Goal: Transaction & Acquisition: Book appointment/travel/reservation

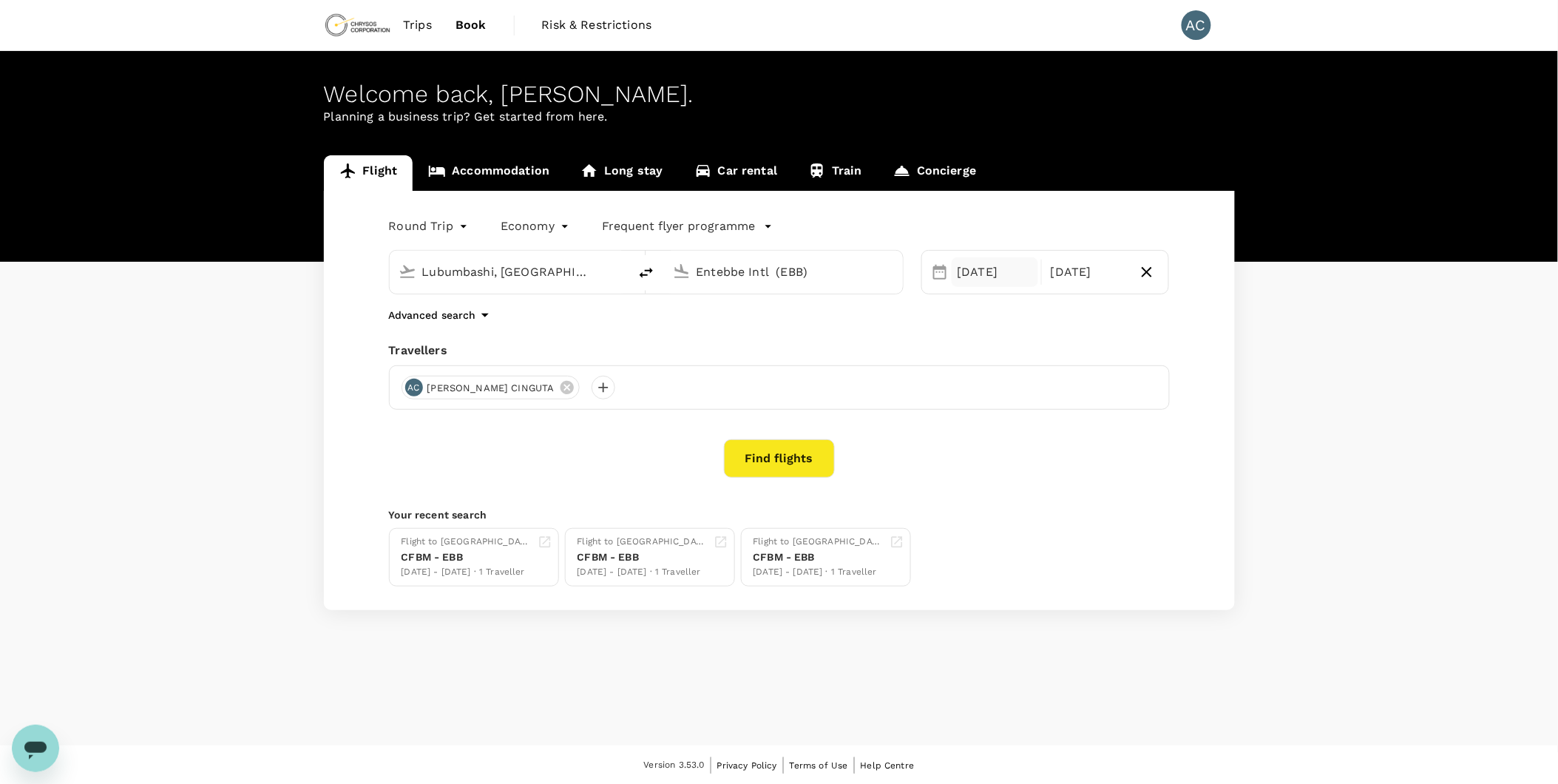
click at [1008, 275] on div "[DATE]" at bounding box center [994, 272] width 87 height 30
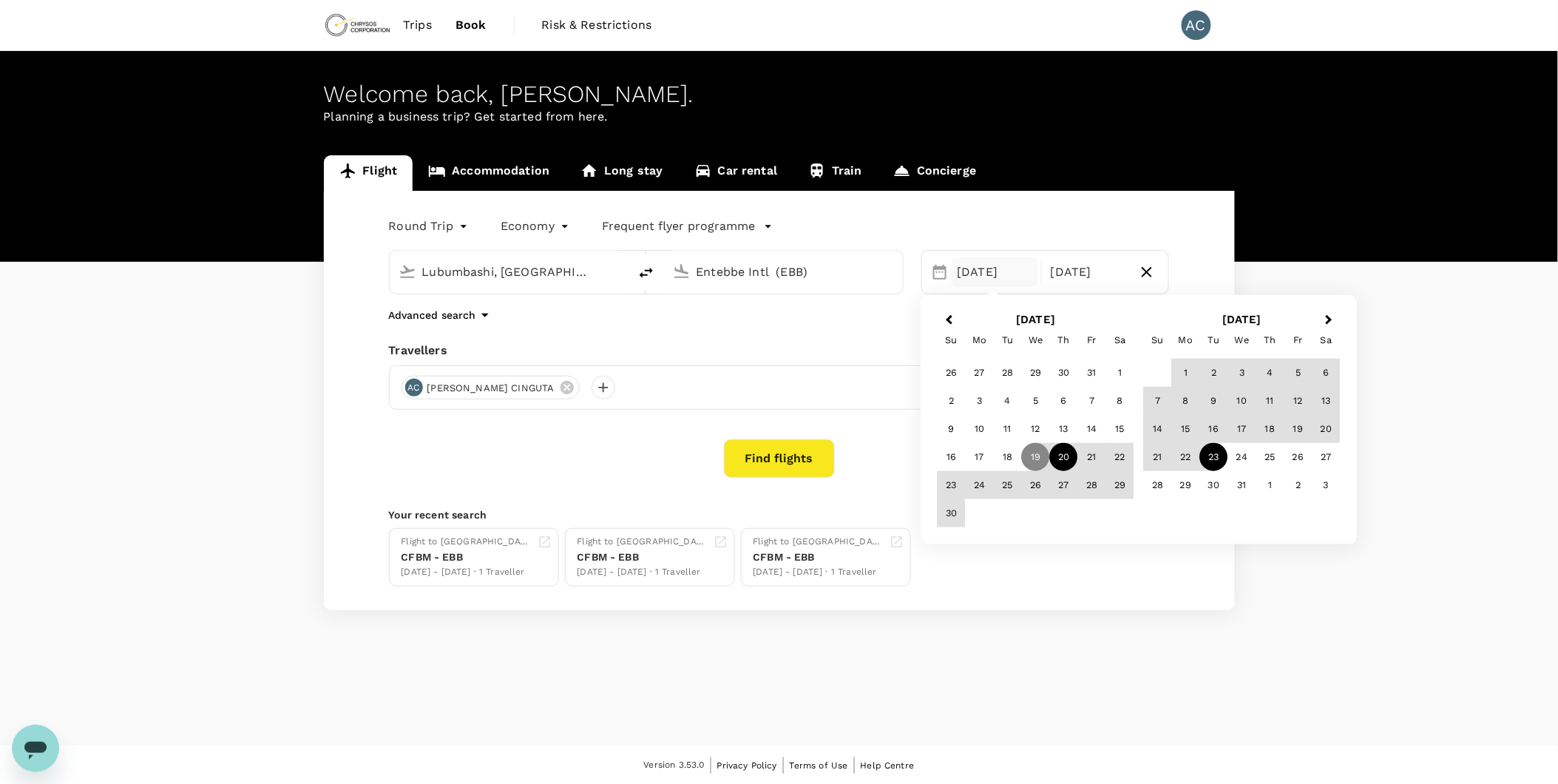
click at [1059, 460] on div "20" at bounding box center [1064, 456] width 28 height 28
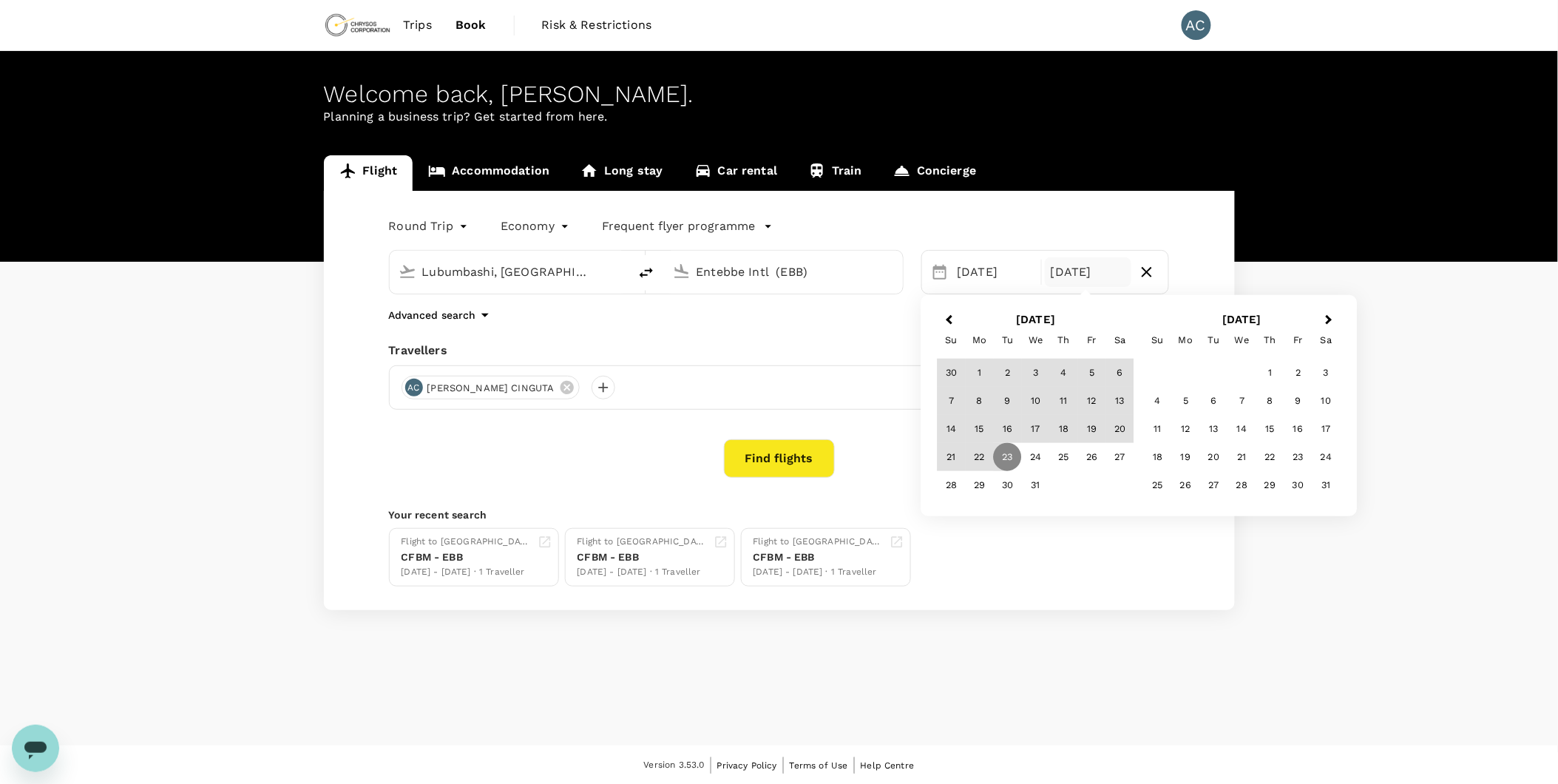
click at [873, 436] on div "Round Trip roundtrip Economy economy Frequent flyer programme Lubumbashi, [GEOG…" at bounding box center [779, 400] width 911 height 419
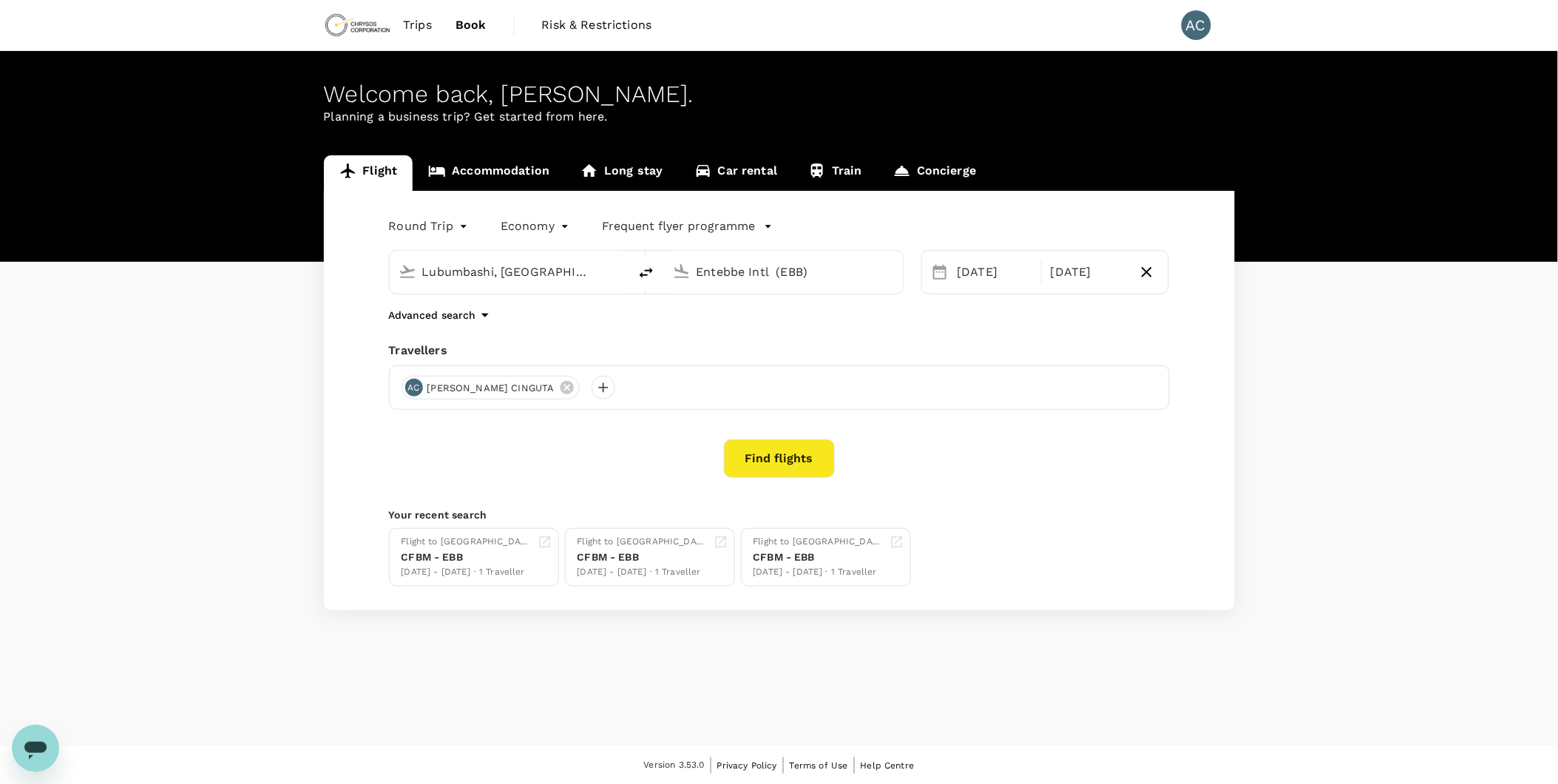
click at [778, 461] on button "Find flights" at bounding box center [779, 458] width 111 height 38
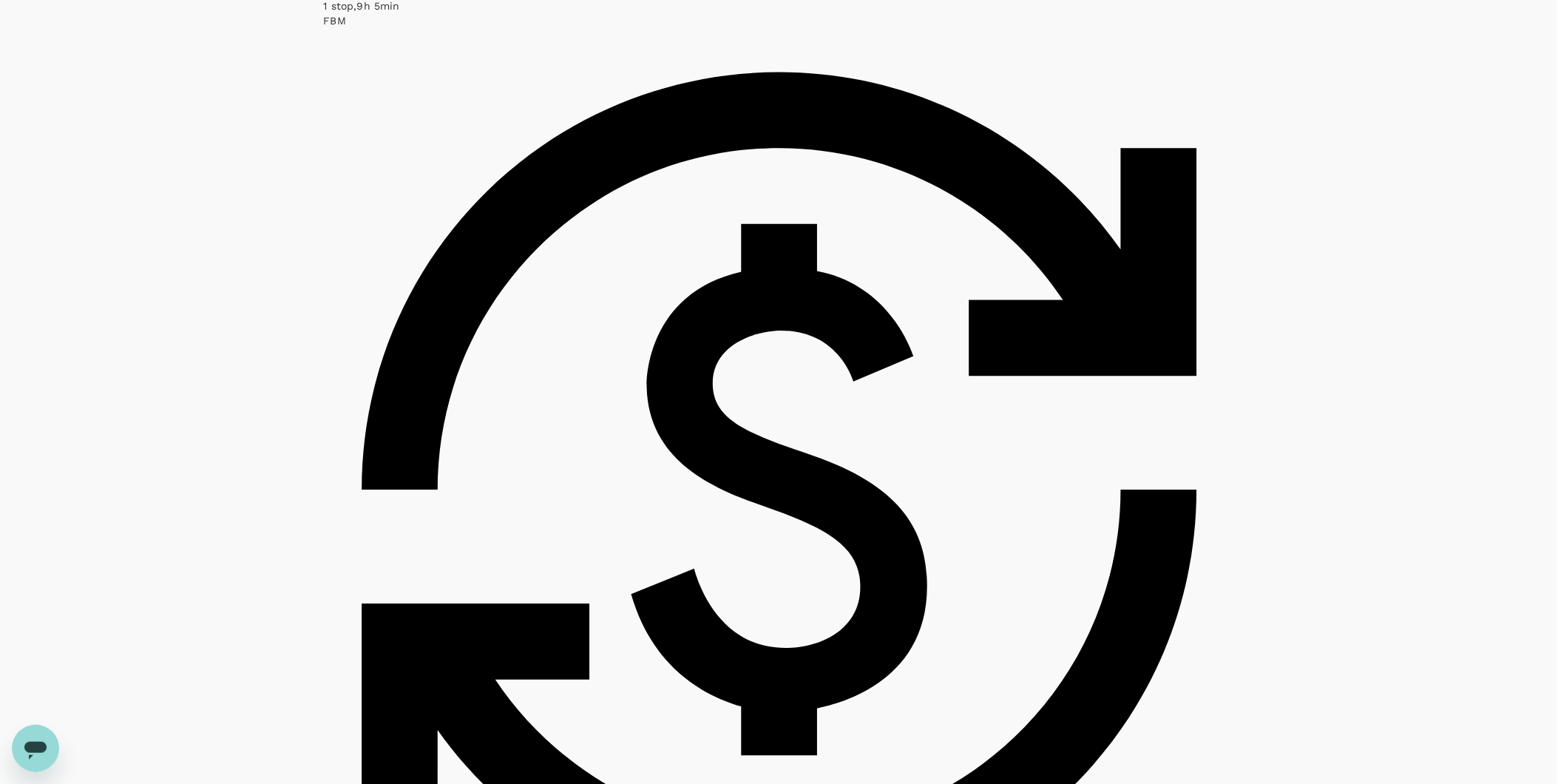
scroll to position [3531, 0]
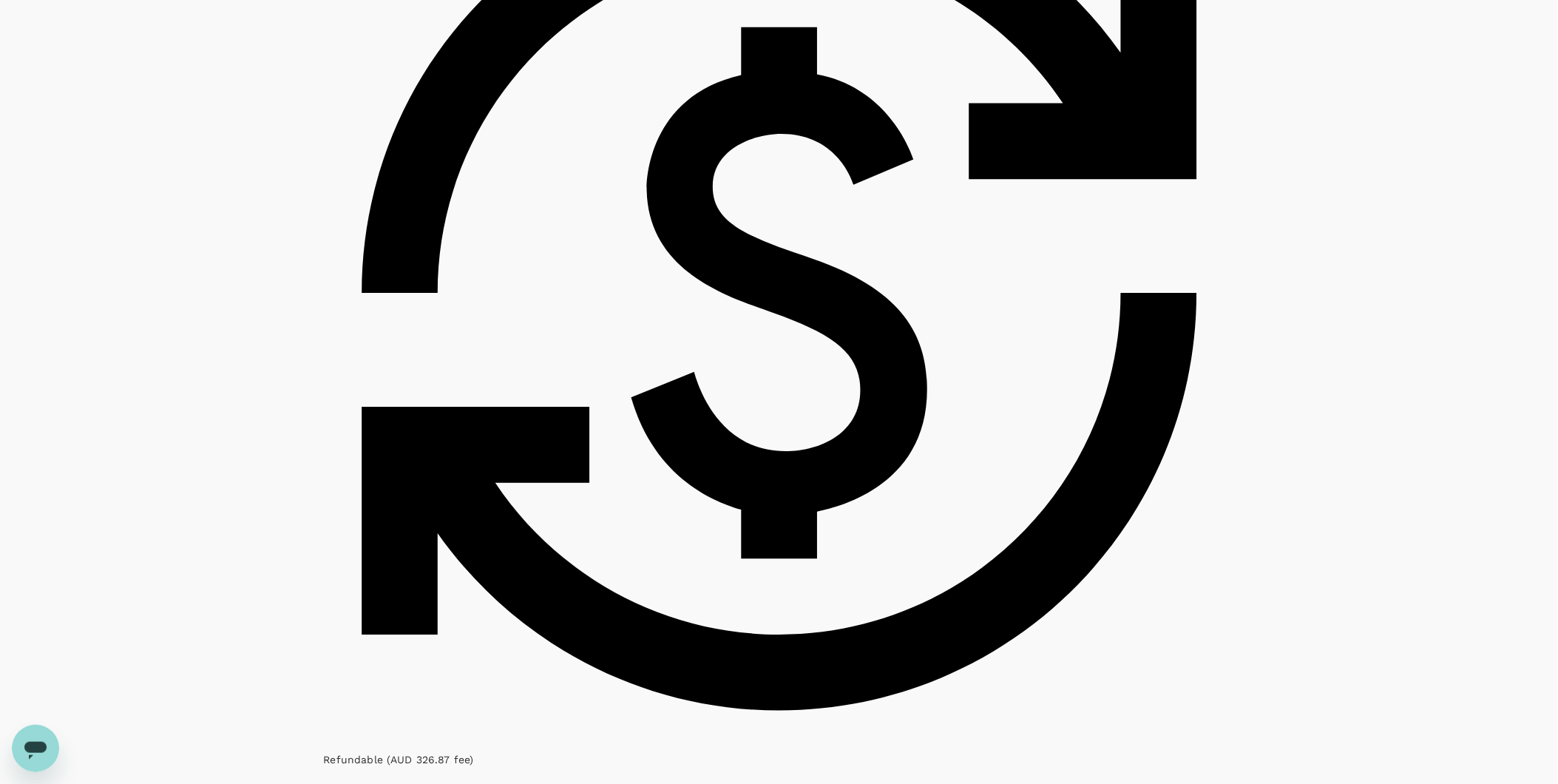
scroll to position [3566, 0]
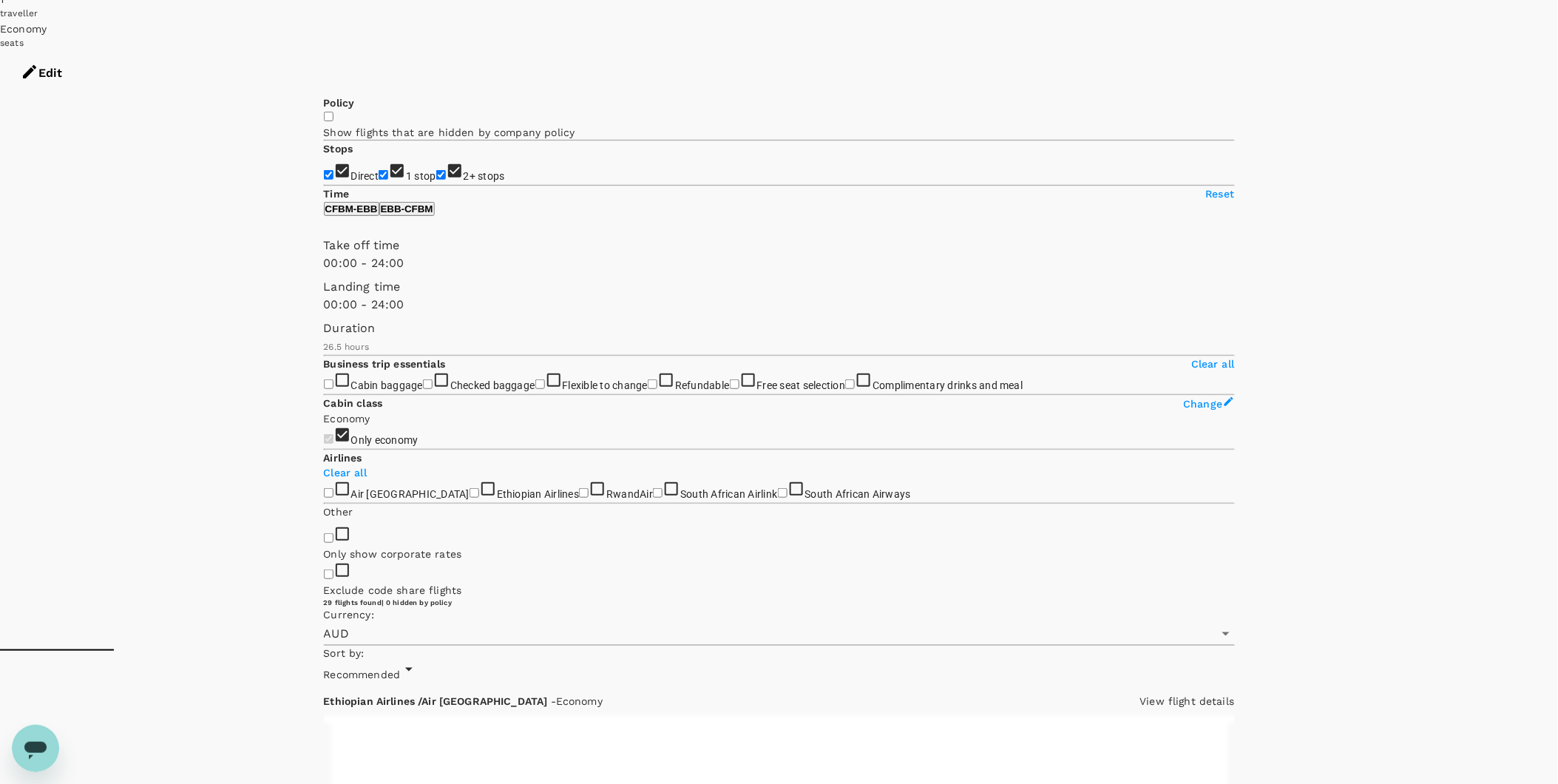
scroll to position [0, 0]
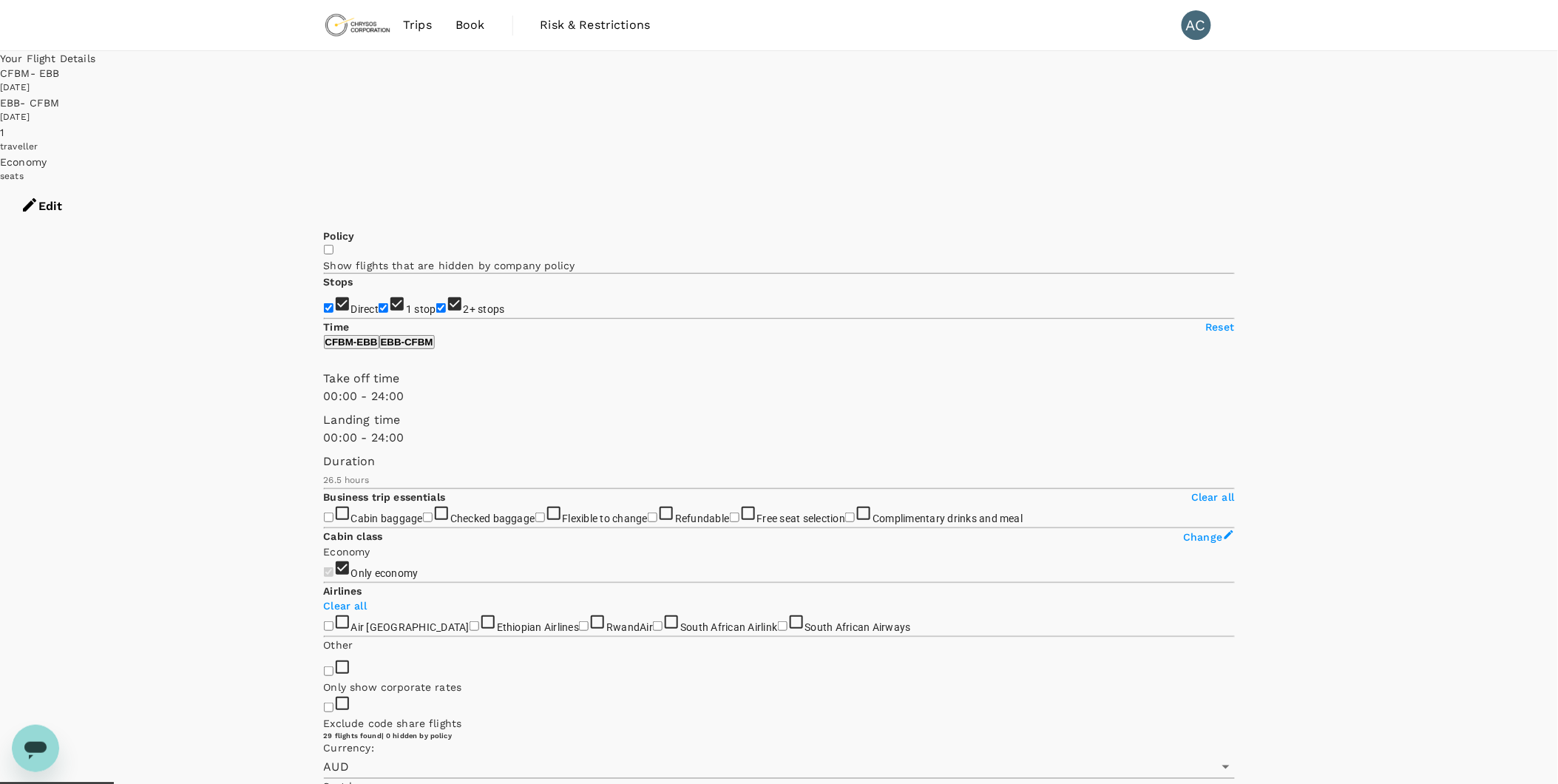
click at [436, 303] on input "2+ stops" at bounding box center [441, 308] width 10 height 10
checkbox input "false"
click at [1217, 757] on icon "Open" at bounding box center [1226, 766] width 18 height 18
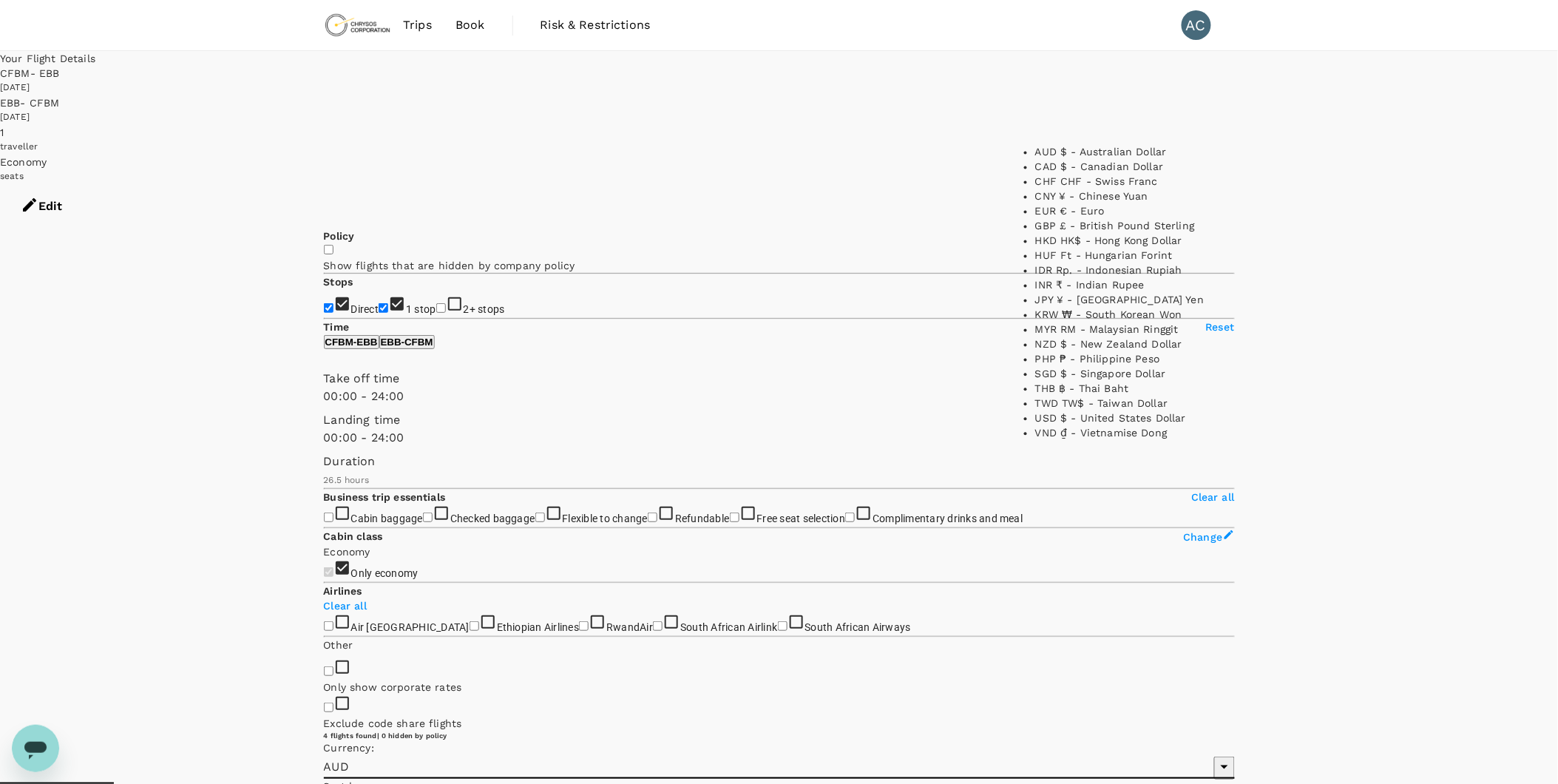
scroll to position [425, 0]
click at [1117, 411] on li "USD $ - United States Dollar" at bounding box center [1128, 419] width 185 height 15
type input "USD"
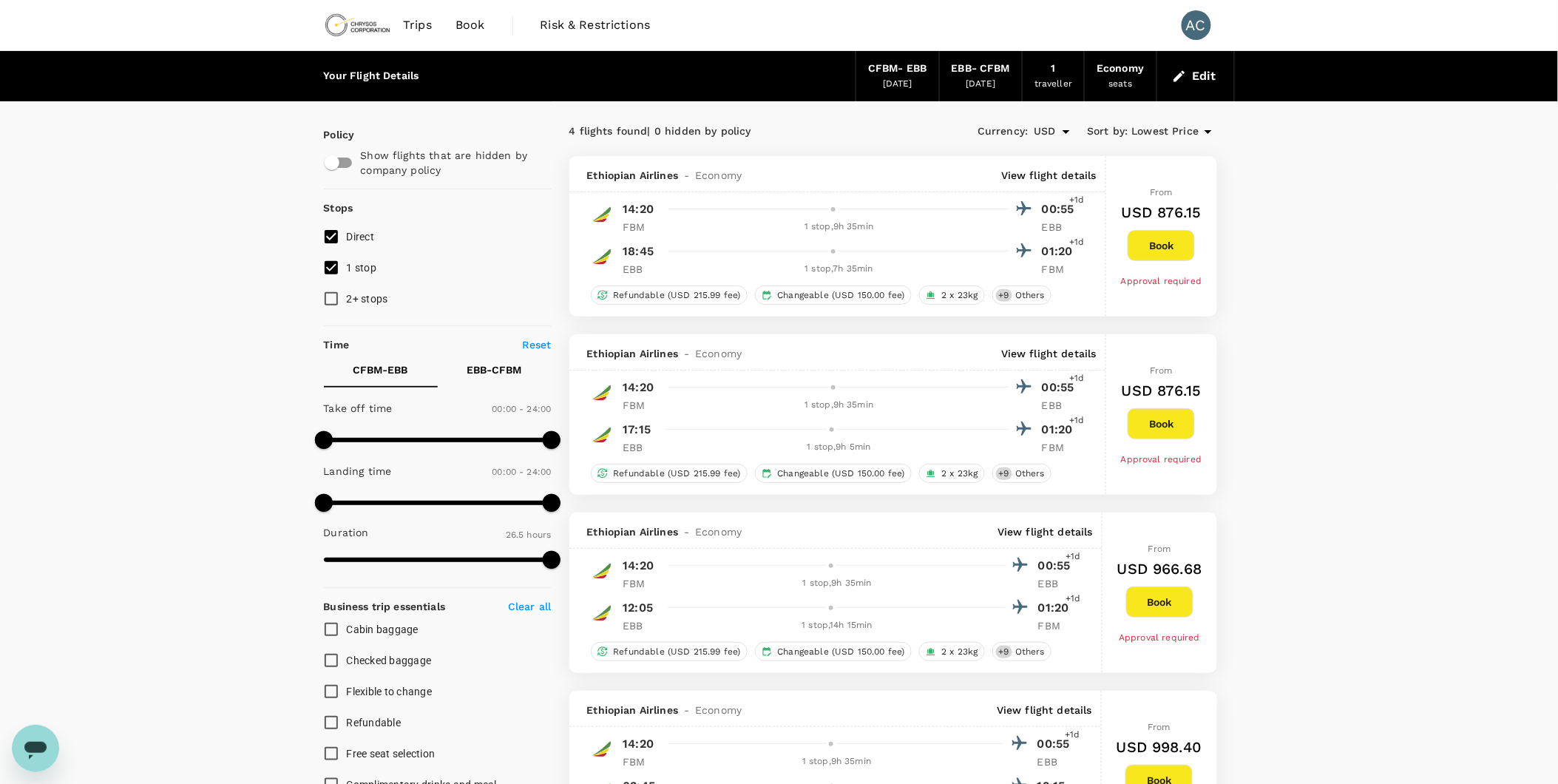
click at [337, 294] on input "2+ stops" at bounding box center [331, 299] width 31 height 31
checkbox input "true"
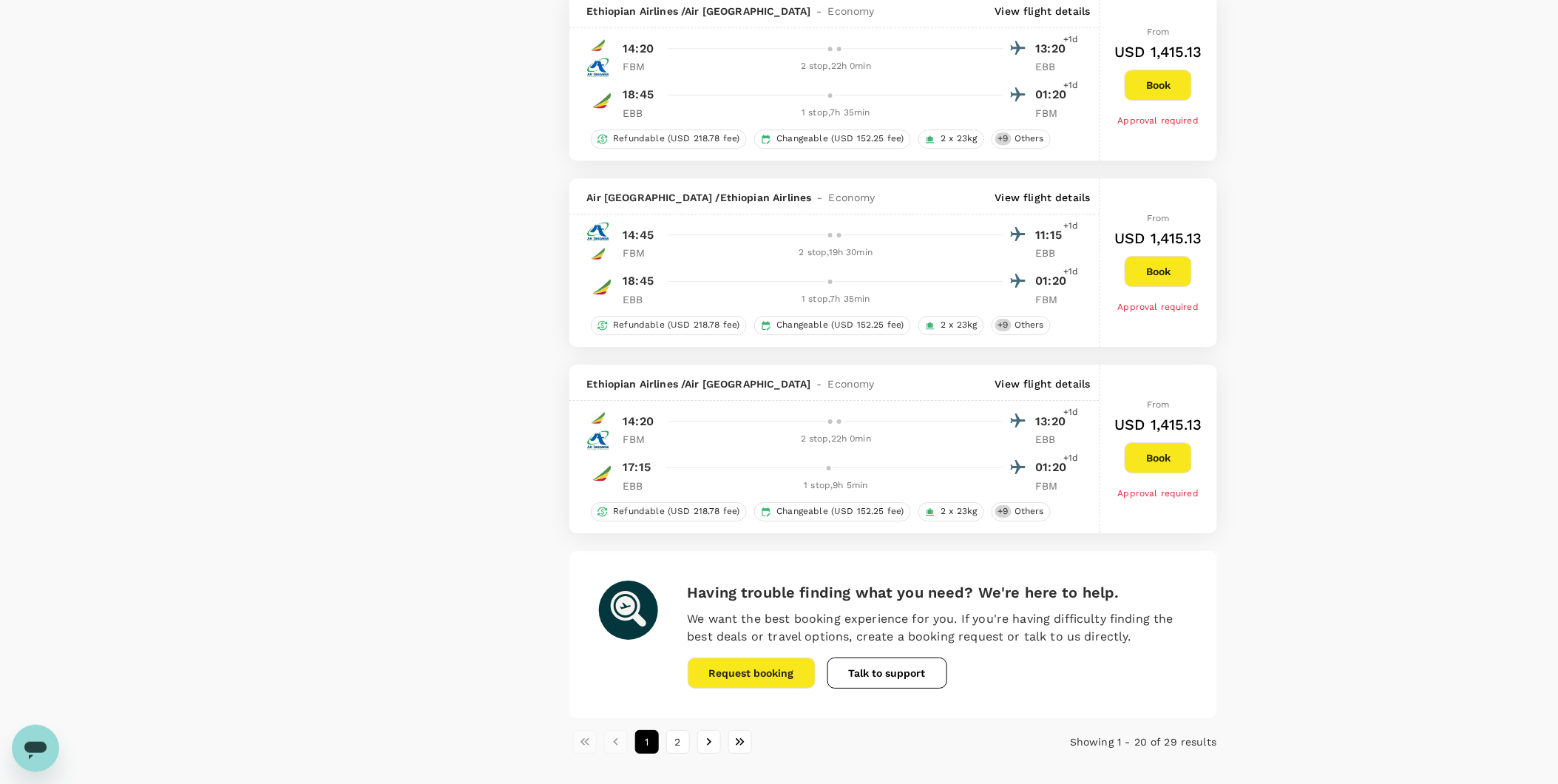
scroll to position [3590, 0]
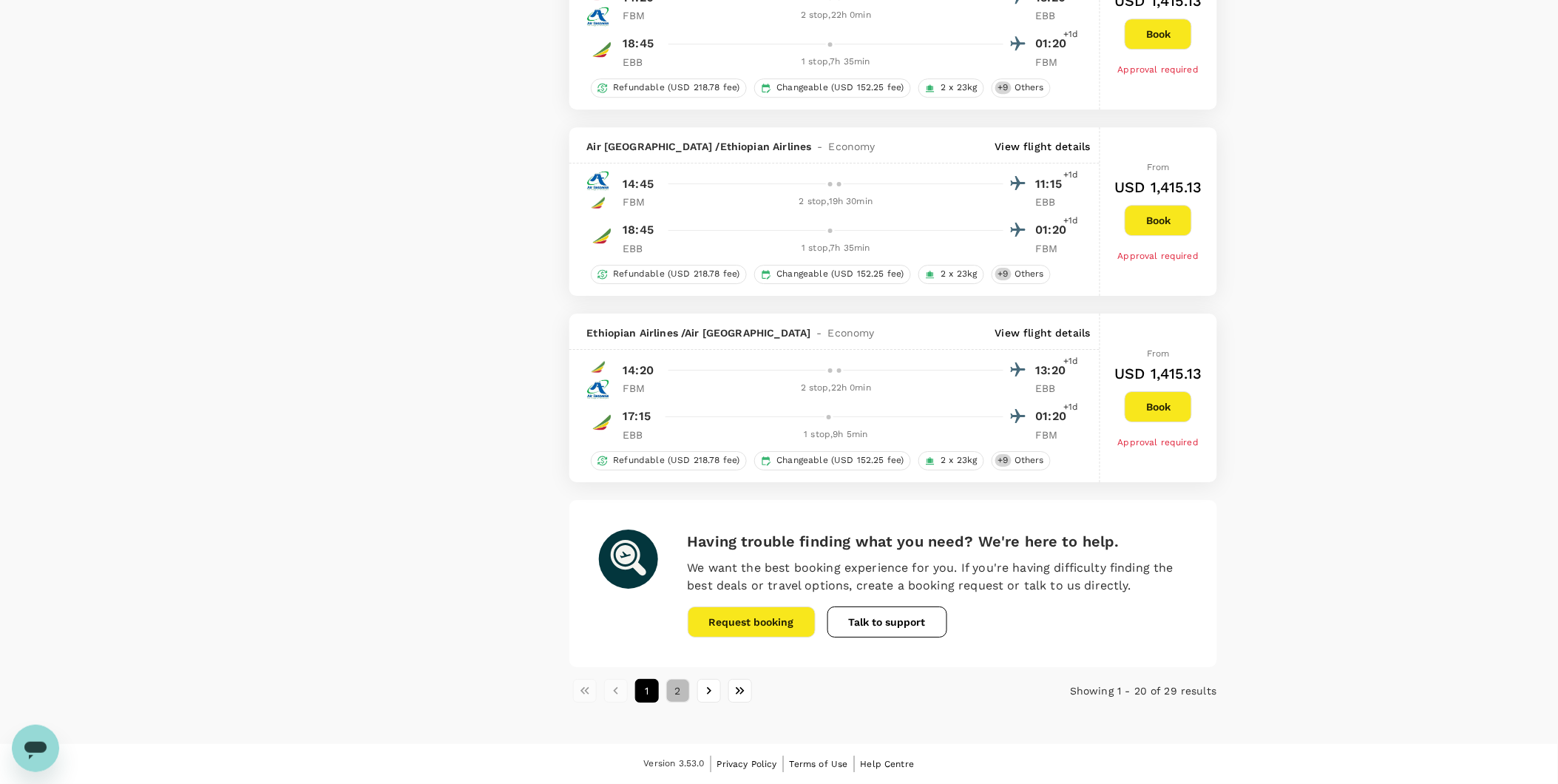
click at [686, 690] on button "2" at bounding box center [677, 690] width 24 height 24
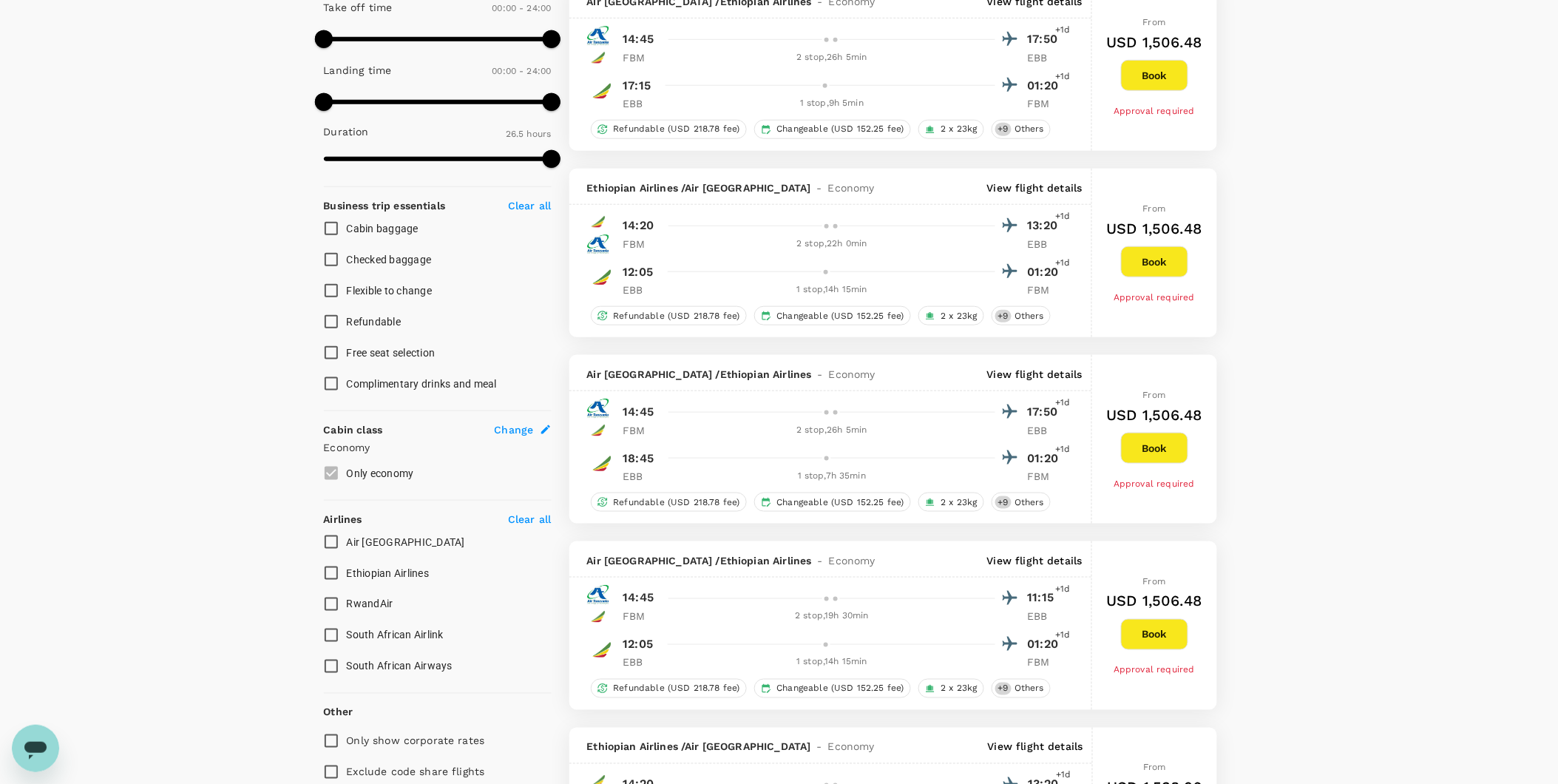
scroll to position [393, 0]
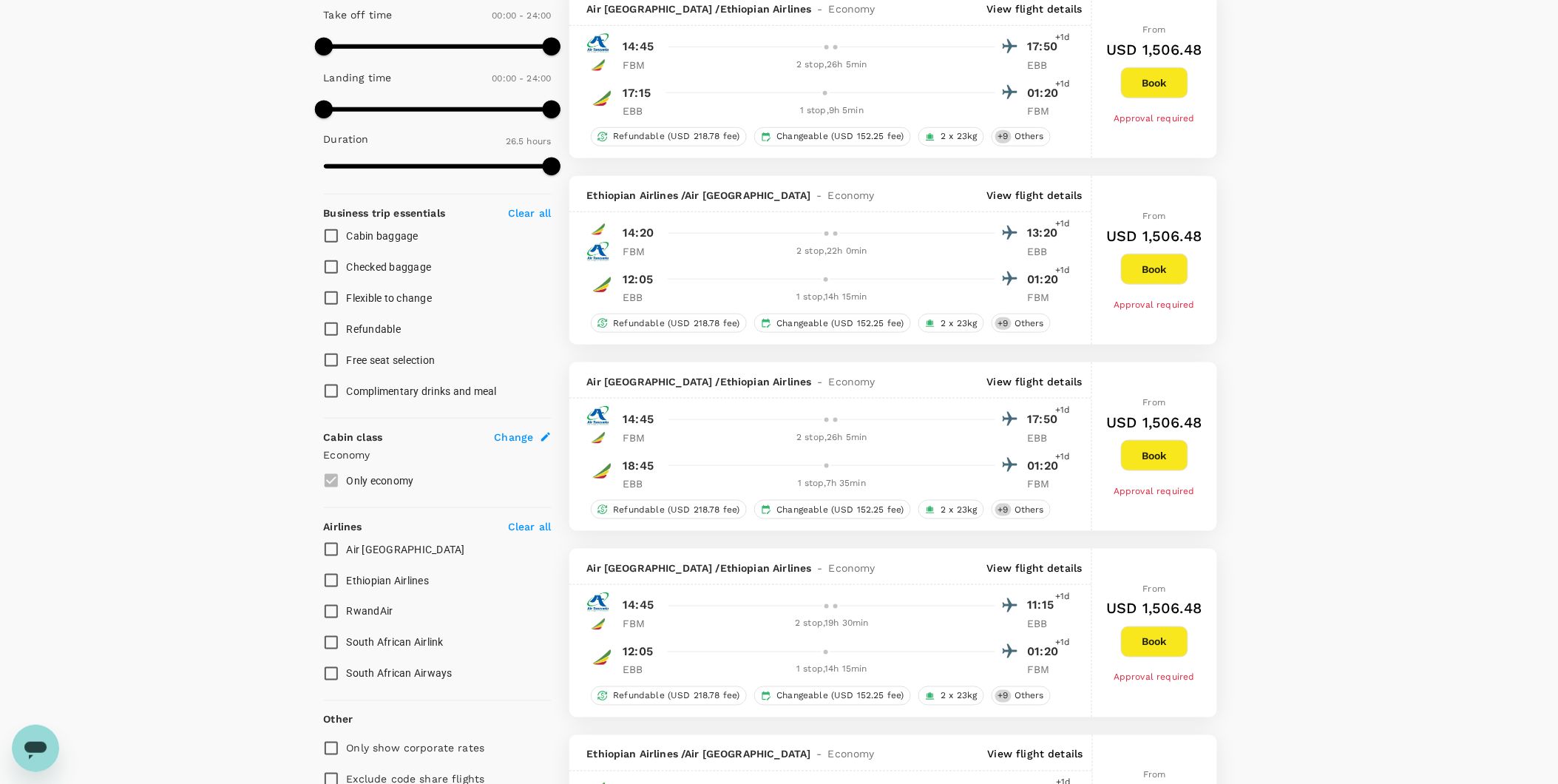
click at [334, 555] on input "Air [GEOGRAPHIC_DATA]" at bounding box center [331, 549] width 31 height 31
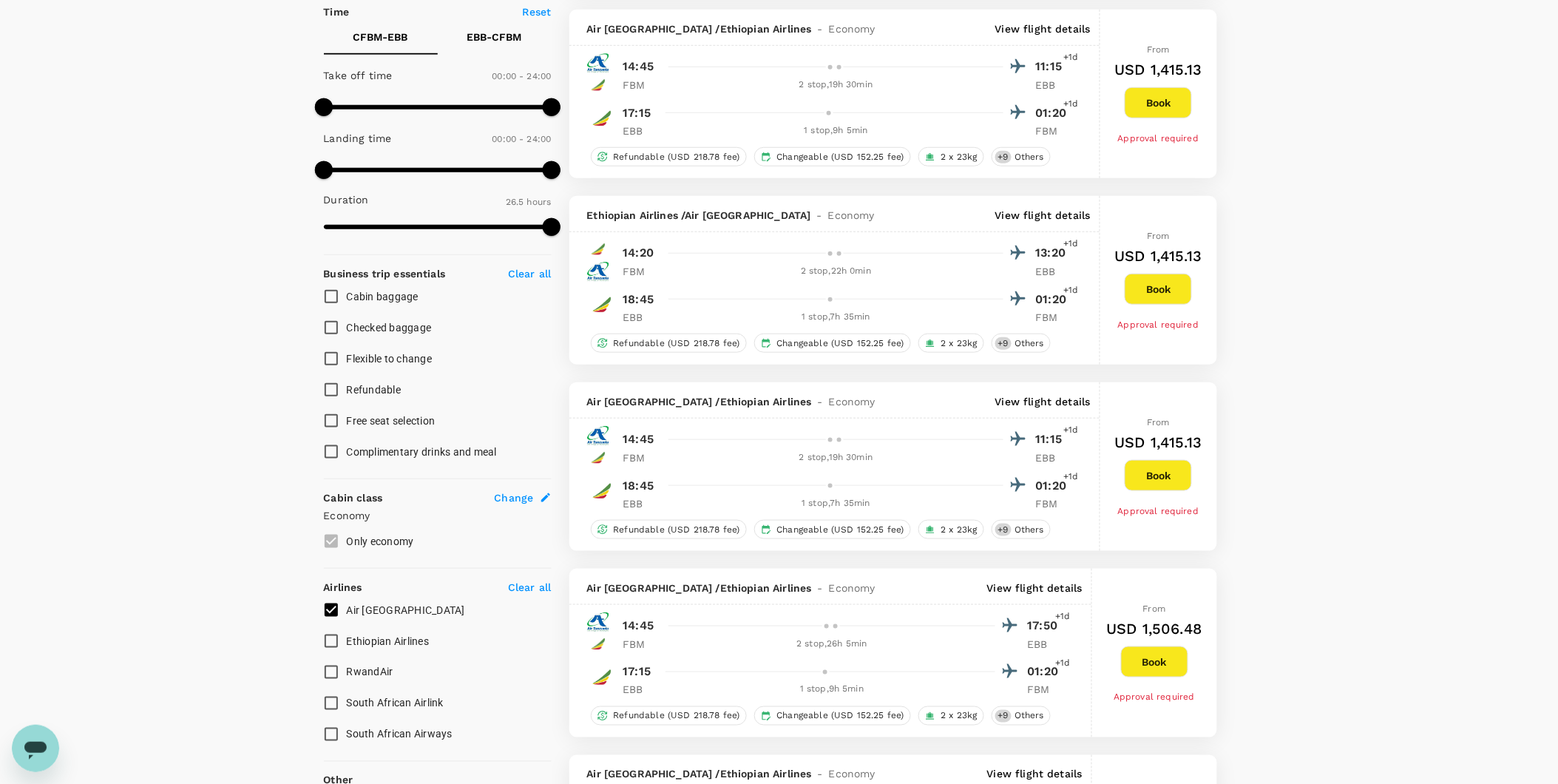
scroll to position [419, 0]
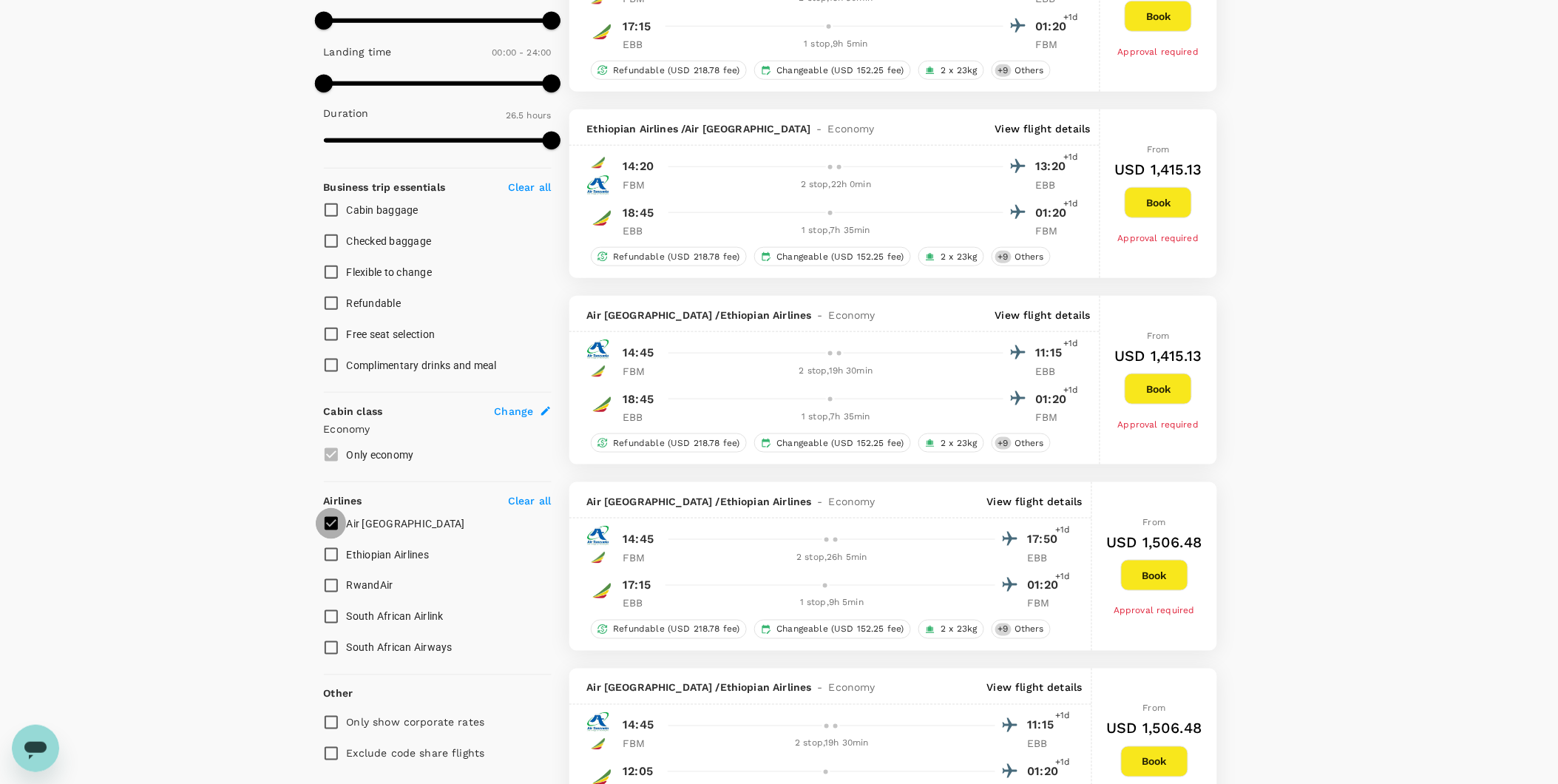
click at [334, 522] on input "Air [GEOGRAPHIC_DATA]" at bounding box center [331, 523] width 31 height 31
checkbox input "false"
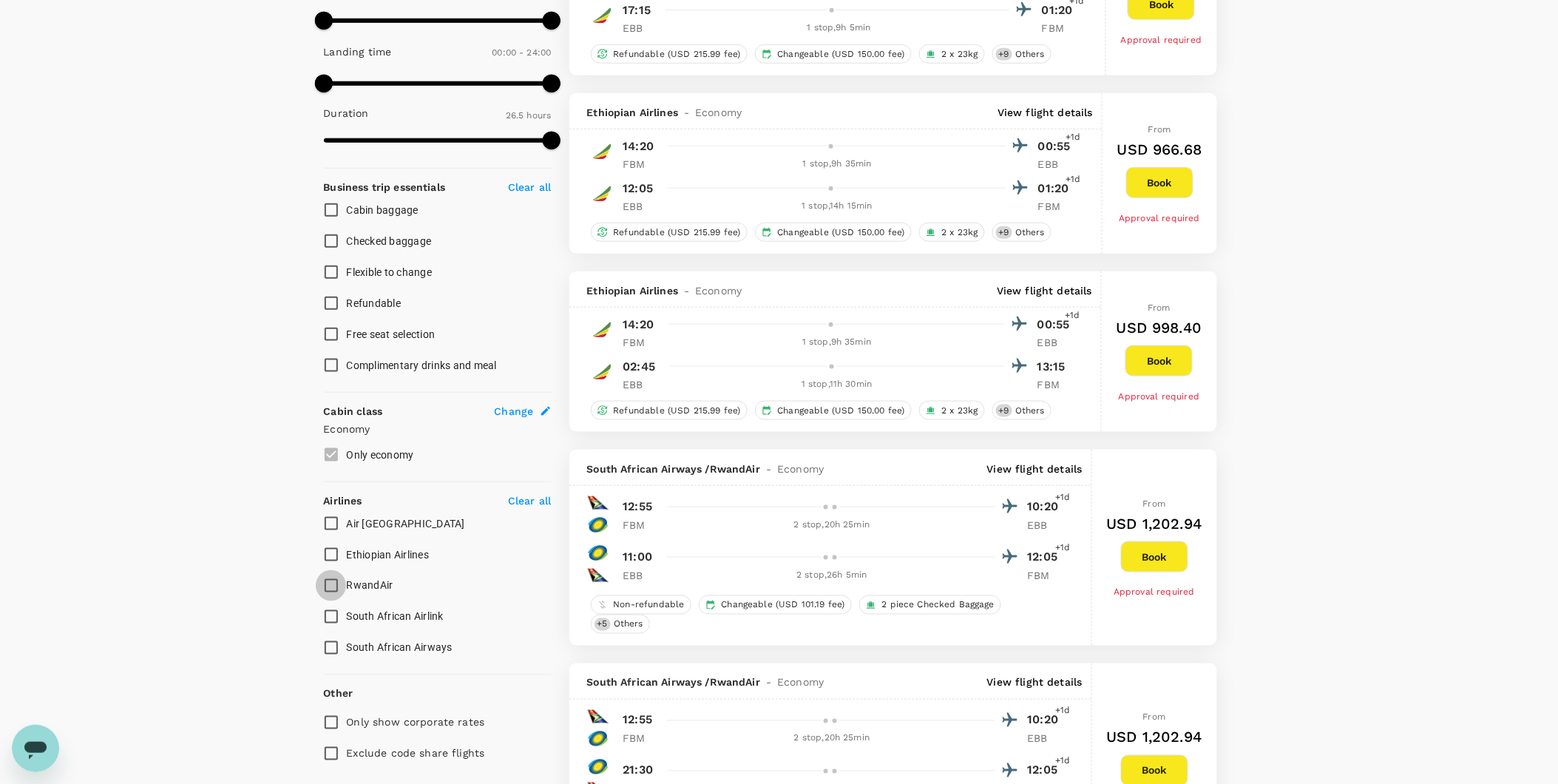
click at [337, 588] on input "RwandAir" at bounding box center [331, 586] width 31 height 31
checkbox input "true"
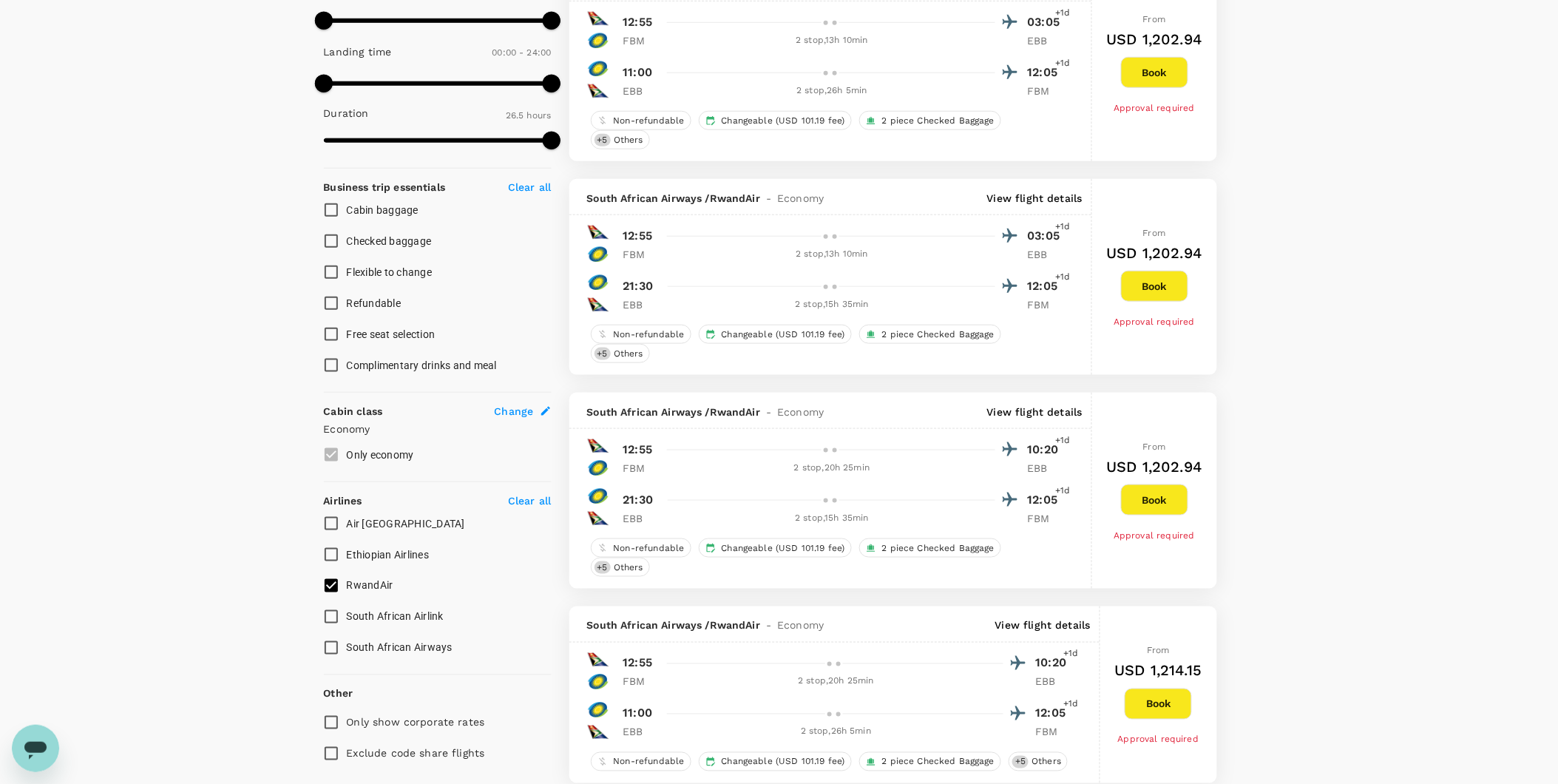
type input "USD"
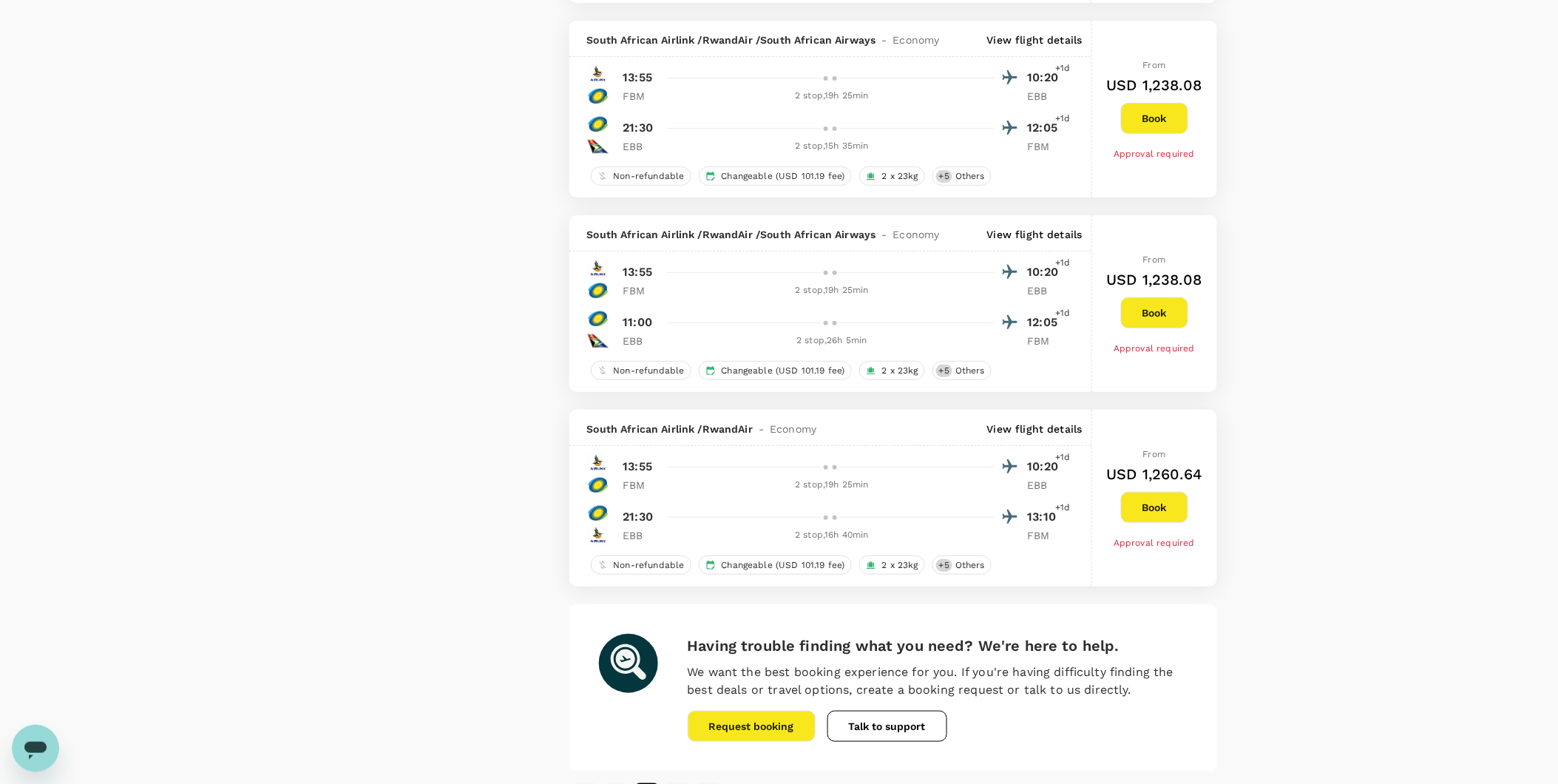
scroll to position [2140, 0]
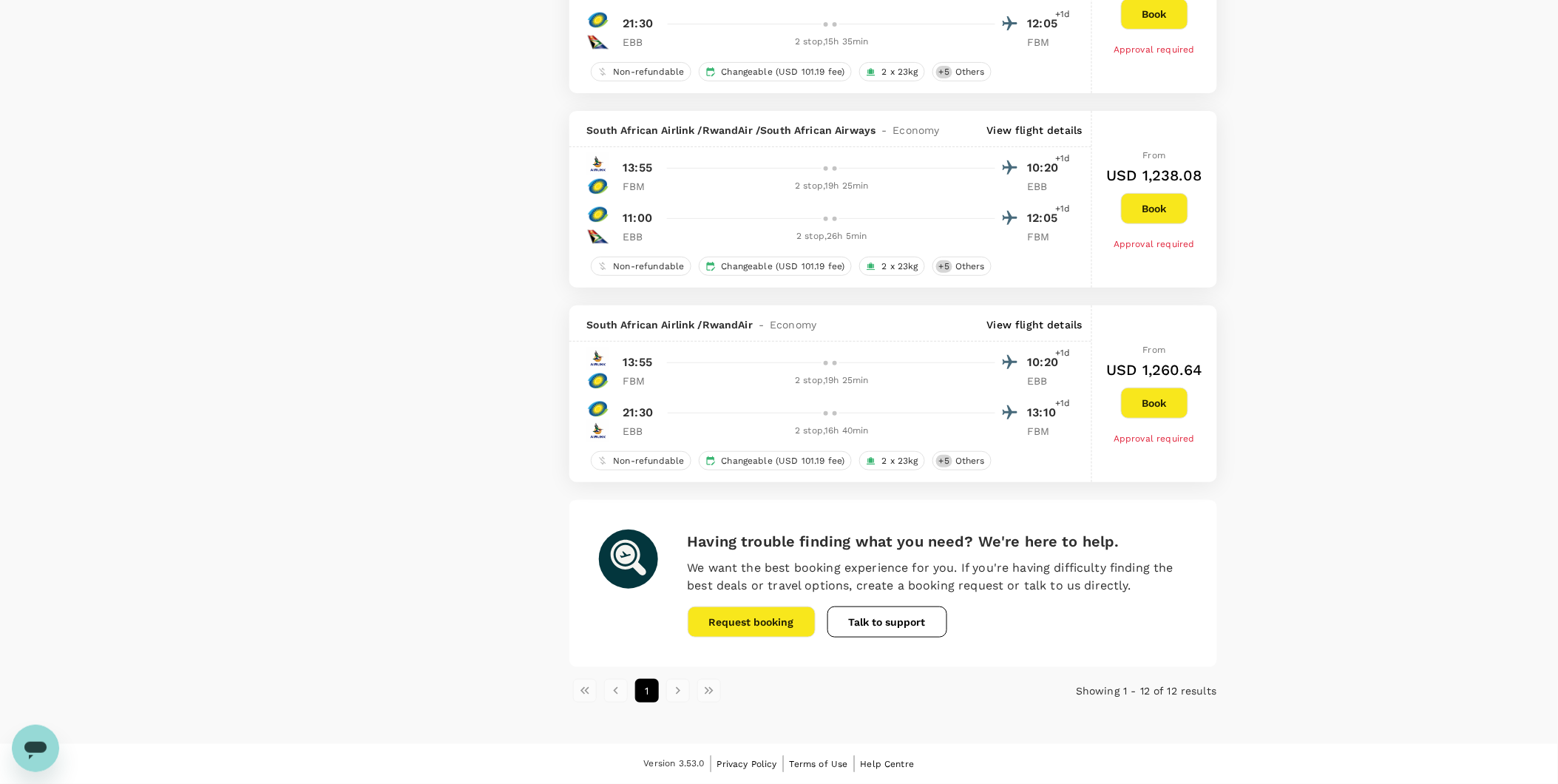
type input "1860"
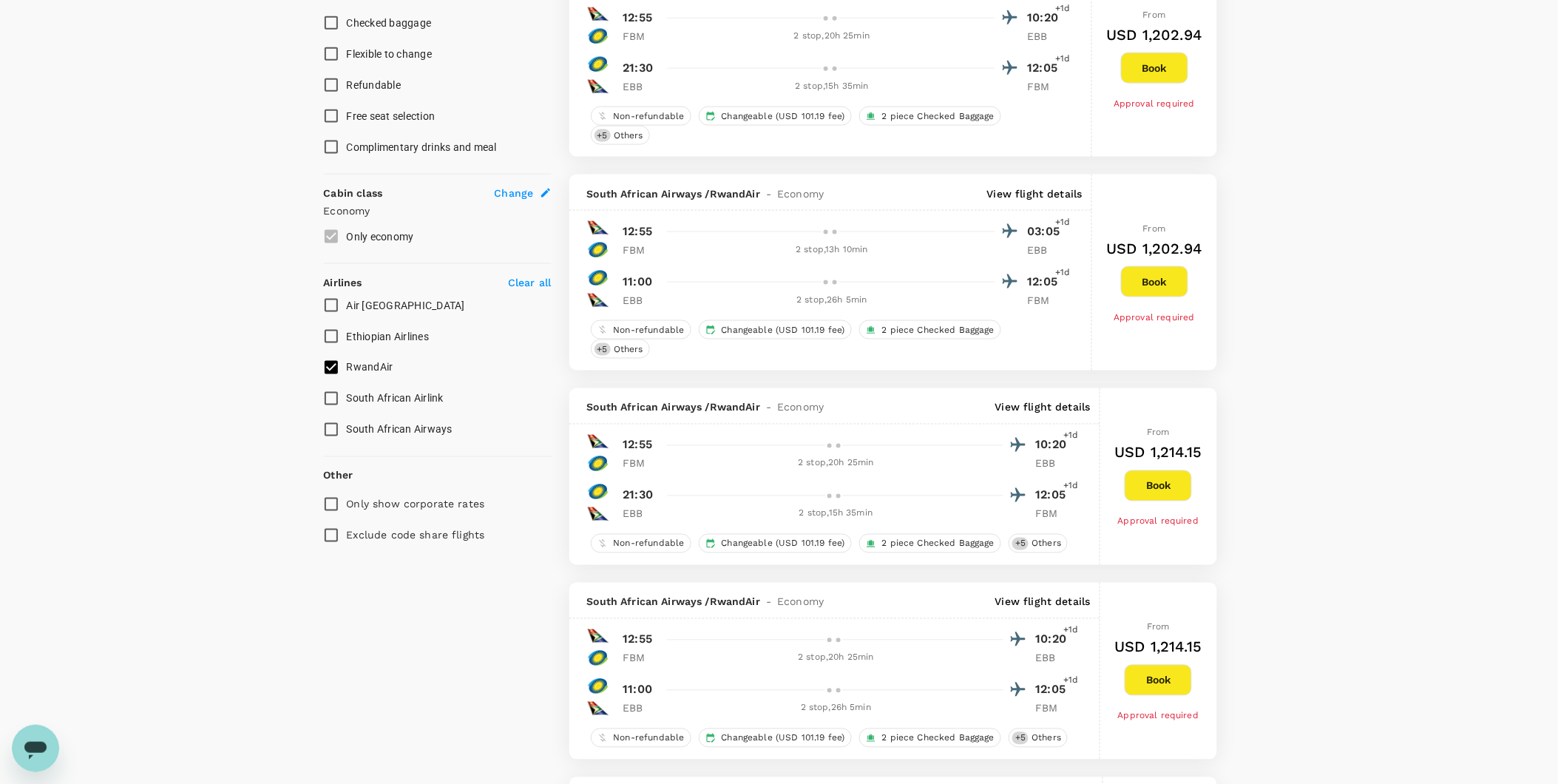
scroll to position [508, 0]
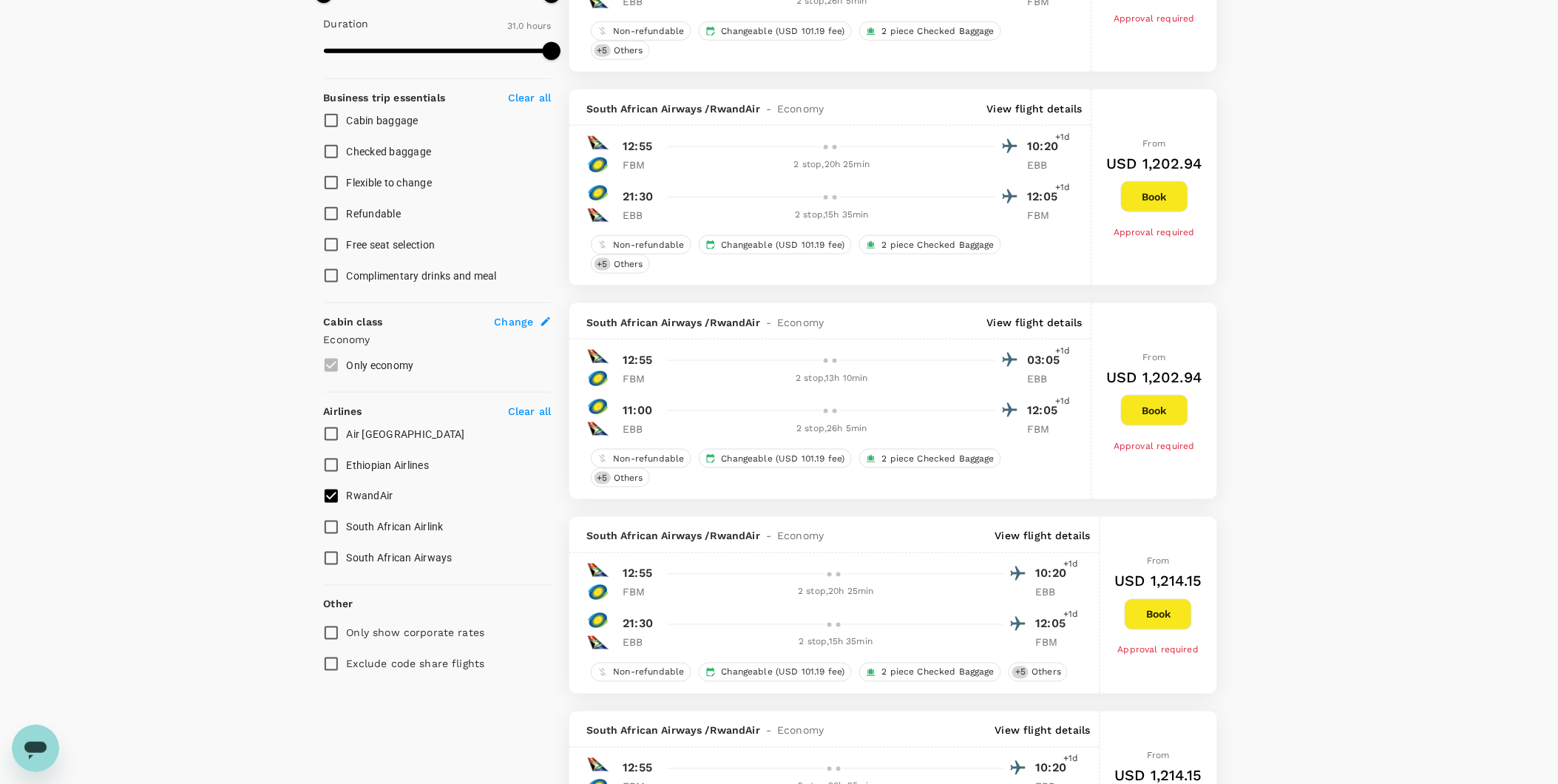
click at [336, 498] on input "RwandAir" at bounding box center [331, 496] width 31 height 31
checkbox input "false"
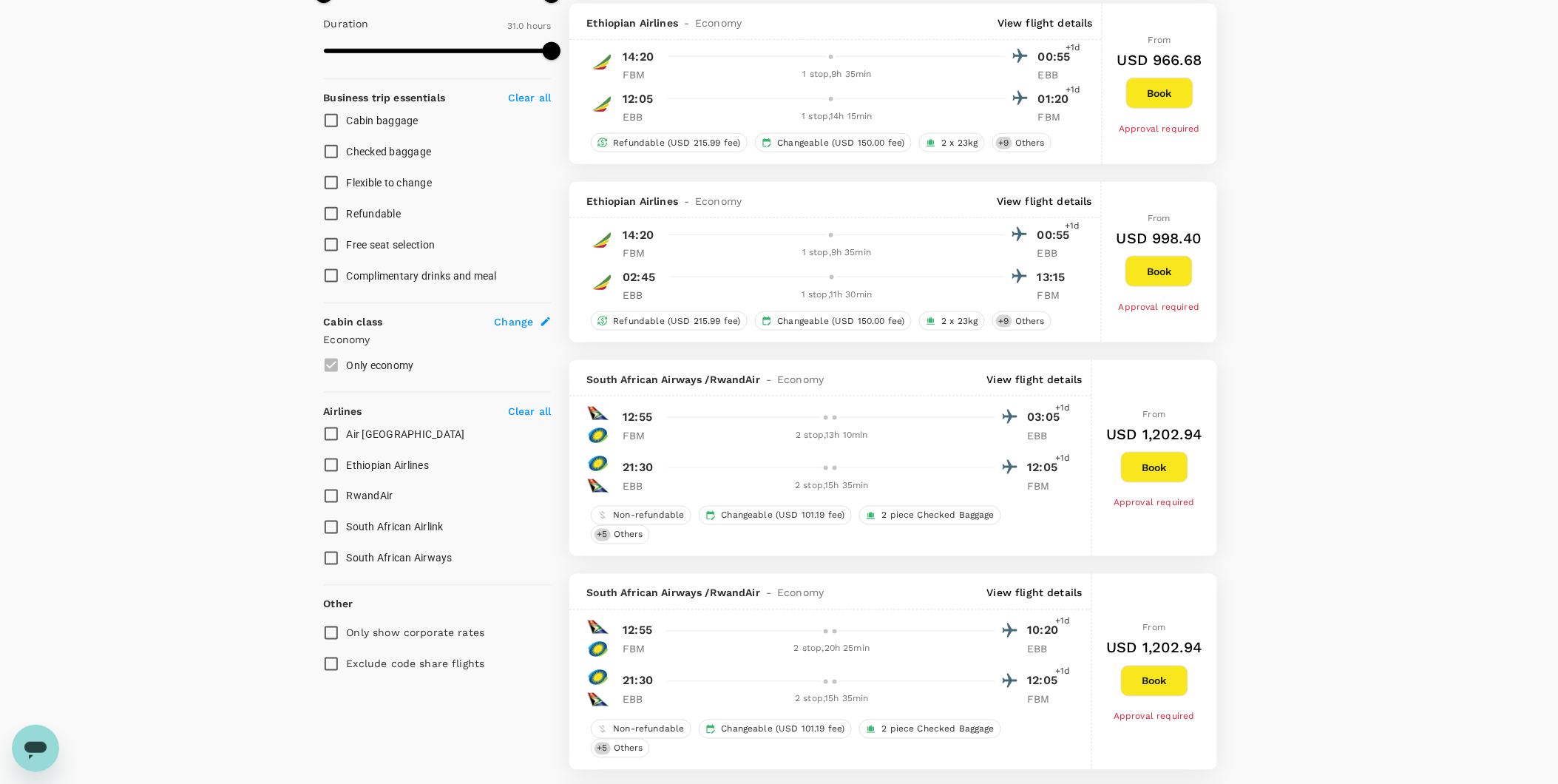
click at [330, 521] on input "South African Airlink" at bounding box center [331, 526] width 31 height 31
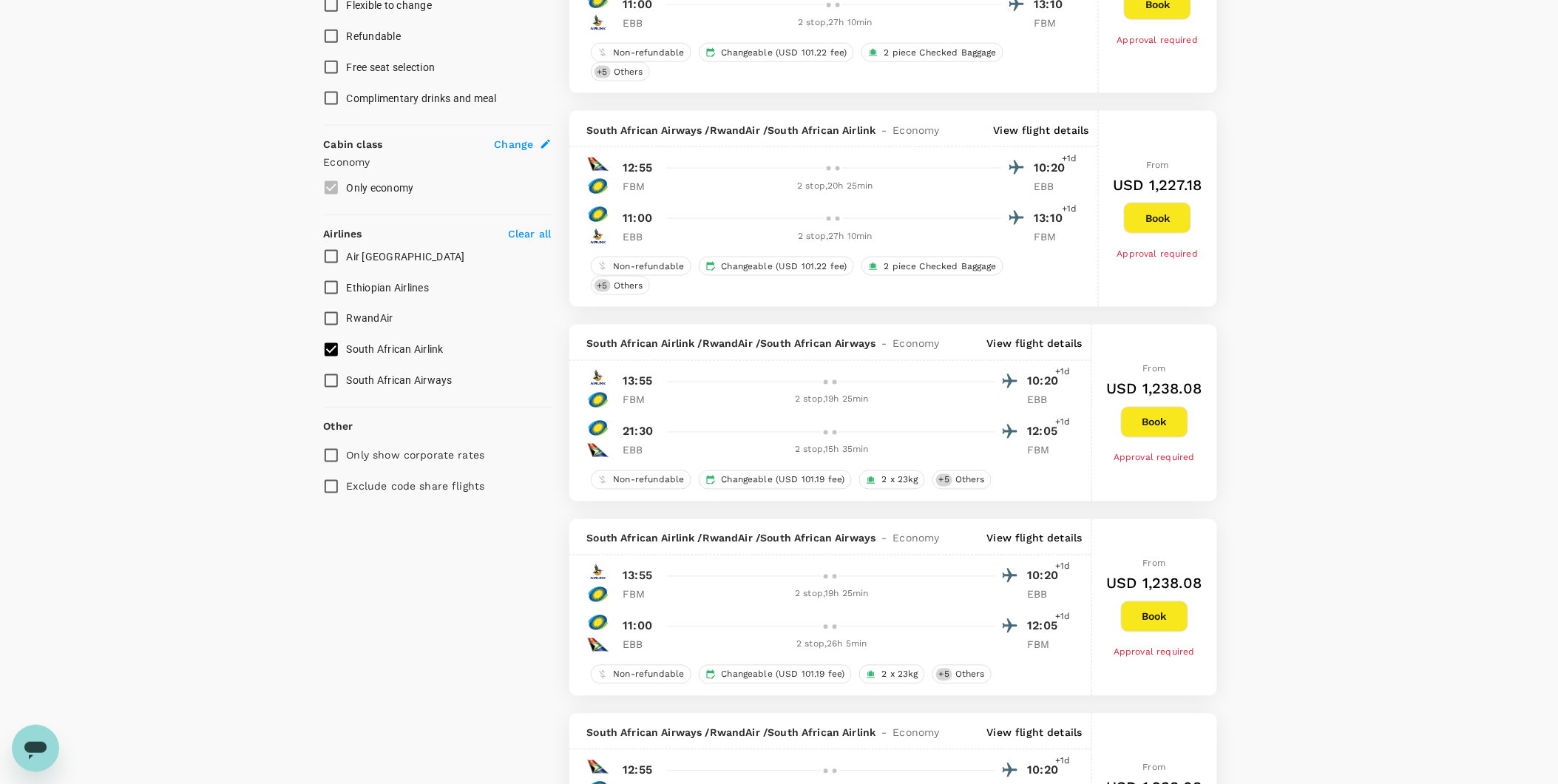
scroll to position [624, 0]
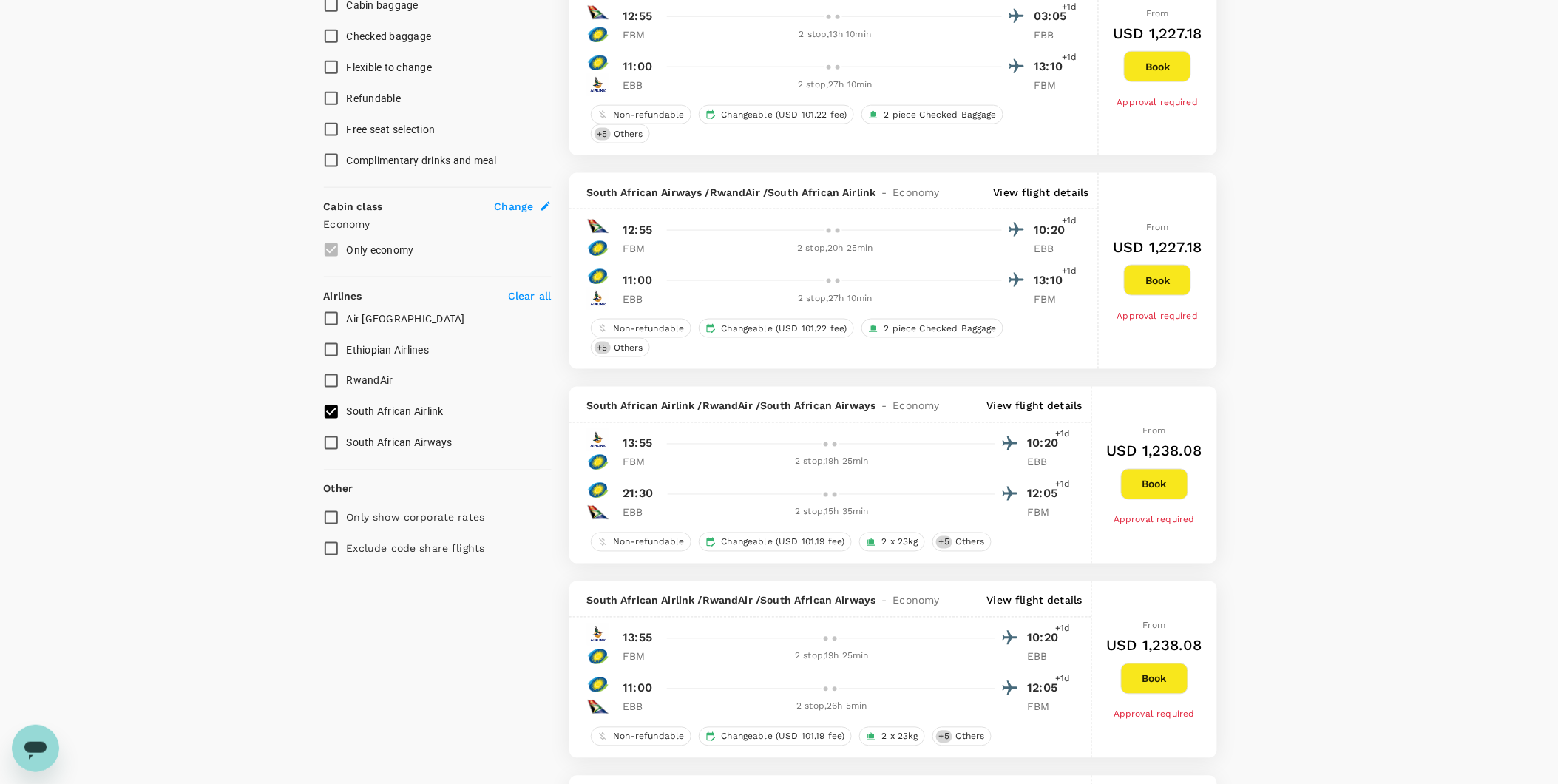
click at [330, 410] on input "South African Airlink" at bounding box center [331, 411] width 31 height 31
checkbox input "false"
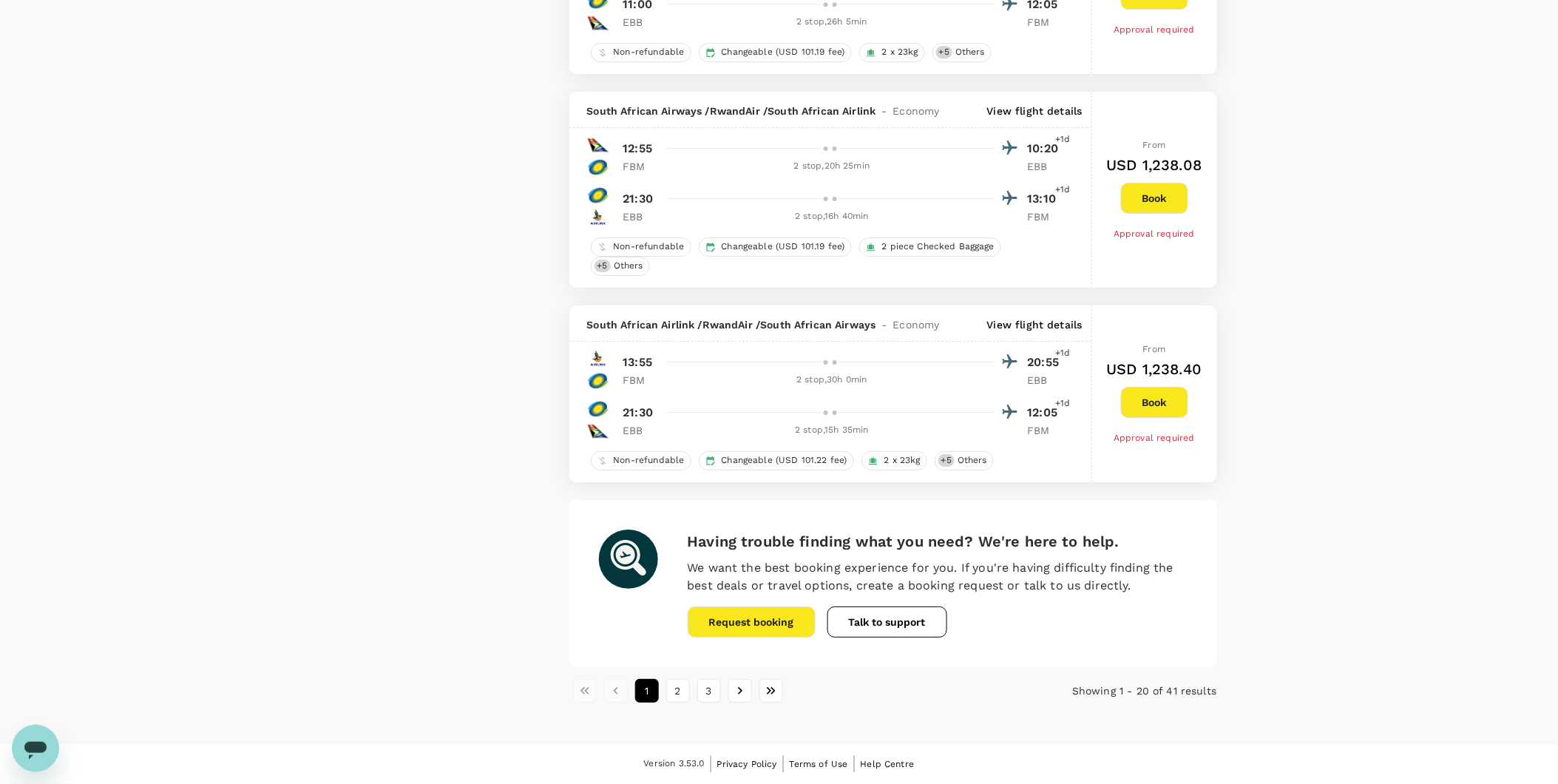
scroll to position [3699, 0]
click at [678, 692] on button "2" at bounding box center [677, 690] width 24 height 24
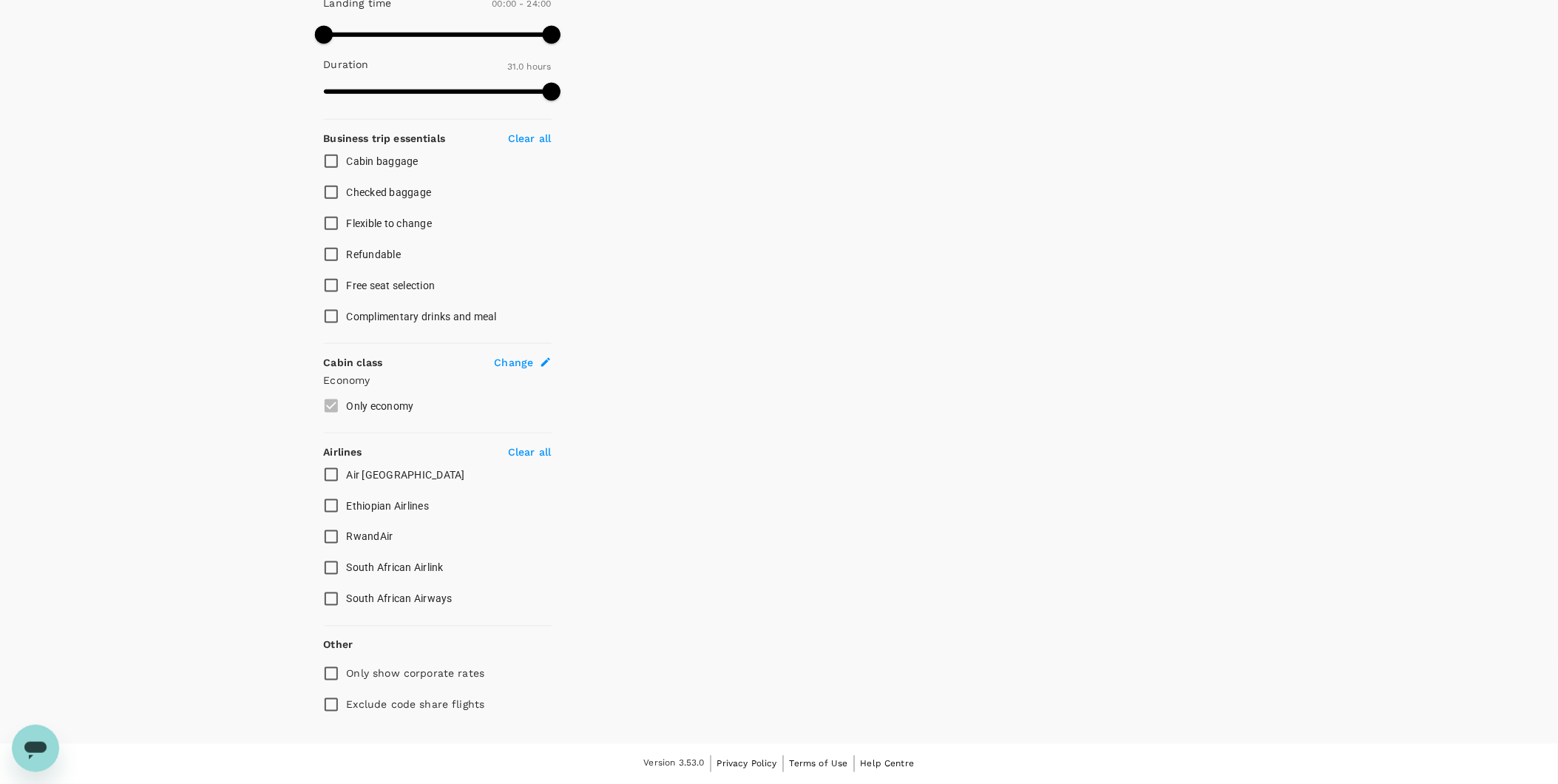
scroll to position [0, 0]
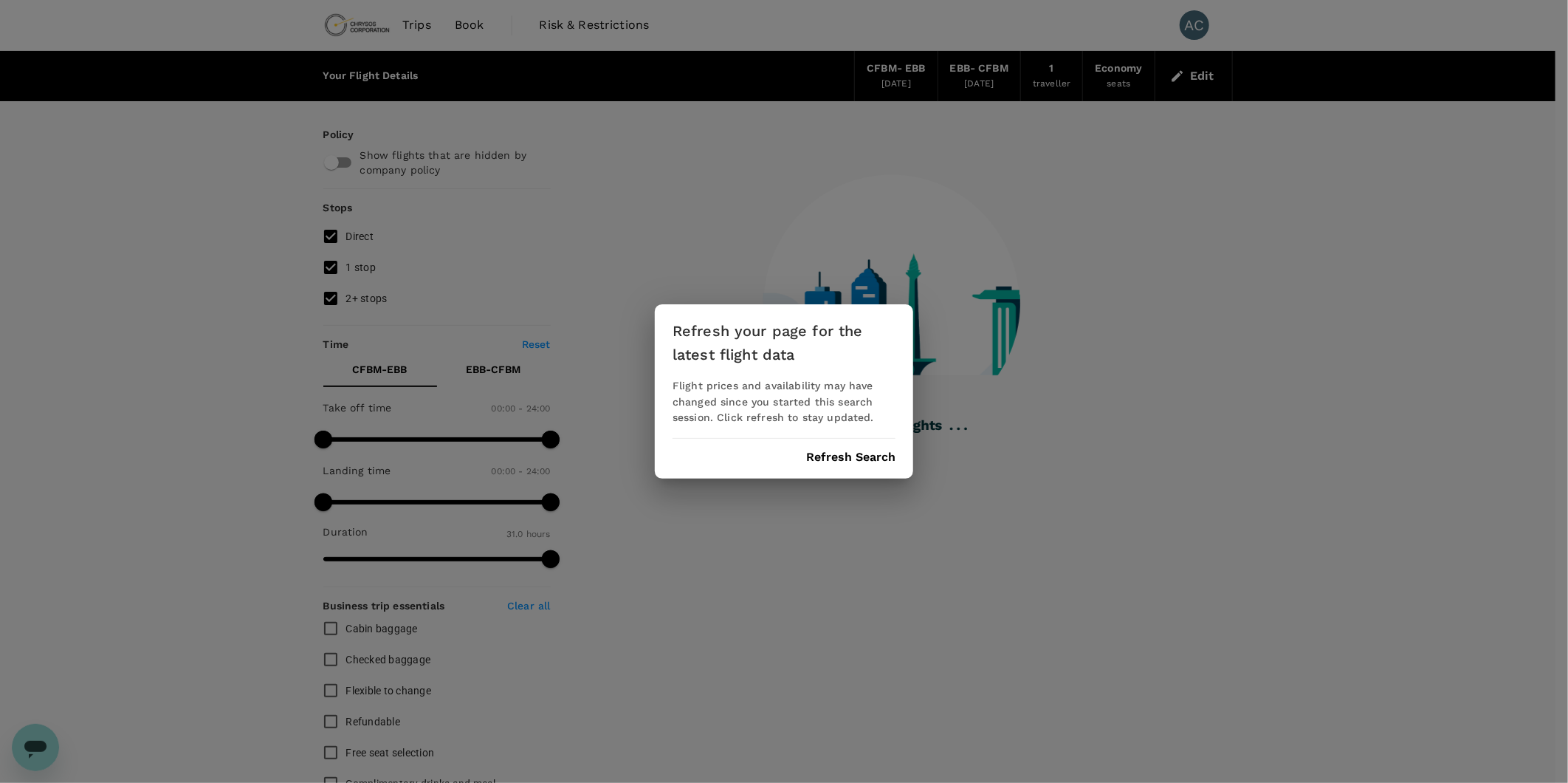
click at [868, 452] on button "Refresh Search" at bounding box center [851, 457] width 90 height 13
click at [868, 452] on div "Refresh Search" at bounding box center [784, 457] width 223 height 13
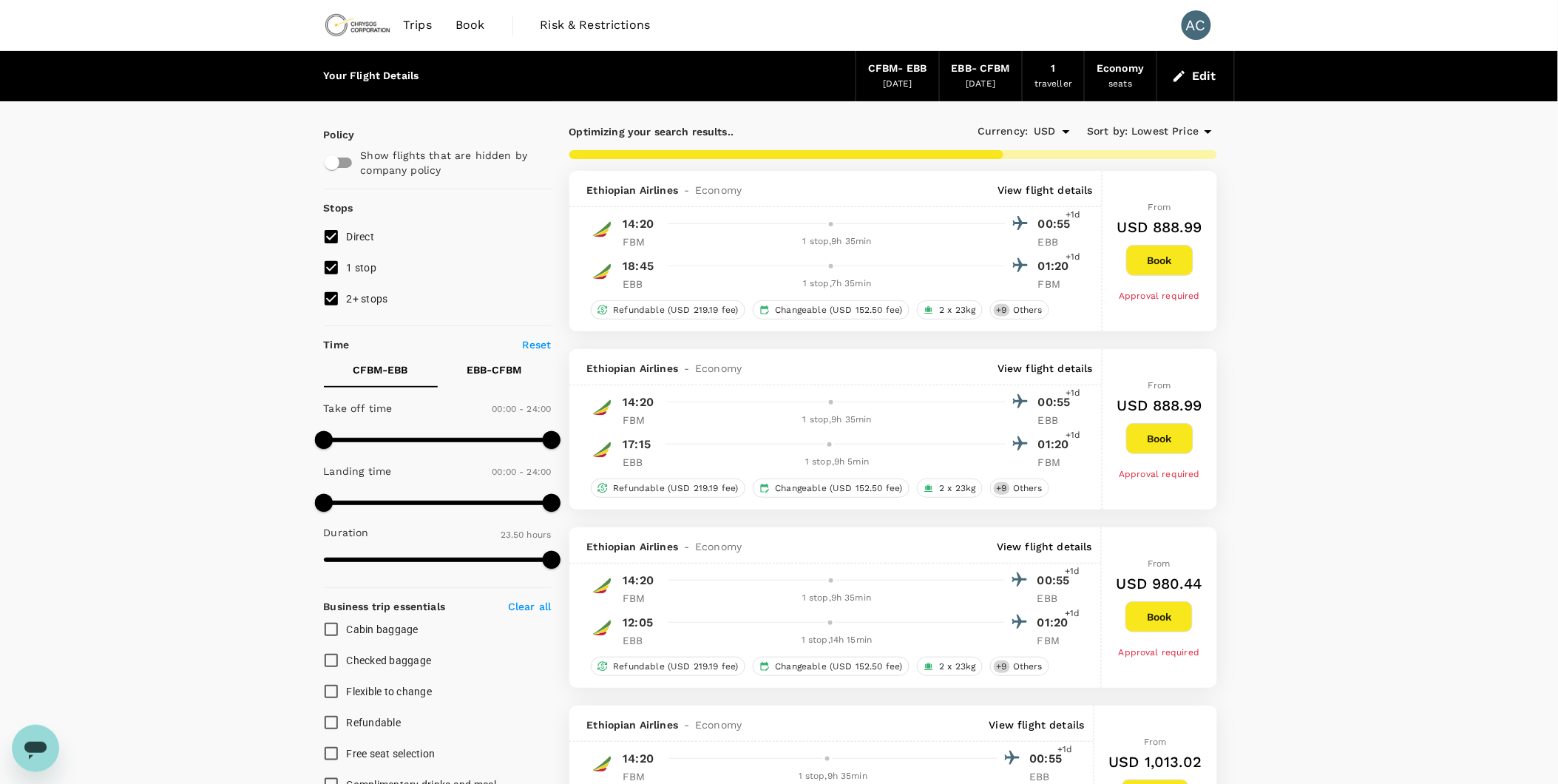
type input "1565"
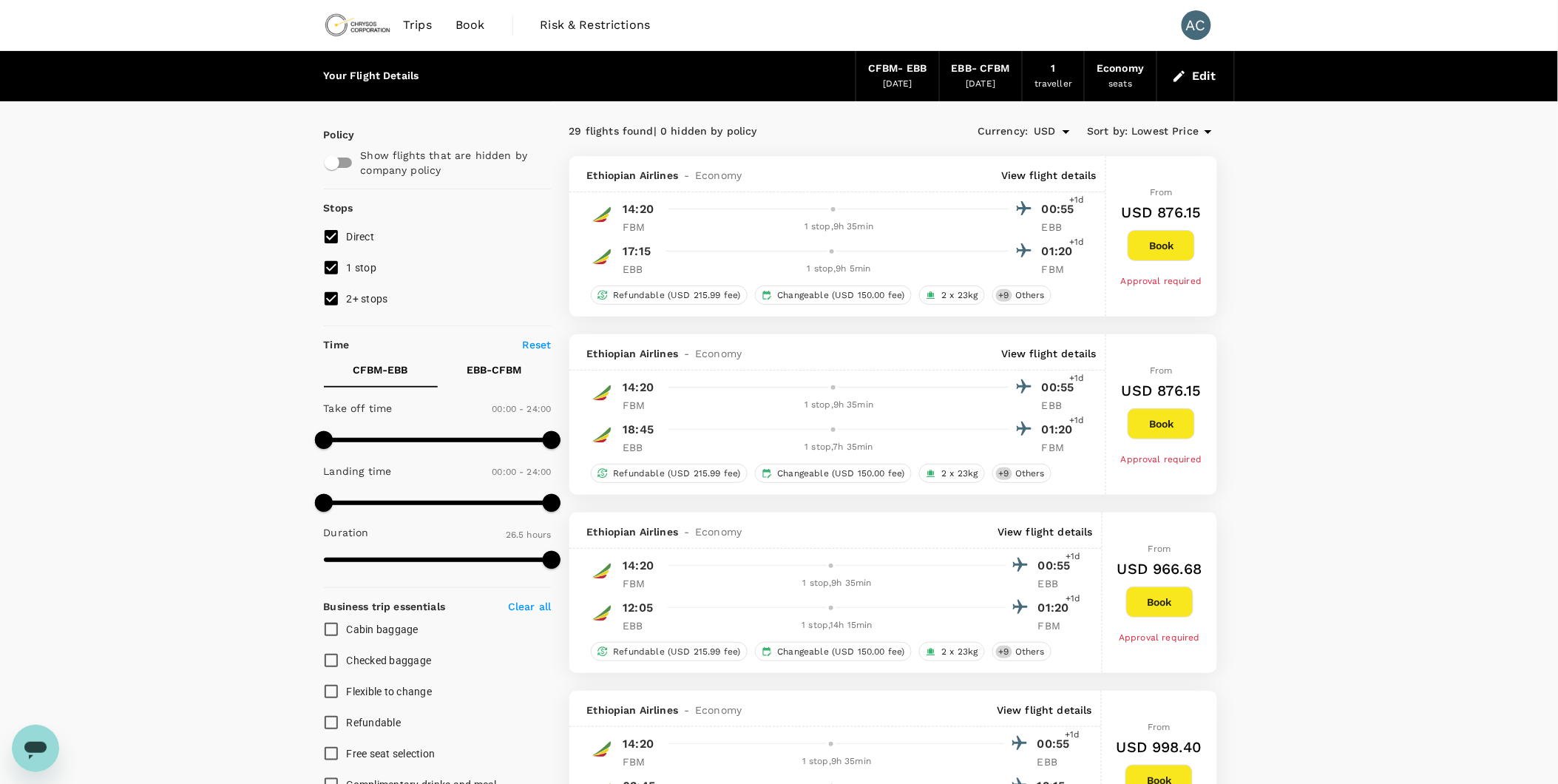
click at [1172, 74] on icon "button" at bounding box center [1179, 76] width 15 height 15
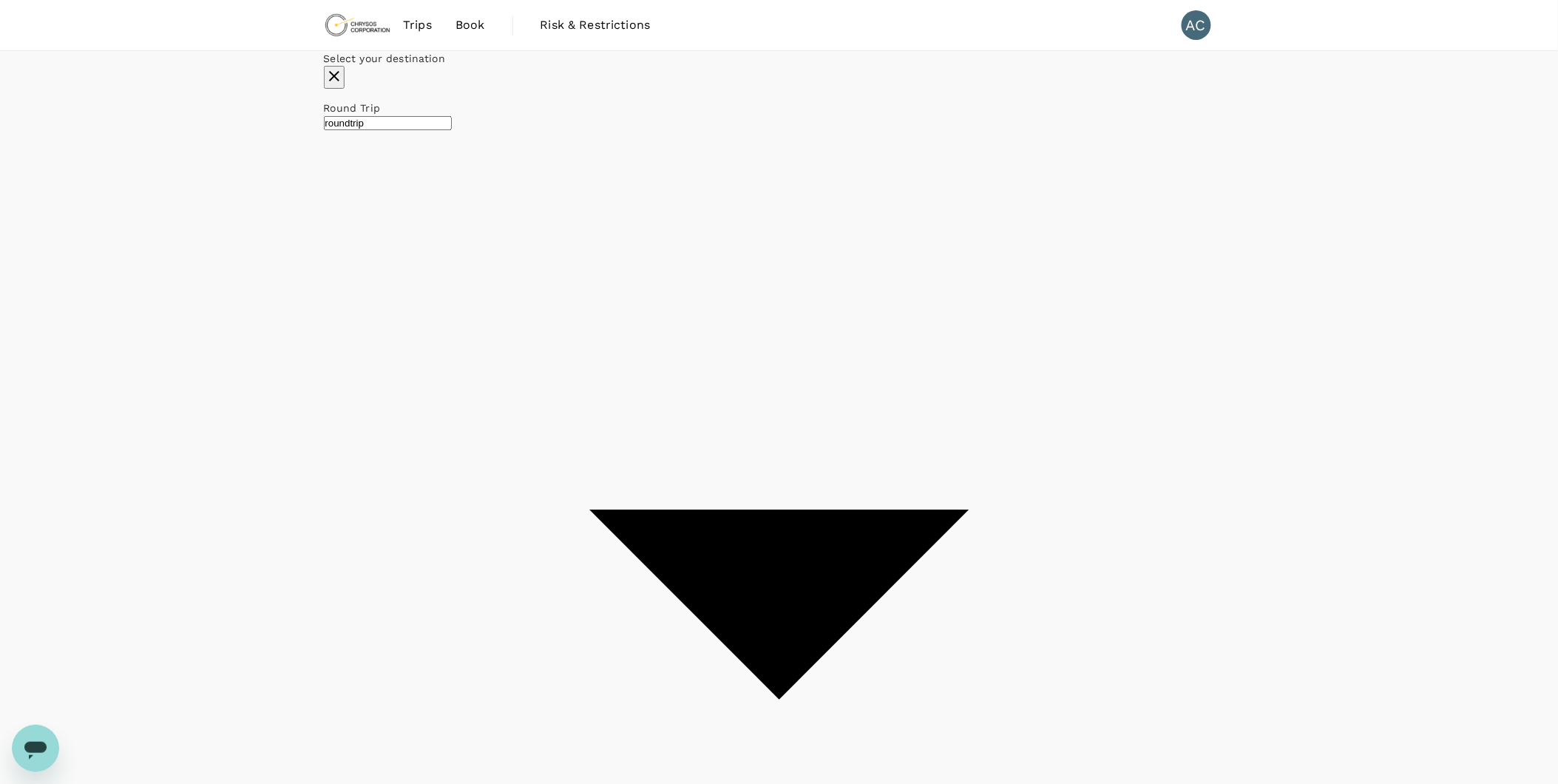
type input "Lubumbashi, [GEOGRAPHIC_DATA] (any)"
type input "Entebbe Intl (EBB)"
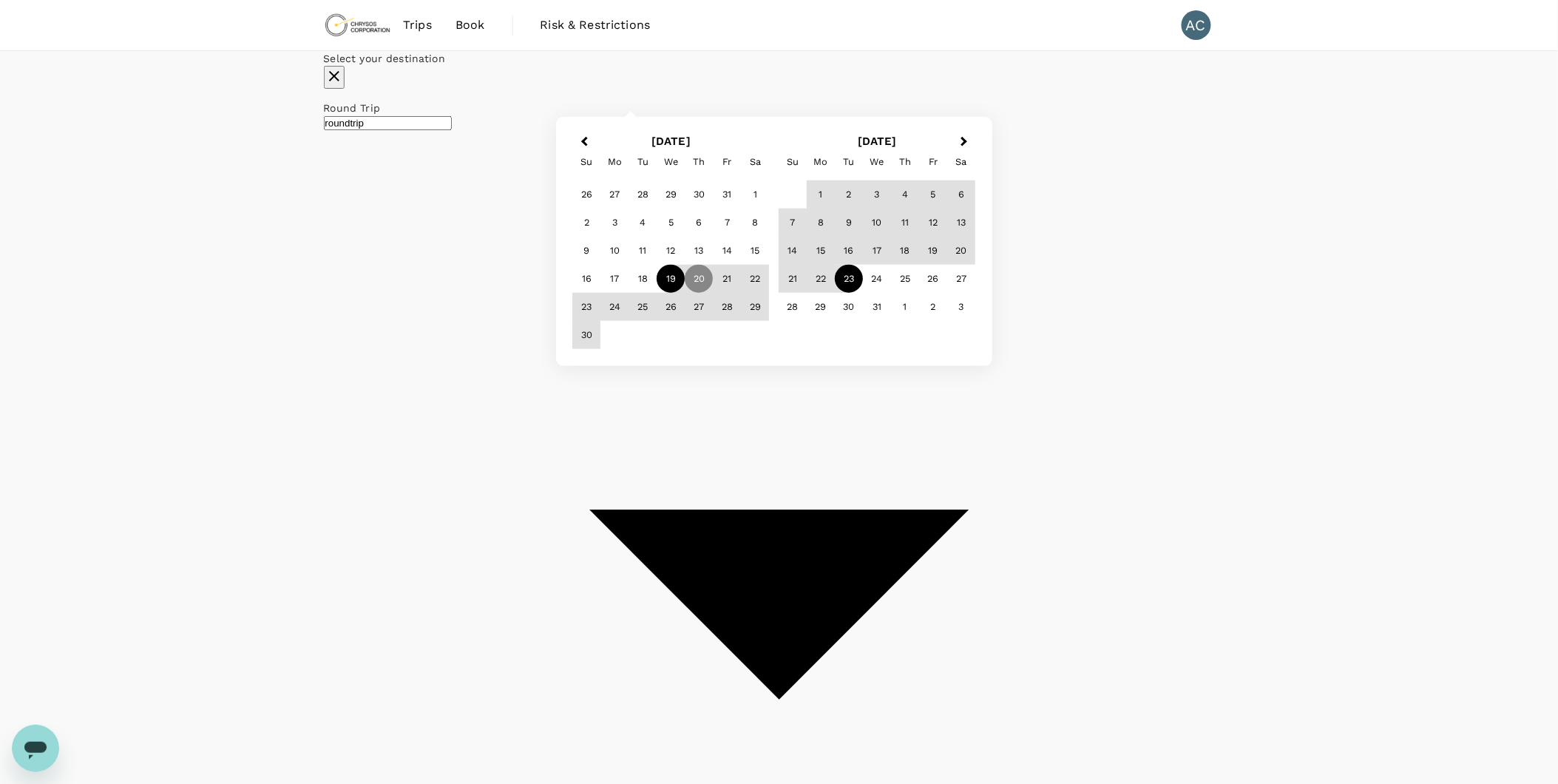
click at [685, 293] on div "19" at bounding box center [671, 278] width 28 height 28
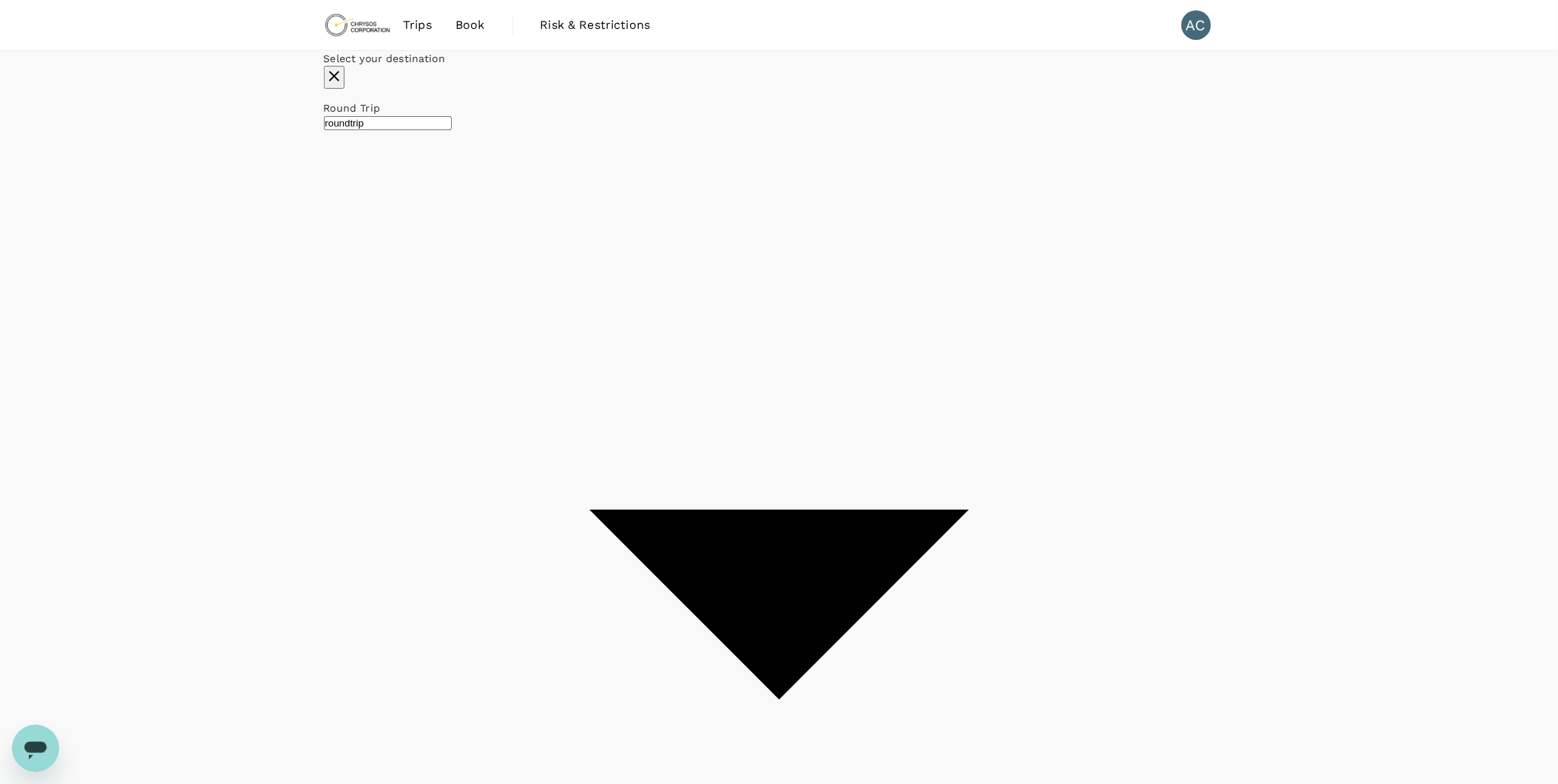
checkbox input "false"
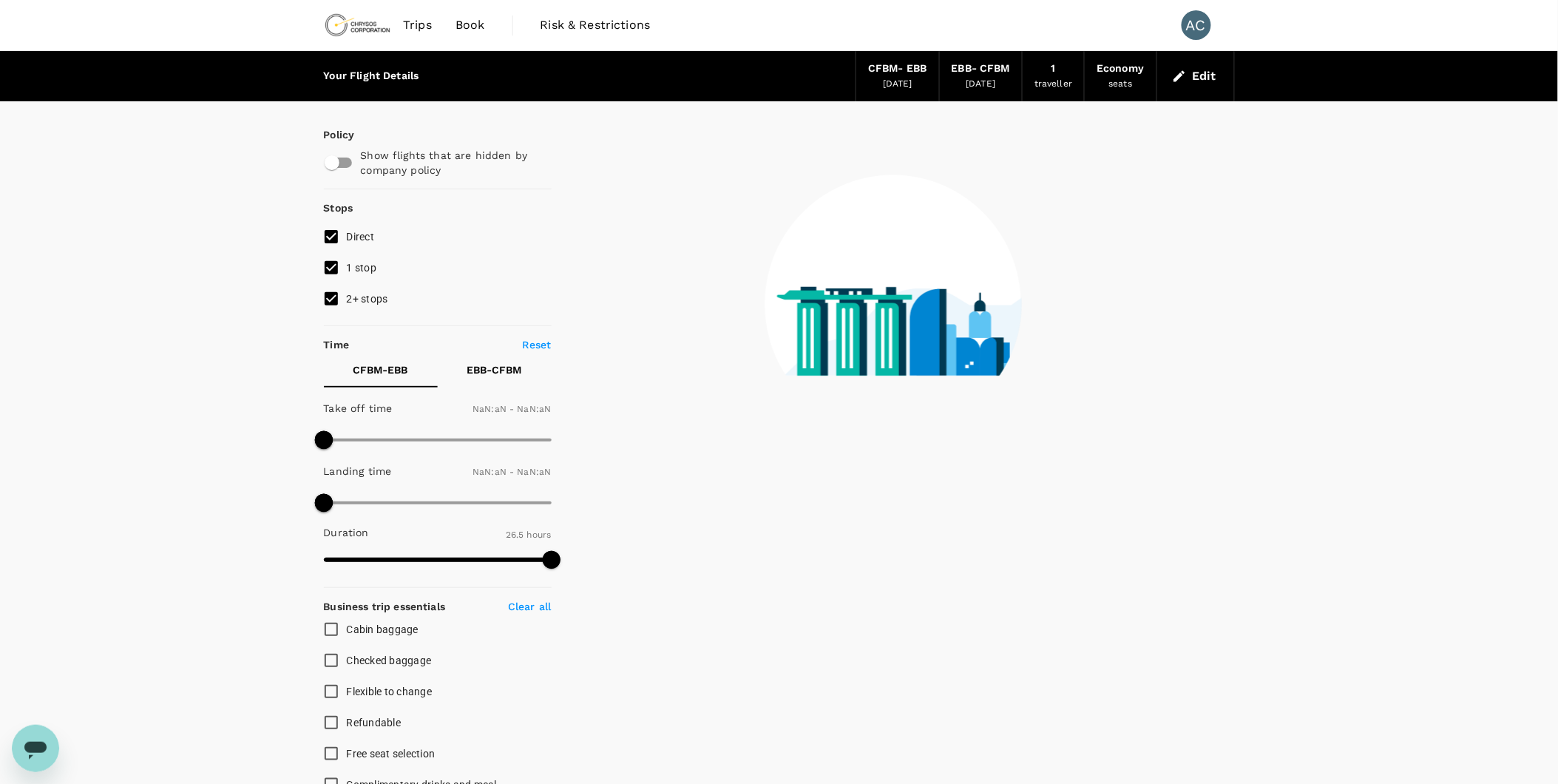
type input "1440"
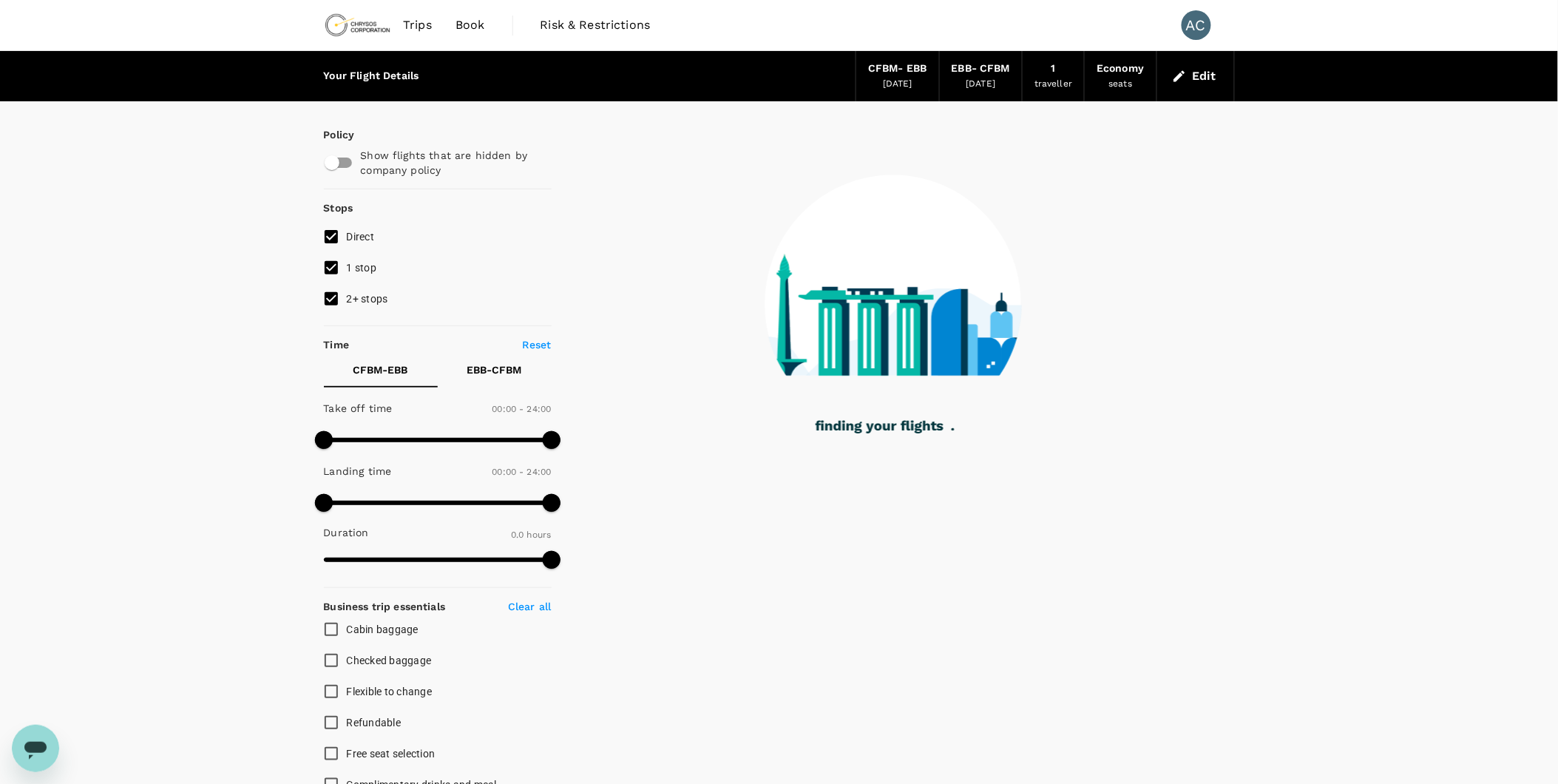
type input "870"
checkbox input "true"
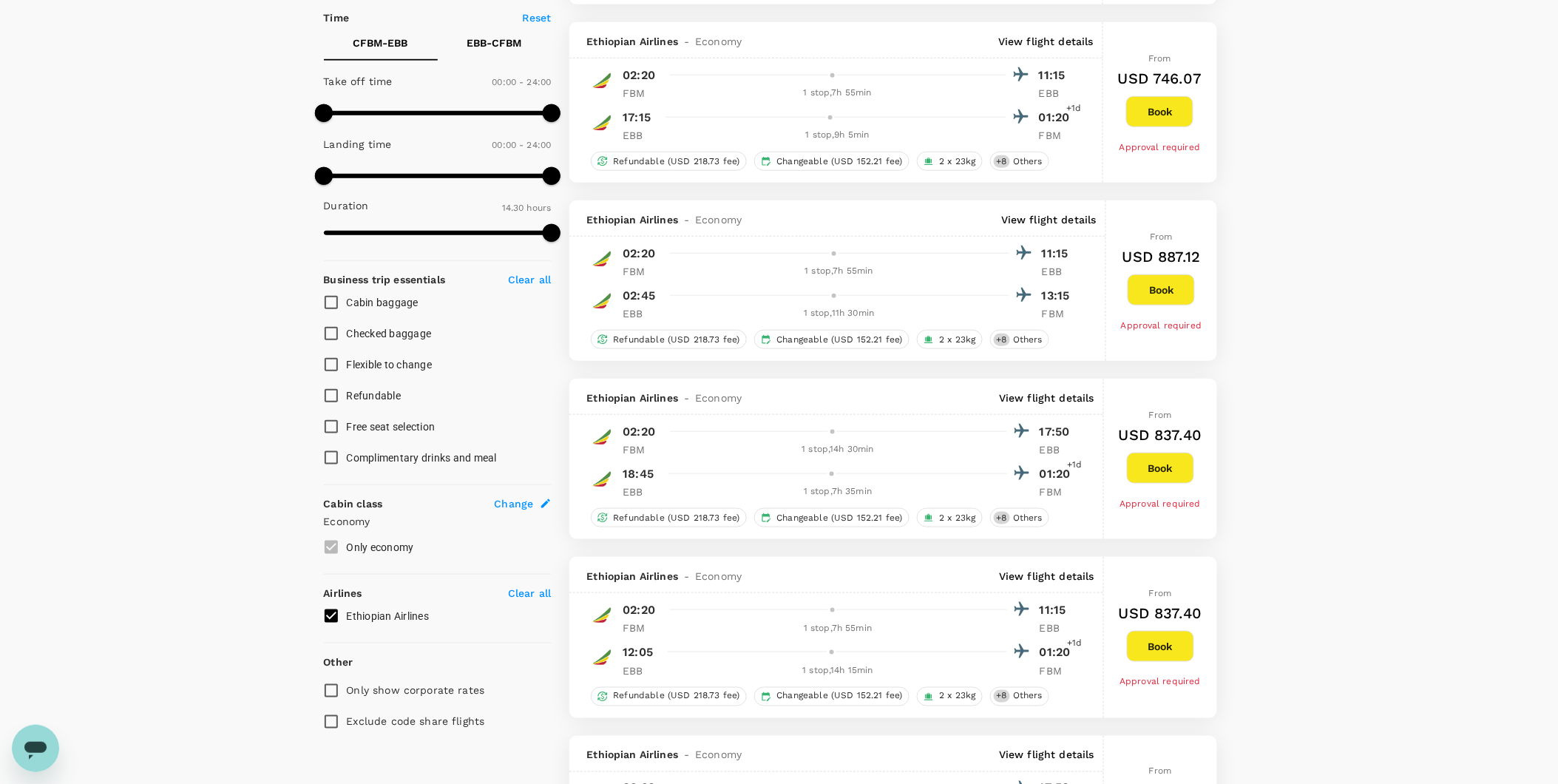
scroll to position [328, 0]
click at [329, 615] on input "Ethiopian Airlines" at bounding box center [331, 614] width 31 height 31
checkbox input "true"
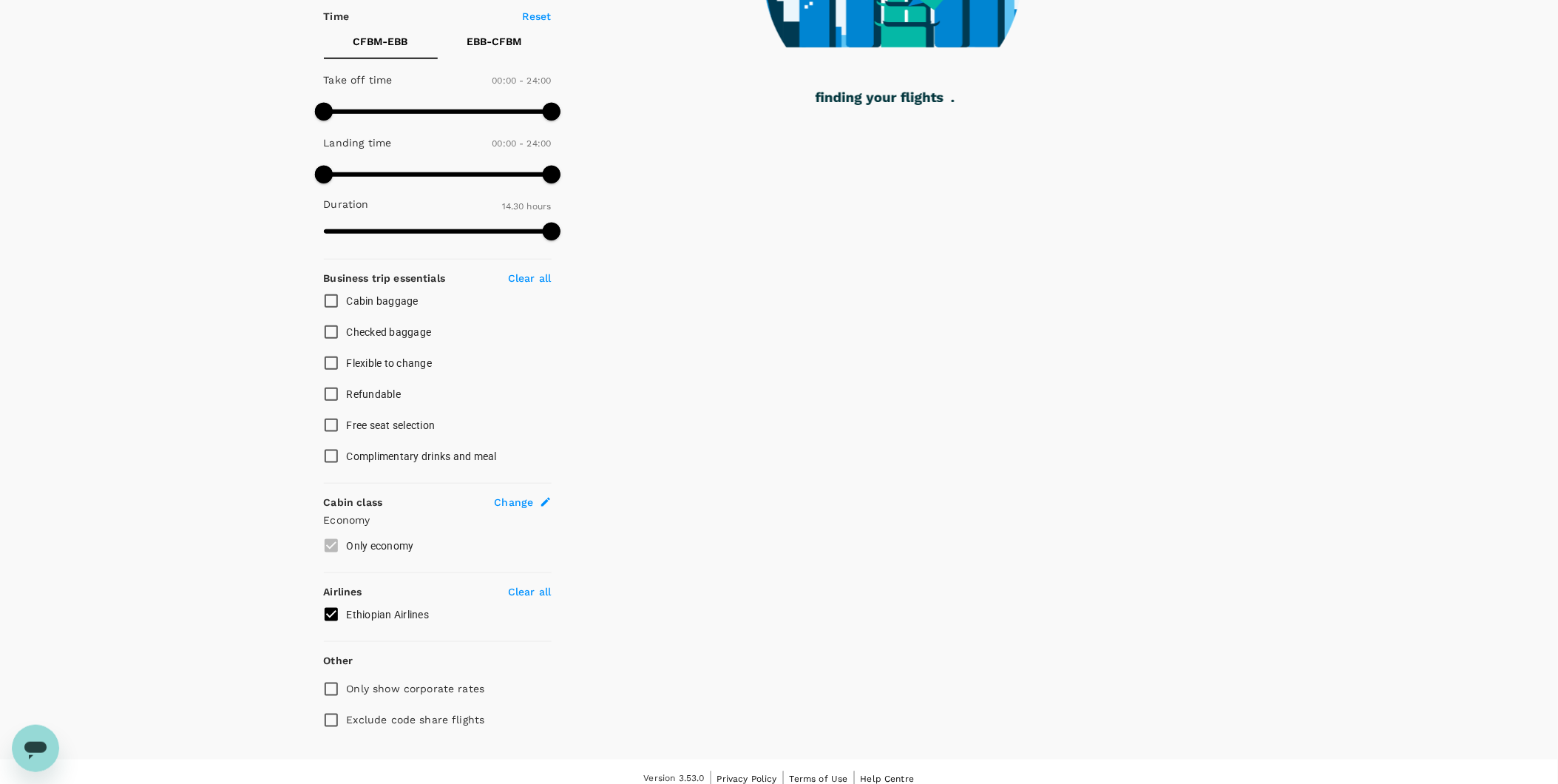
click at [540, 591] on p "Clear all" at bounding box center [529, 591] width 43 height 15
type input "1545"
checkbox input "false"
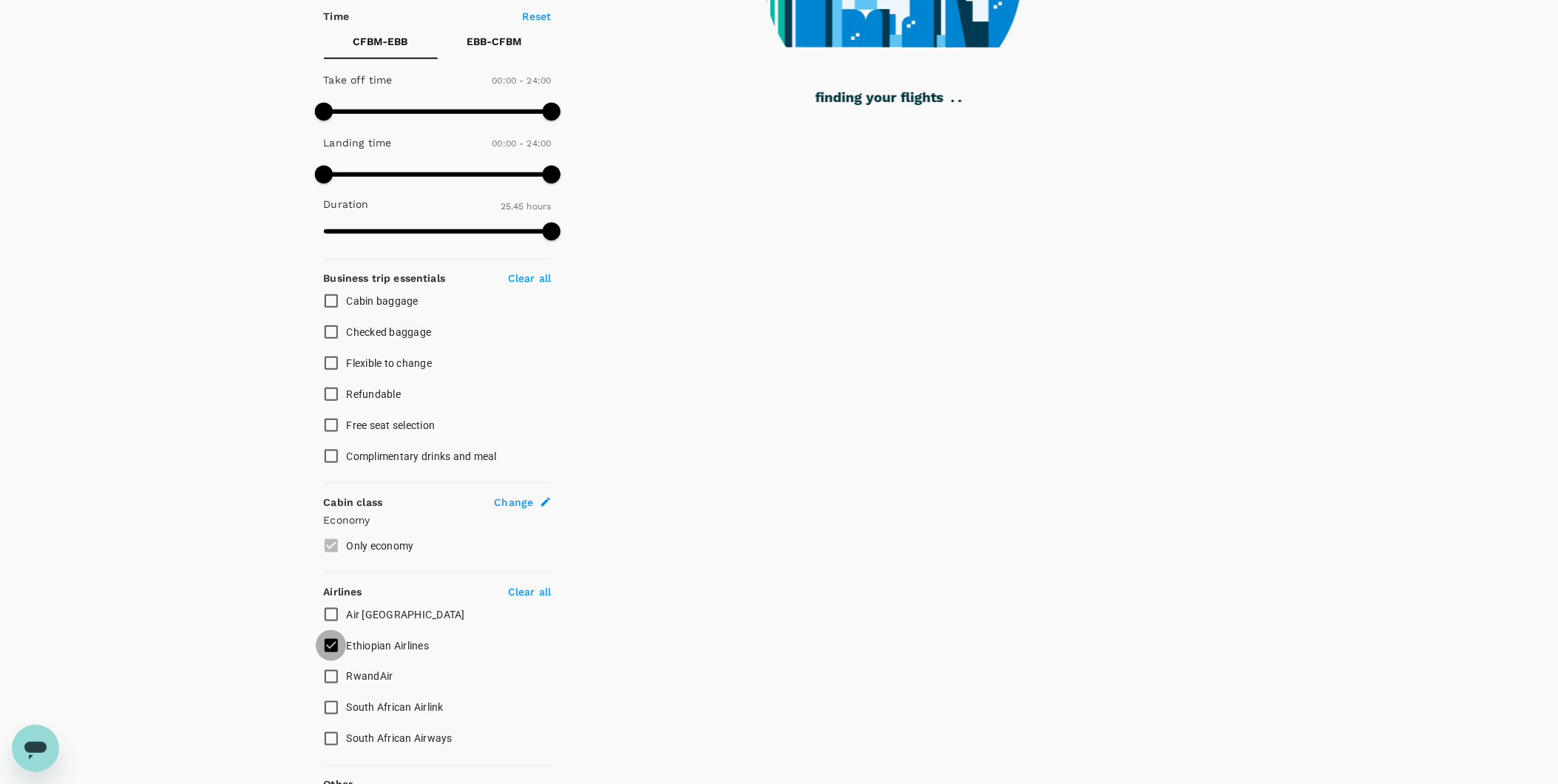
click at [329, 646] on input "Ethiopian Airlines" at bounding box center [331, 645] width 31 height 31
checkbox input "false"
click at [182, 448] on div "Your Flight Details CFBM - EBB 19 Nov 2025 EBB - CFBM 23 Dec 2025 1 traveller E…" at bounding box center [779, 302] width 1558 height 1161
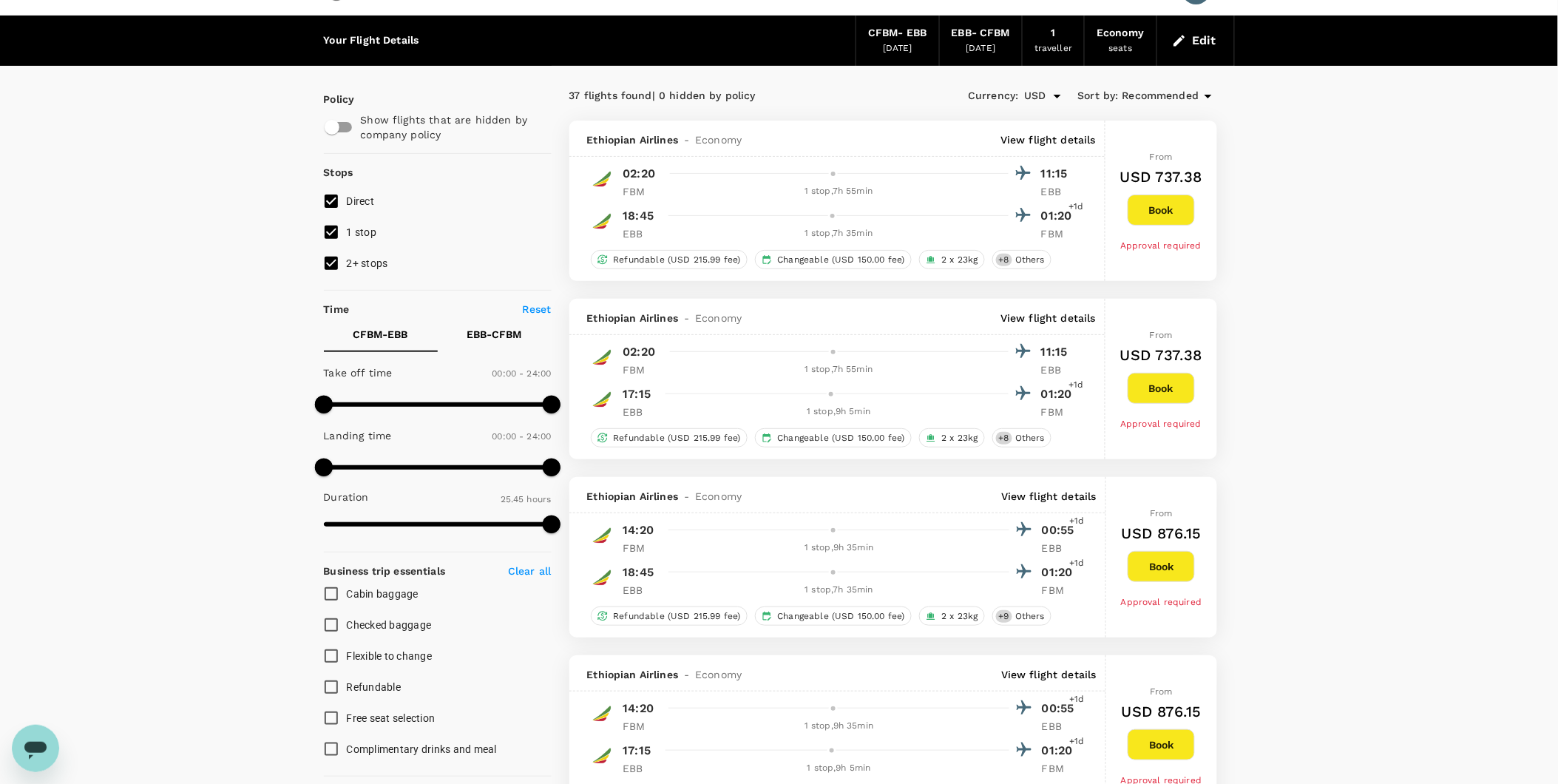
scroll to position [0, 0]
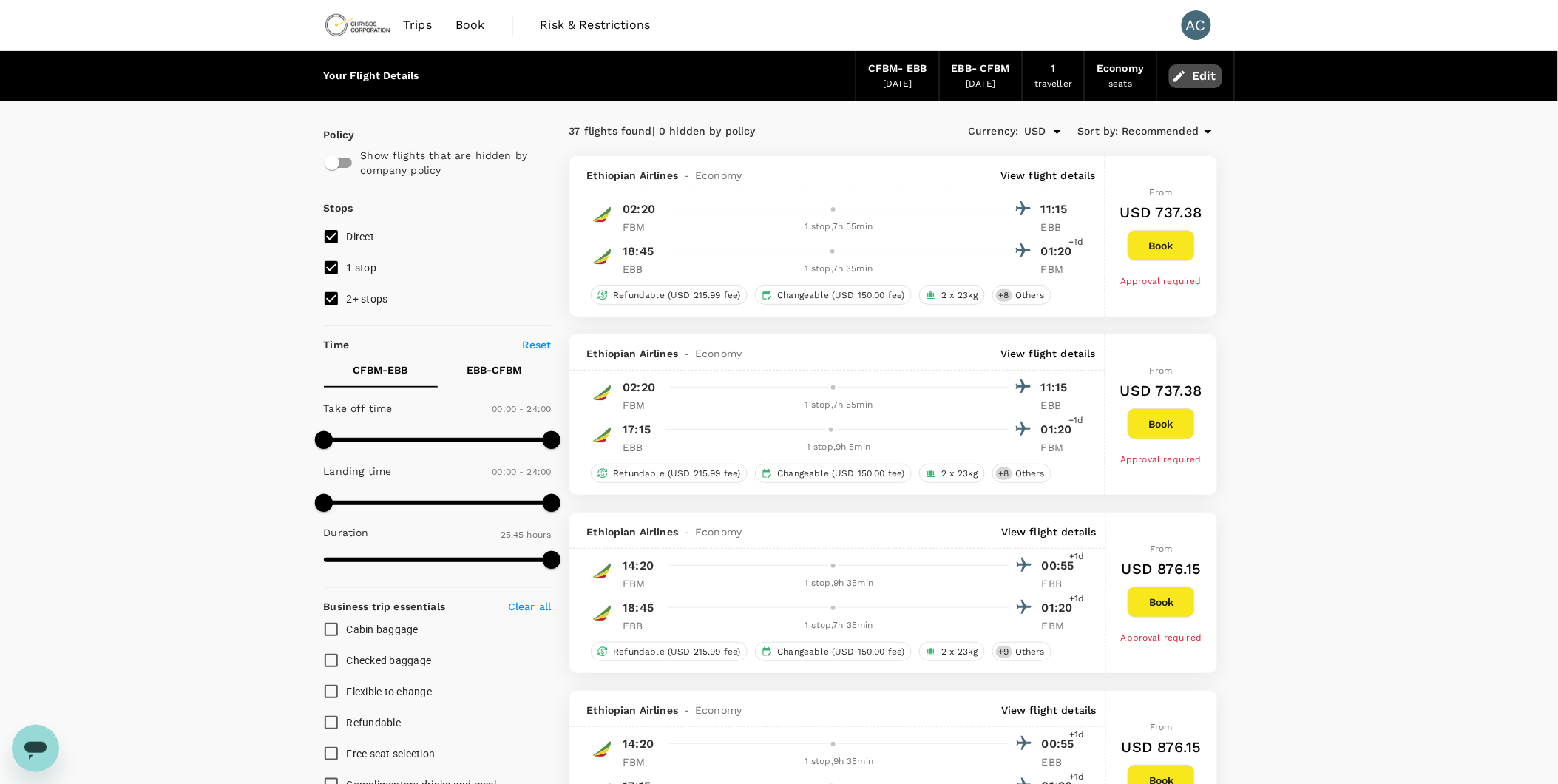
click at [1184, 74] on icon "button" at bounding box center [1179, 76] width 15 height 15
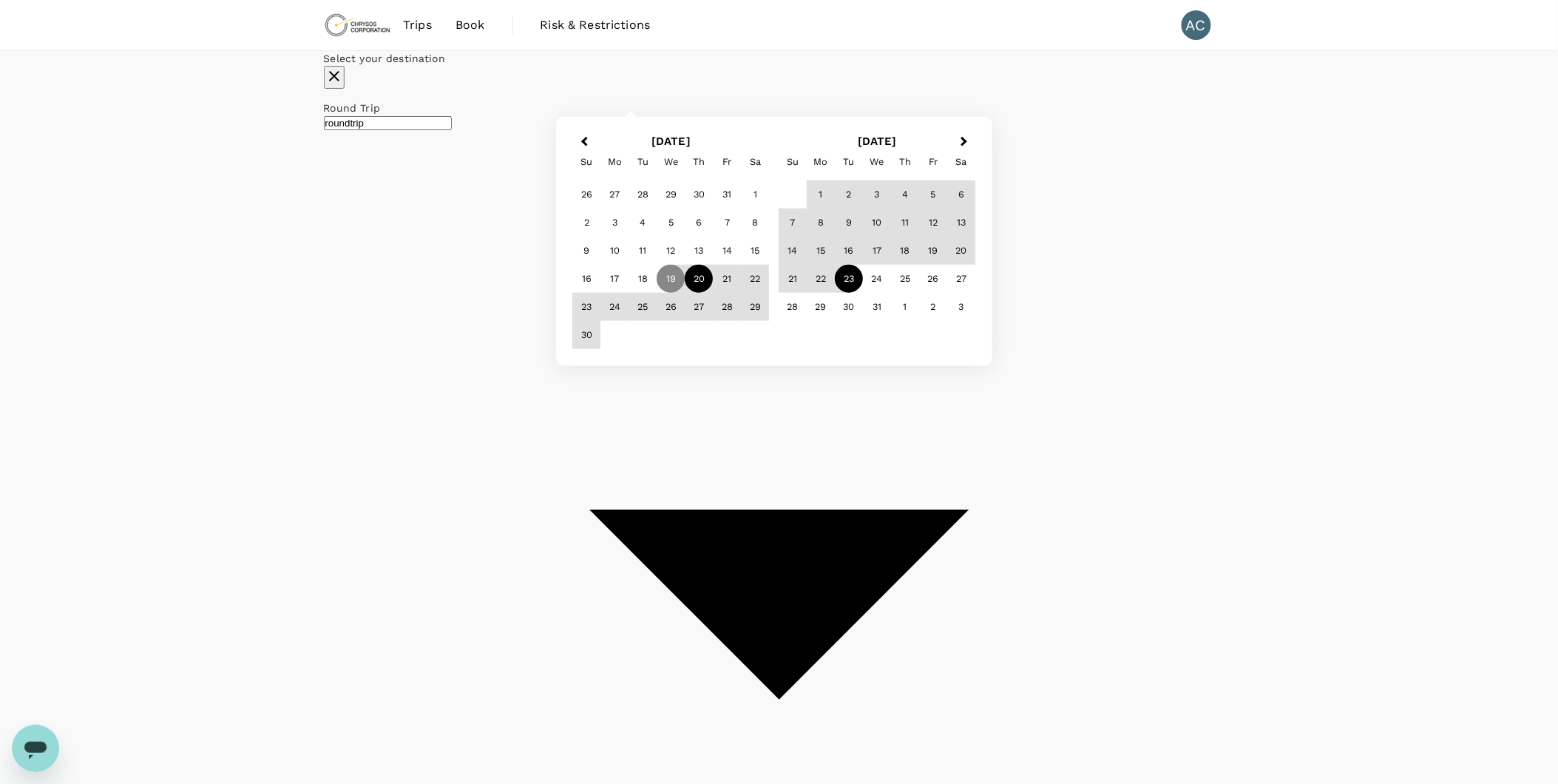
click at [714, 293] on div "20" at bounding box center [698, 278] width 28 height 28
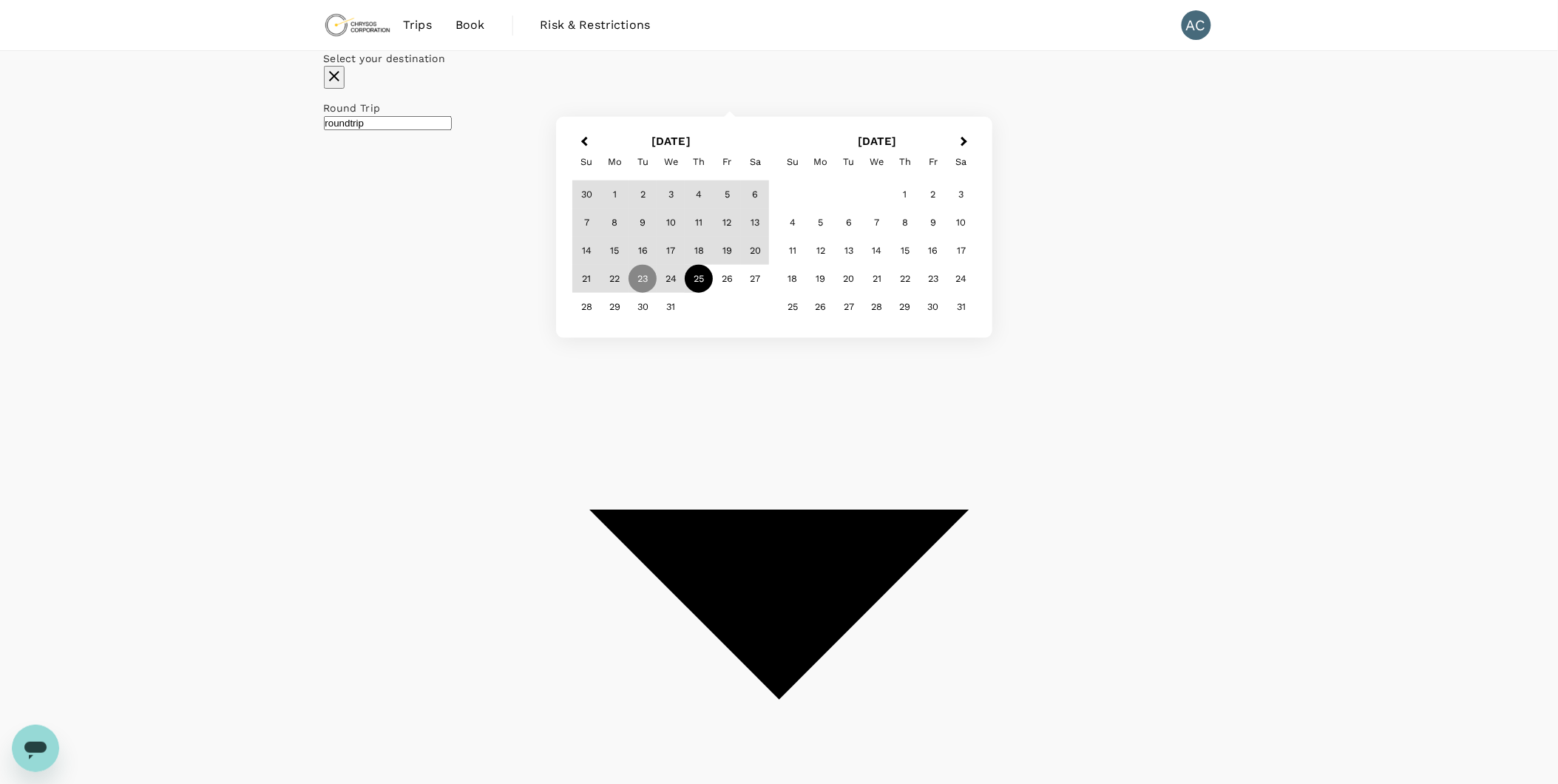
type input "Lubumbashi, [GEOGRAPHIC_DATA] (any)"
type input "Entebbe Intl (EBB)"
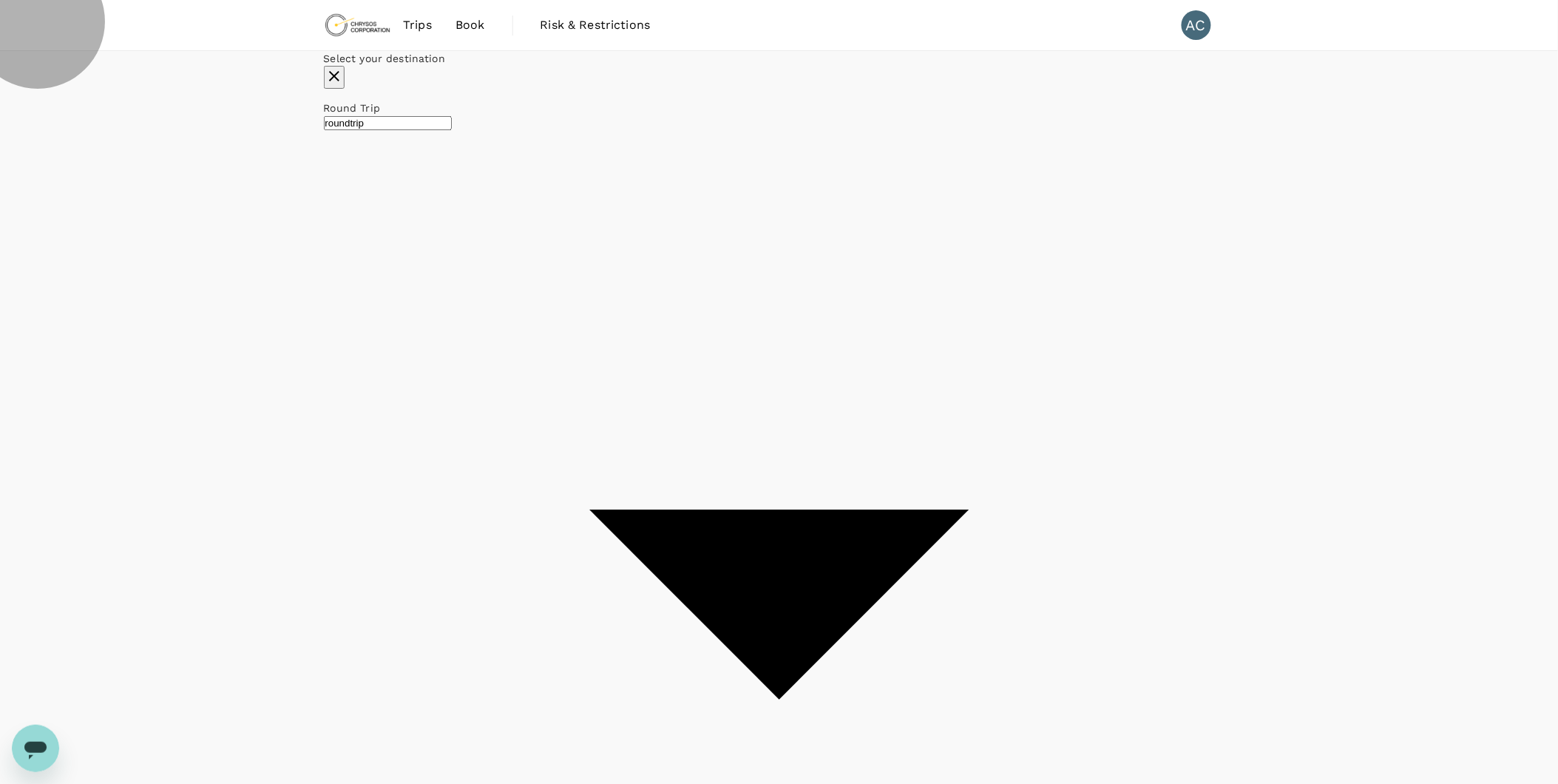
checkbox input "false"
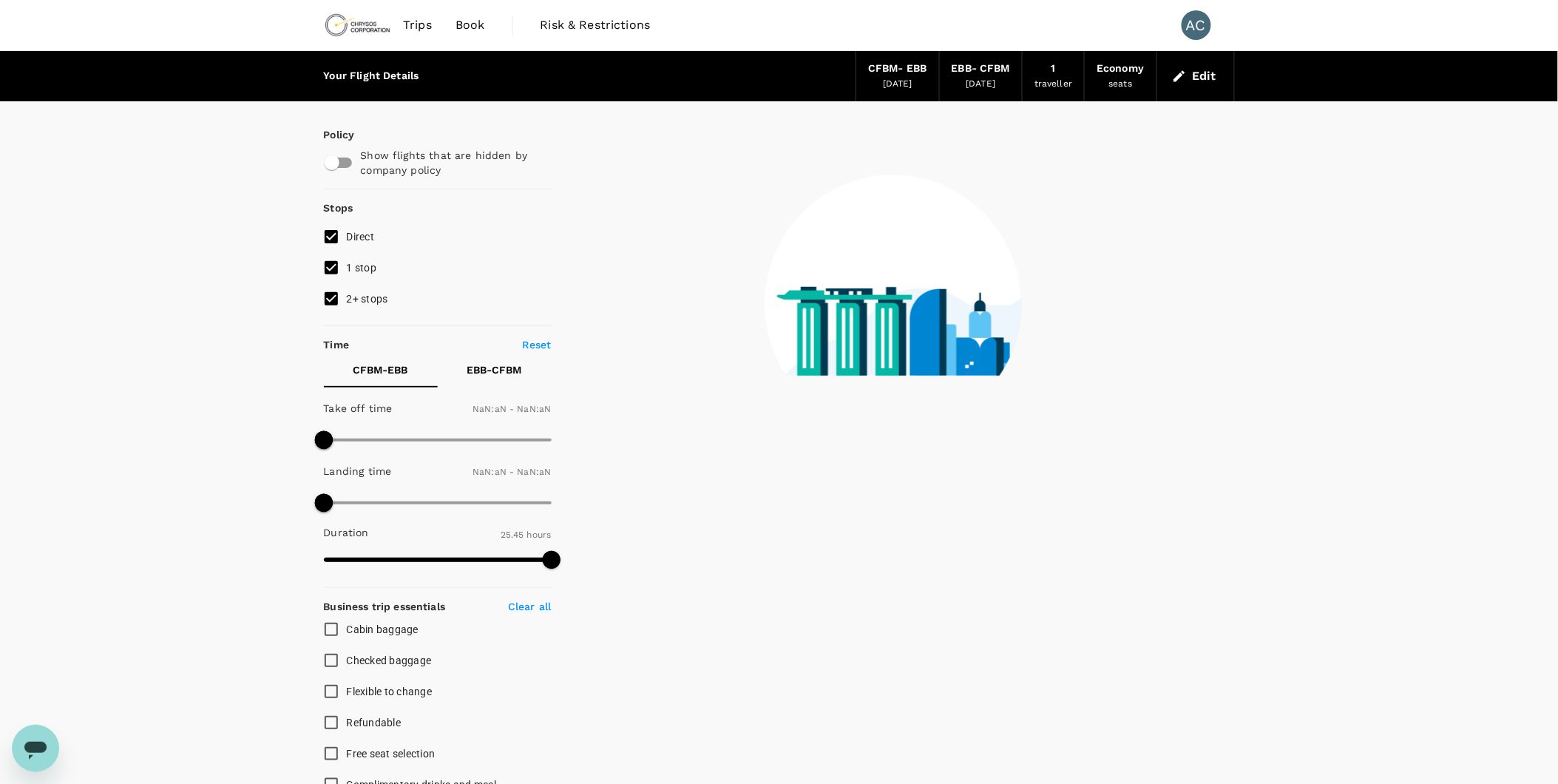
type input "1440"
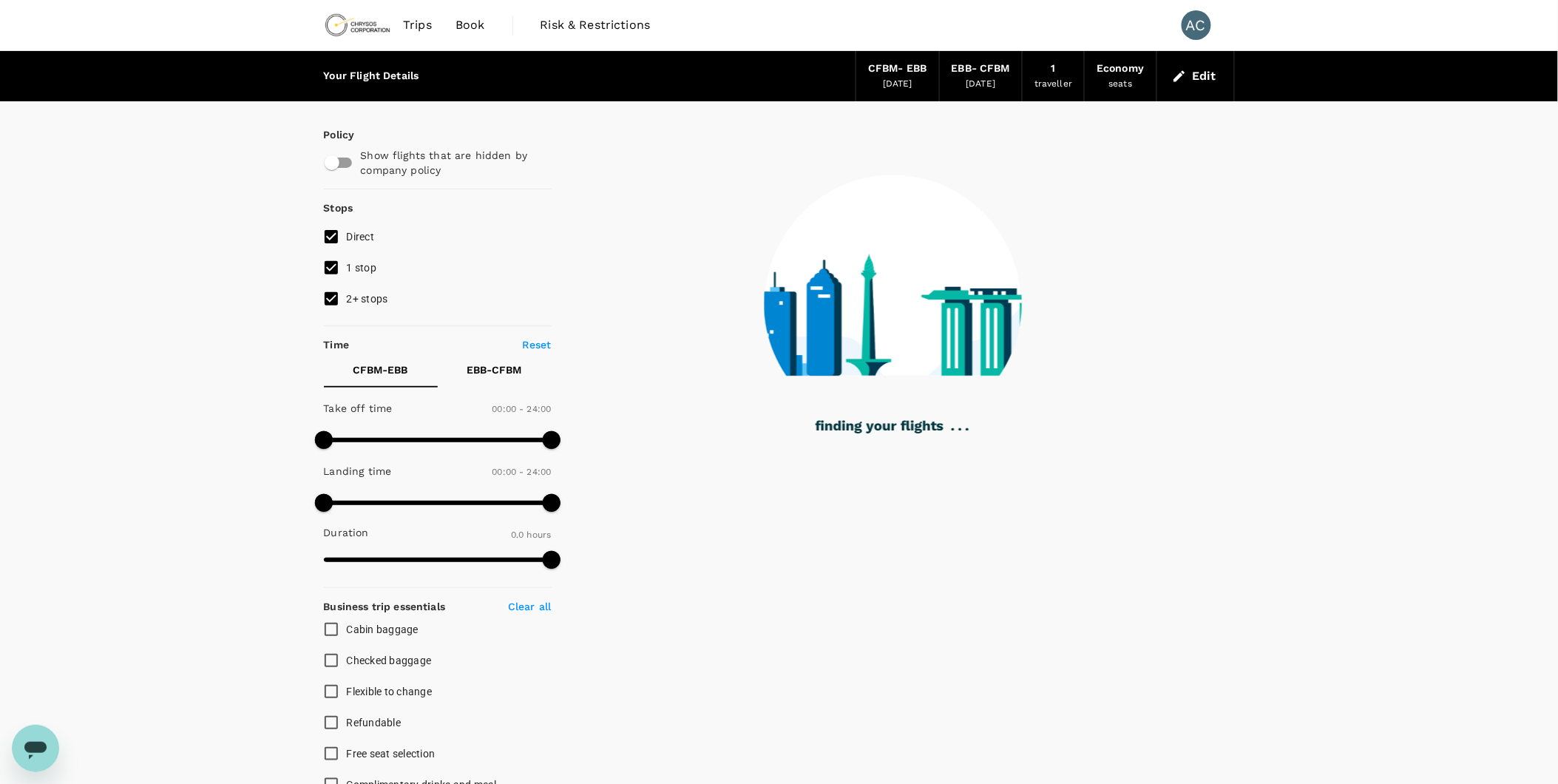
checkbox input "true"
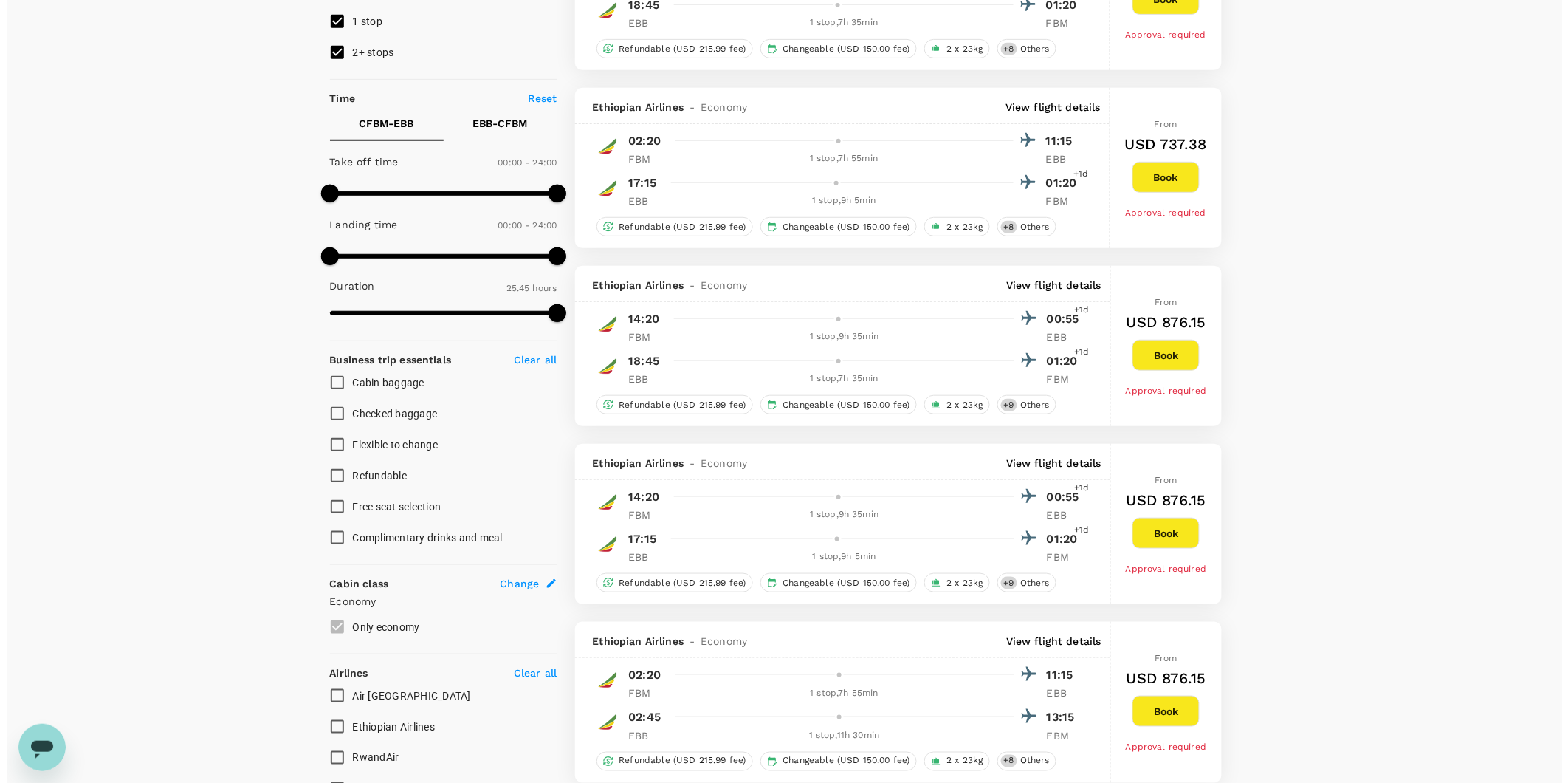
scroll to position [164, 0]
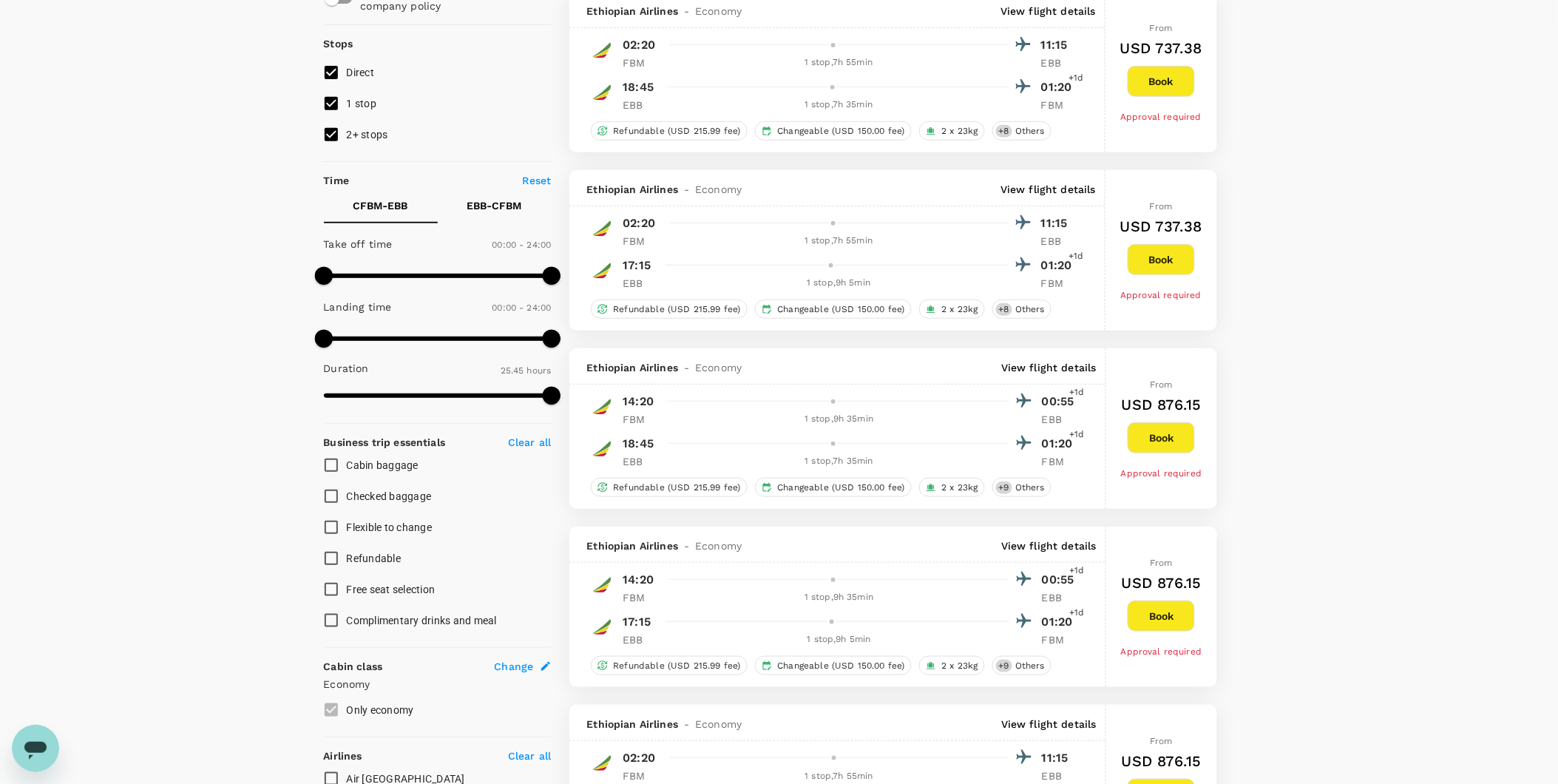
click at [1060, 371] on p "View flight details" at bounding box center [1049, 367] width 95 height 15
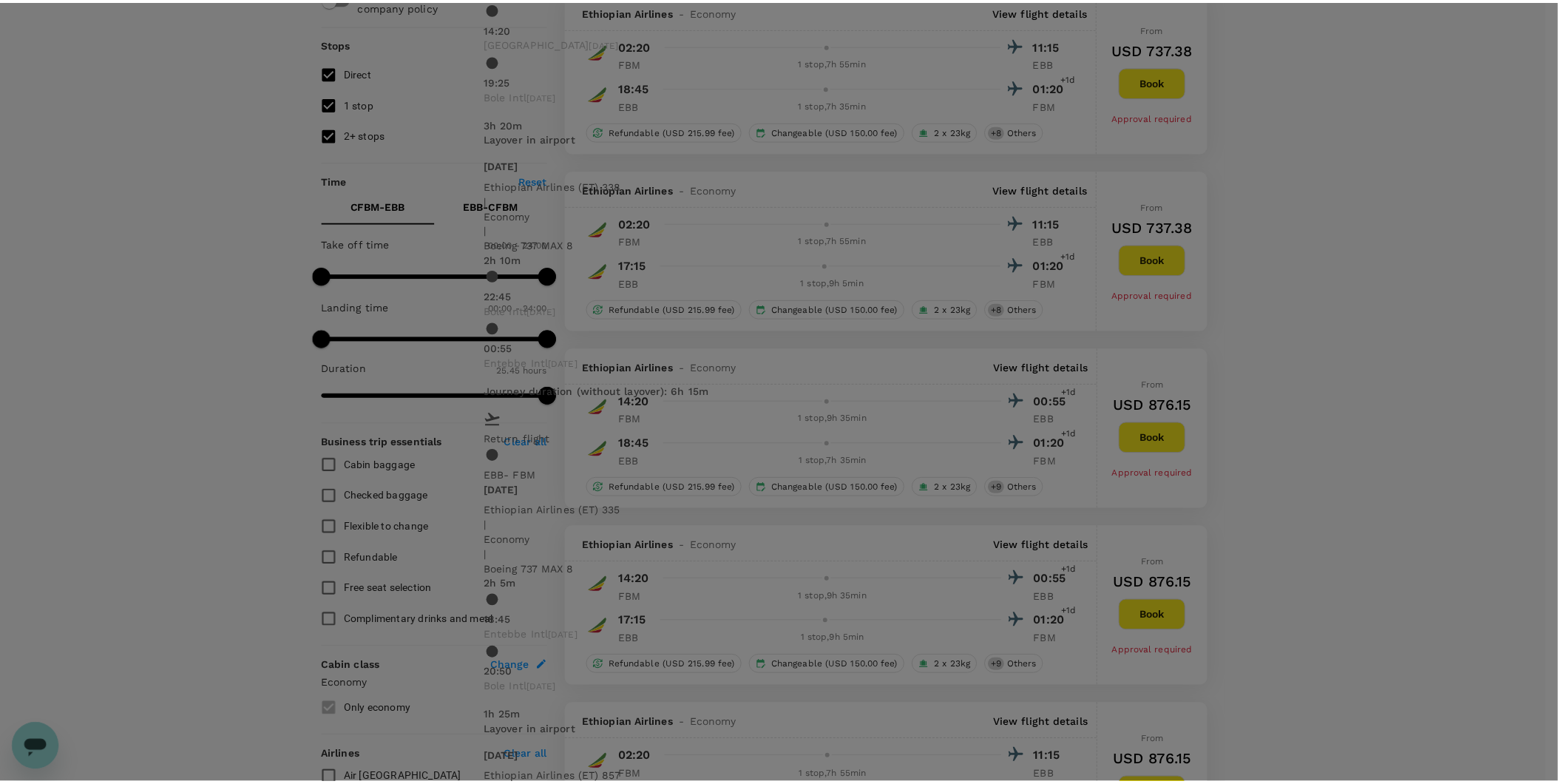
scroll to position [0, 0]
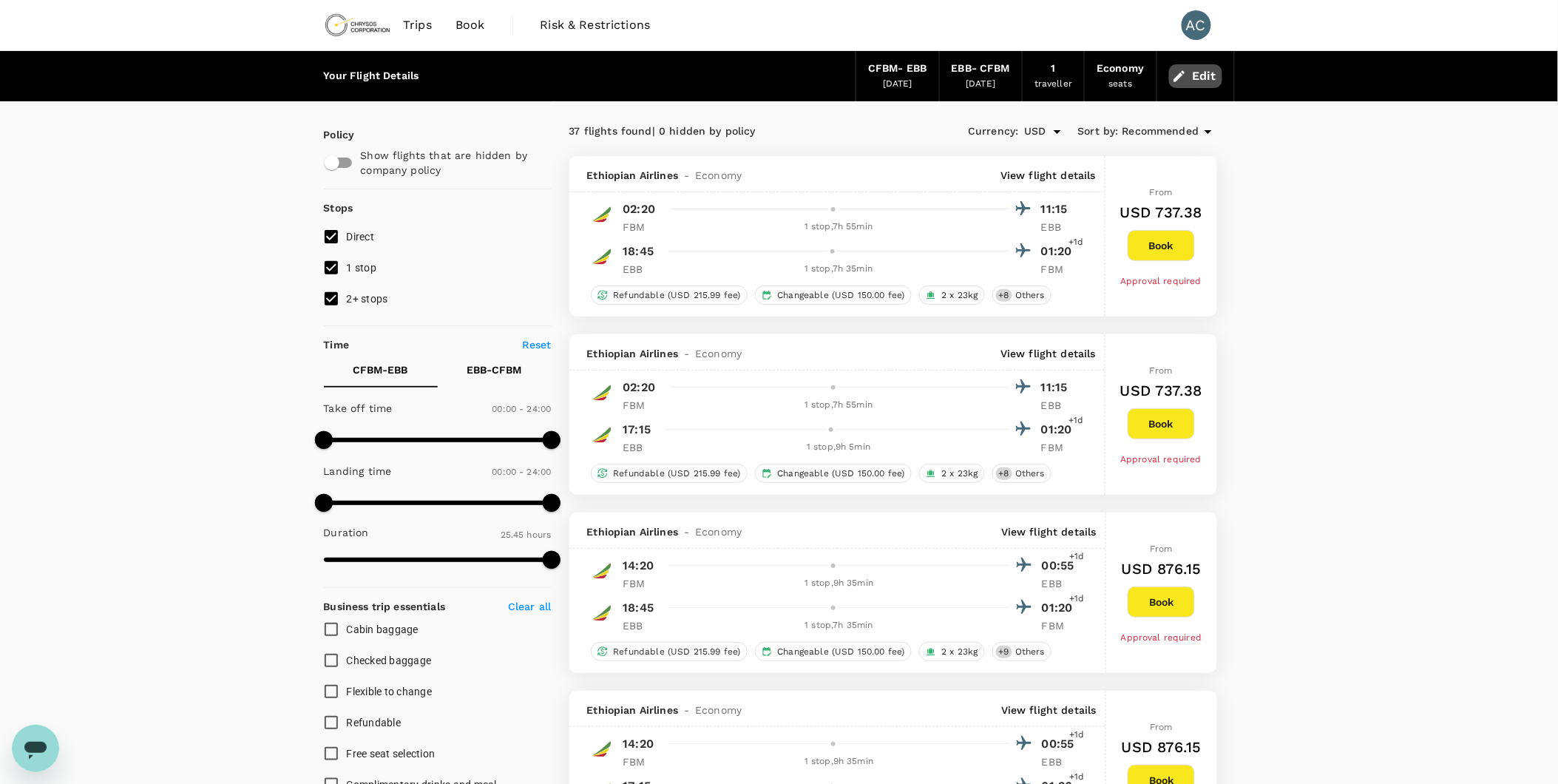
click at [1194, 81] on button "Edit" at bounding box center [1195, 75] width 53 height 24
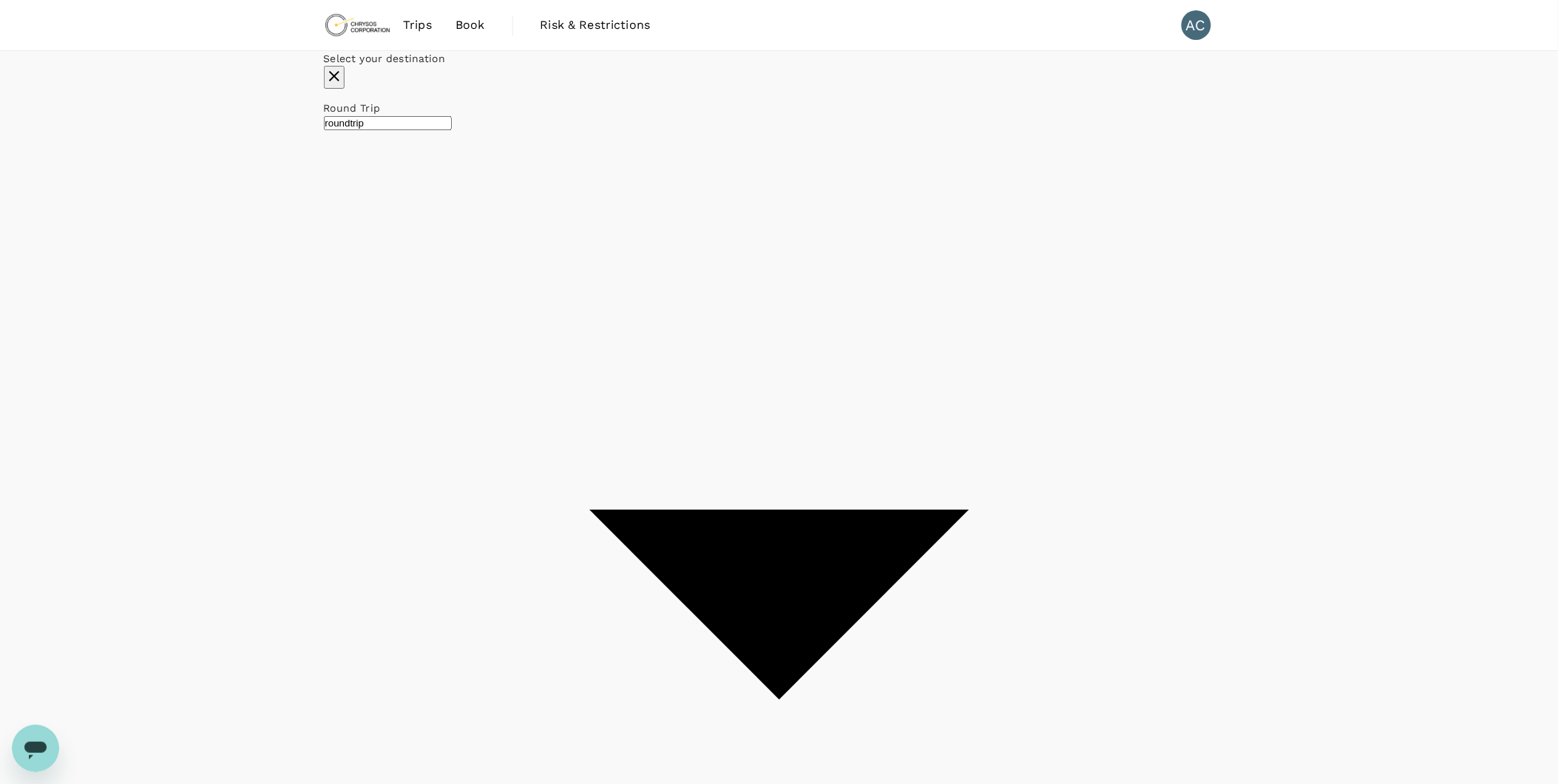
type input "Lubumbashi, [GEOGRAPHIC_DATA] (any)"
type input "Entebbe Intl (EBB)"
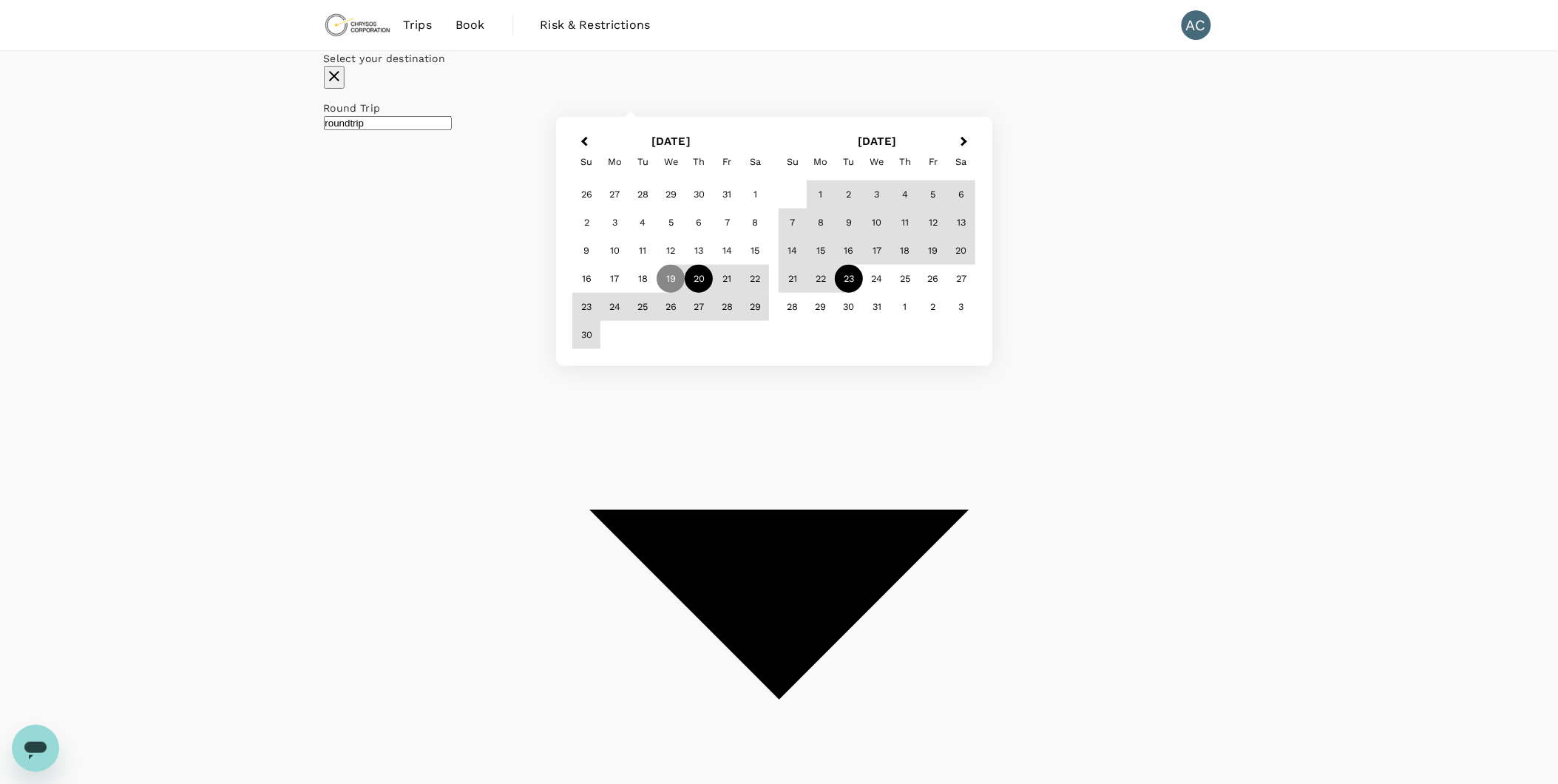
click at [714, 293] on div "20" at bounding box center [698, 278] width 28 height 28
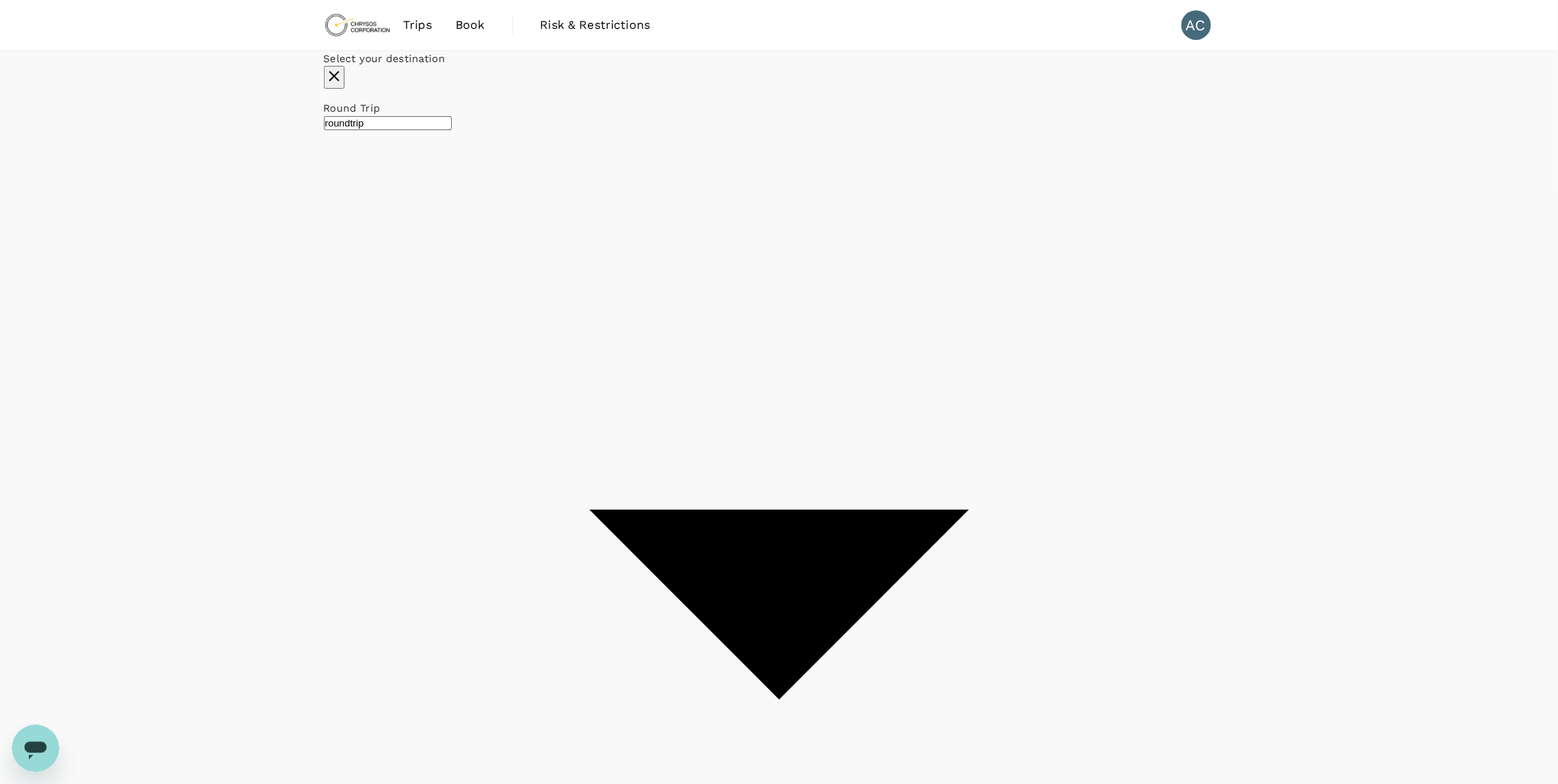
checkbox input "false"
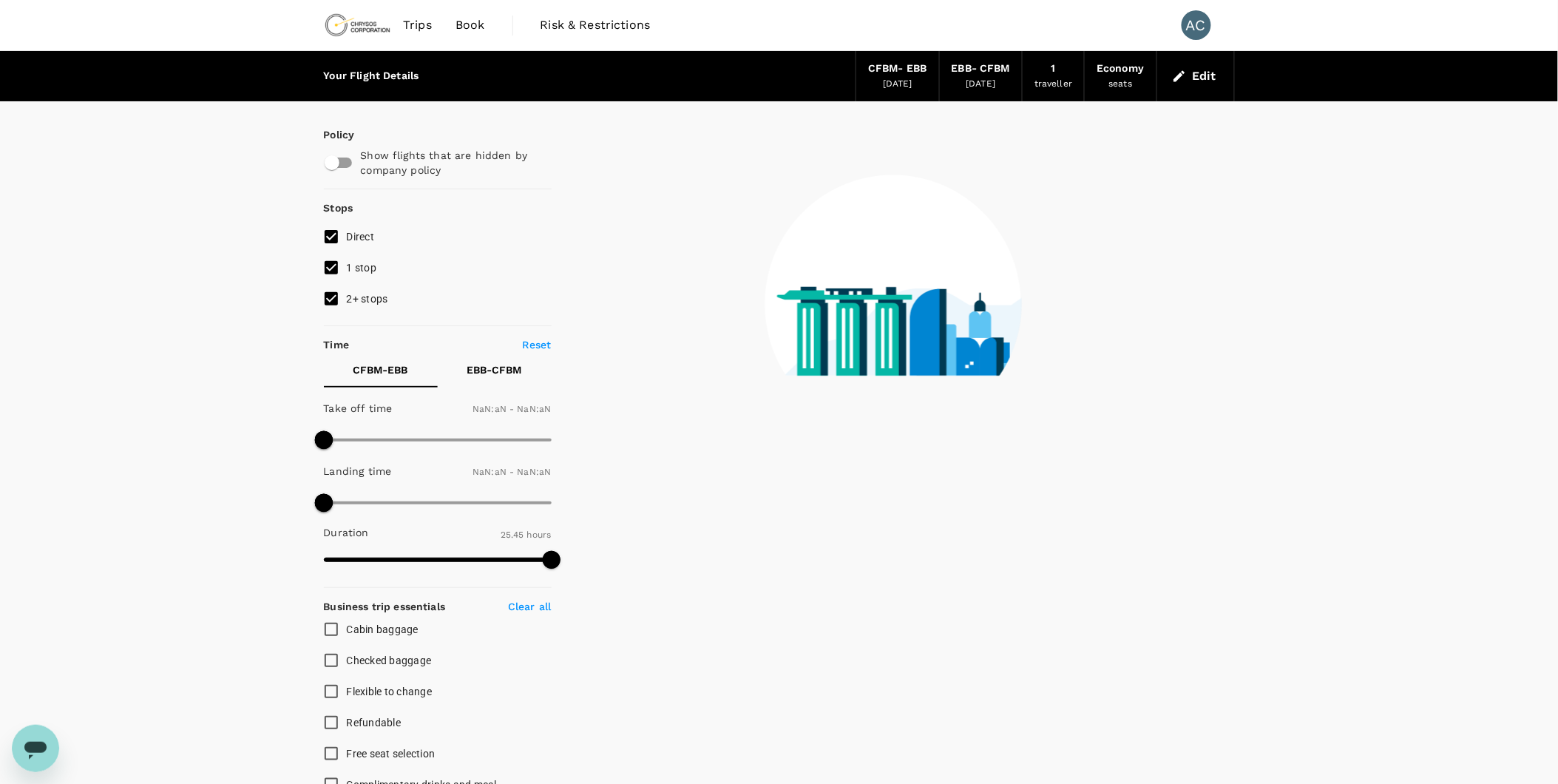
type input "1440"
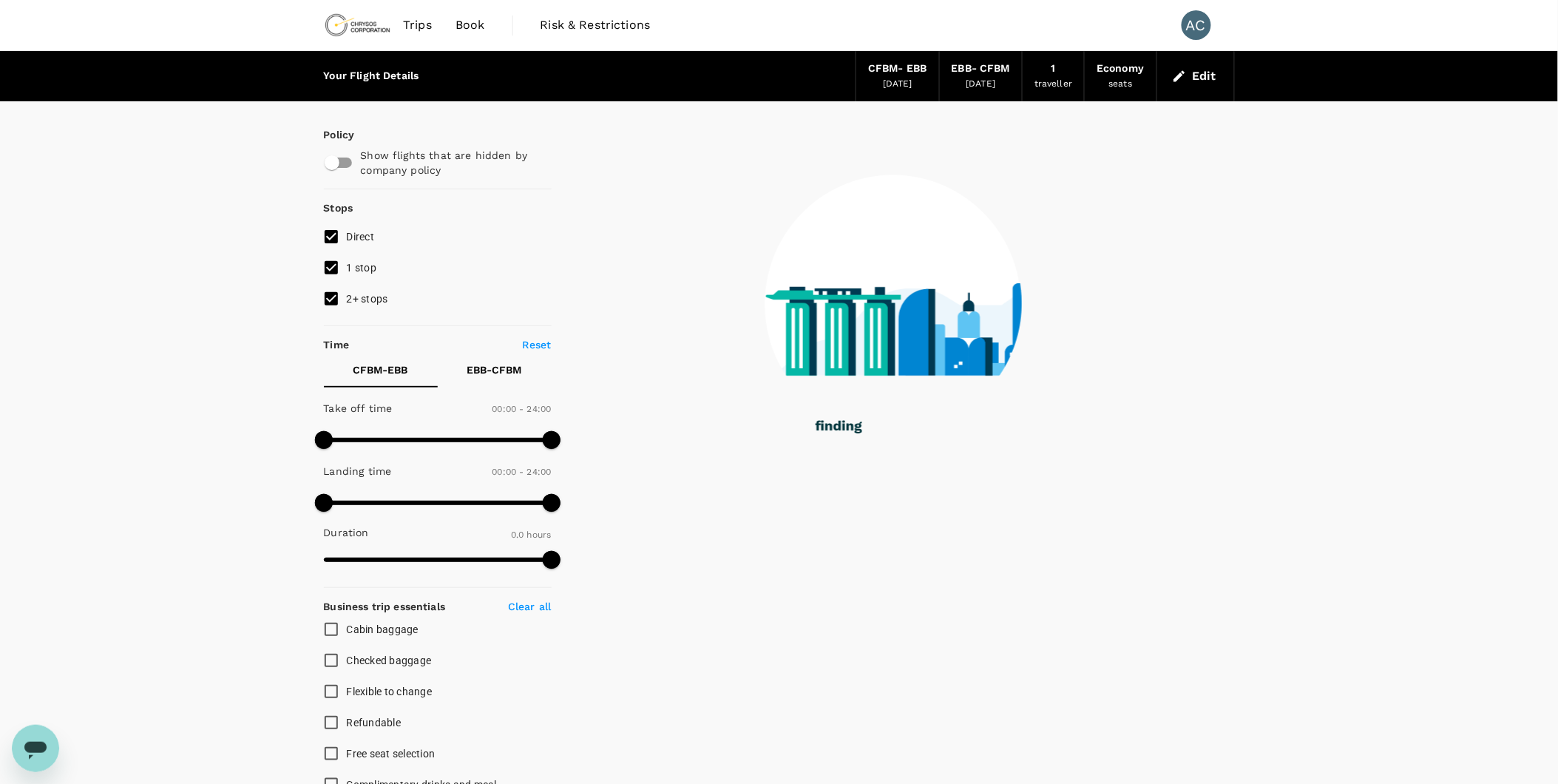
type input "1565"
checkbox input "true"
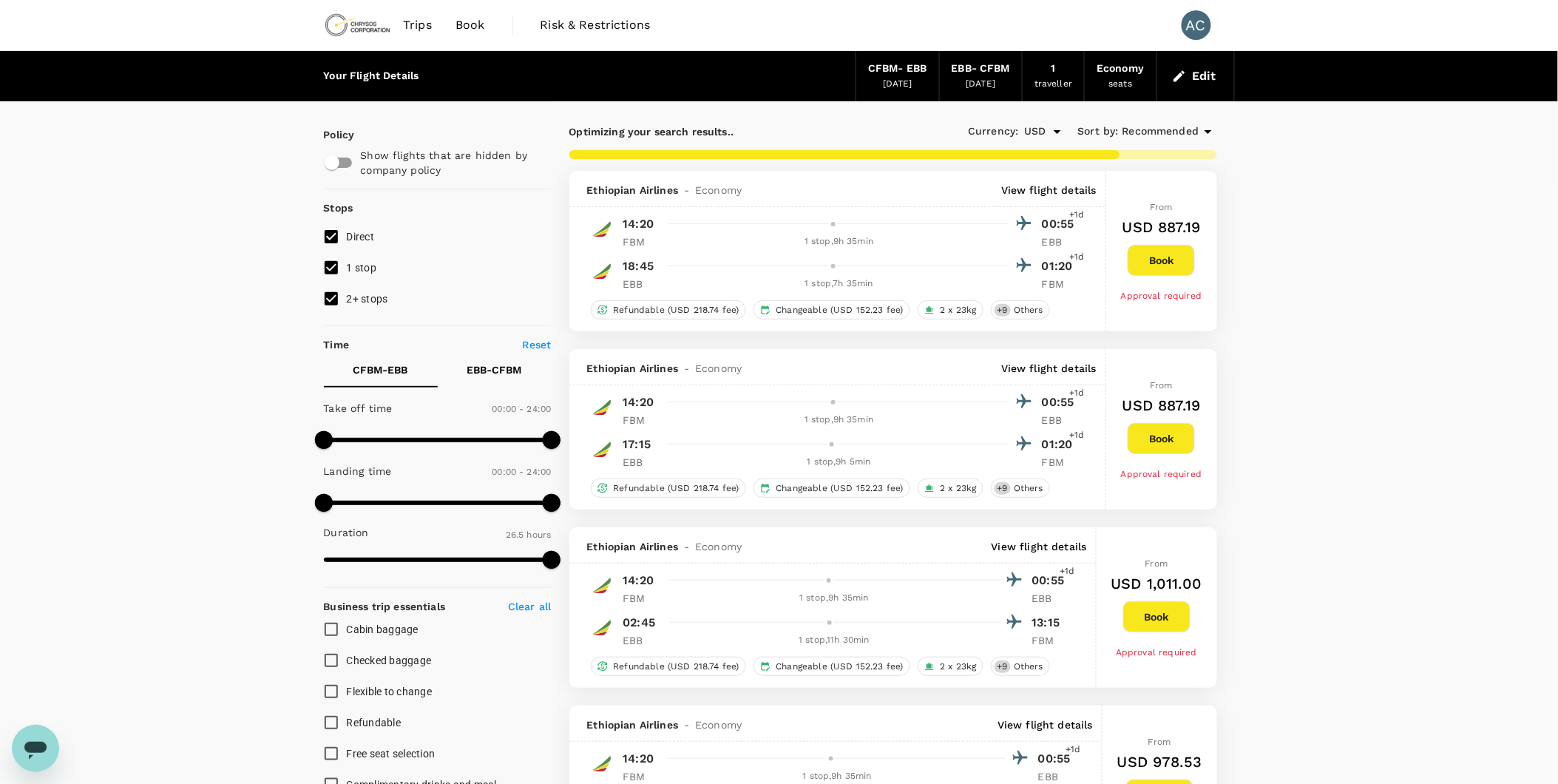
click at [341, 164] on input "checkbox" at bounding box center [332, 162] width 84 height 28
checkbox input "true"
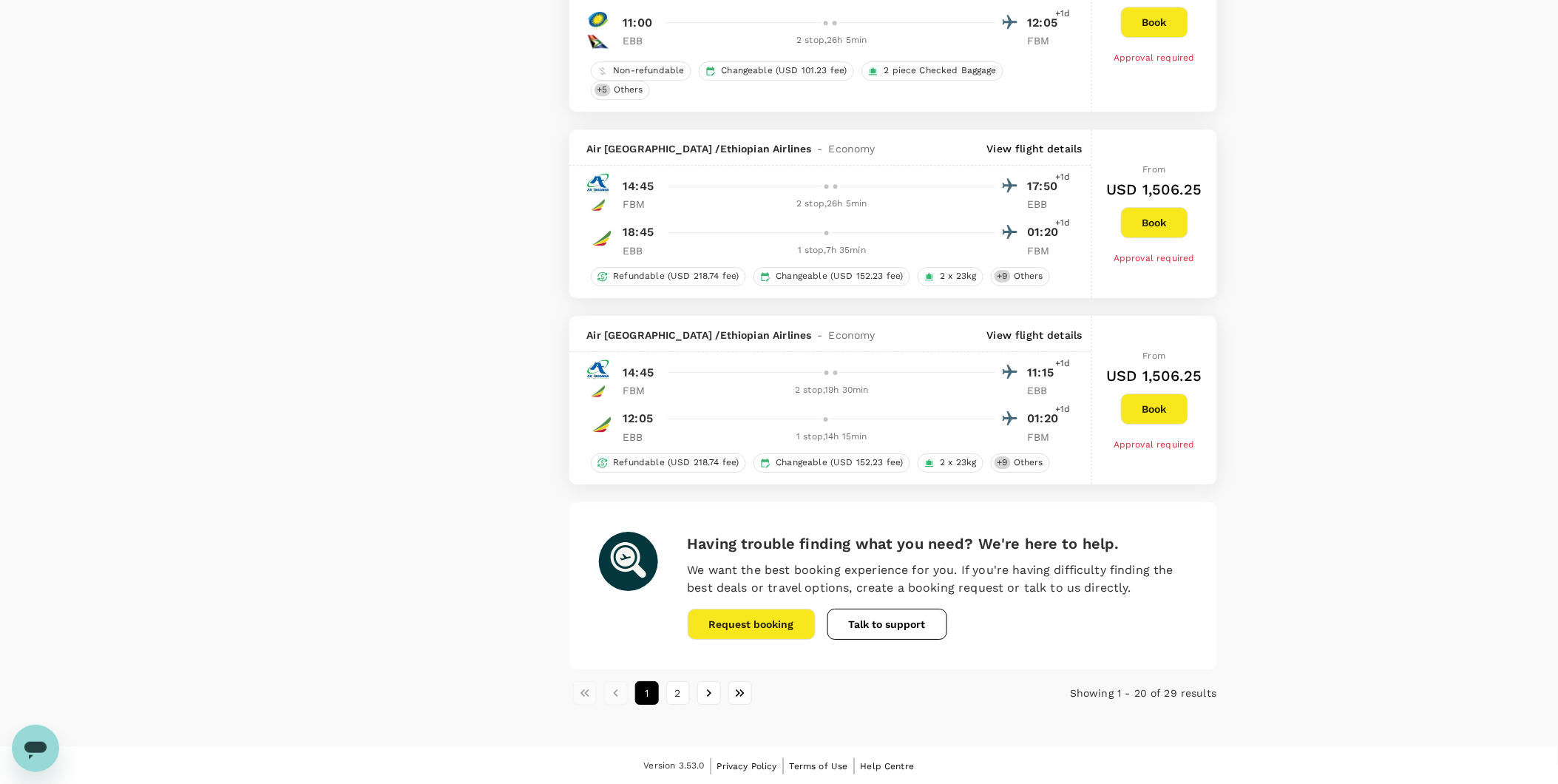
scroll to position [3566, 0]
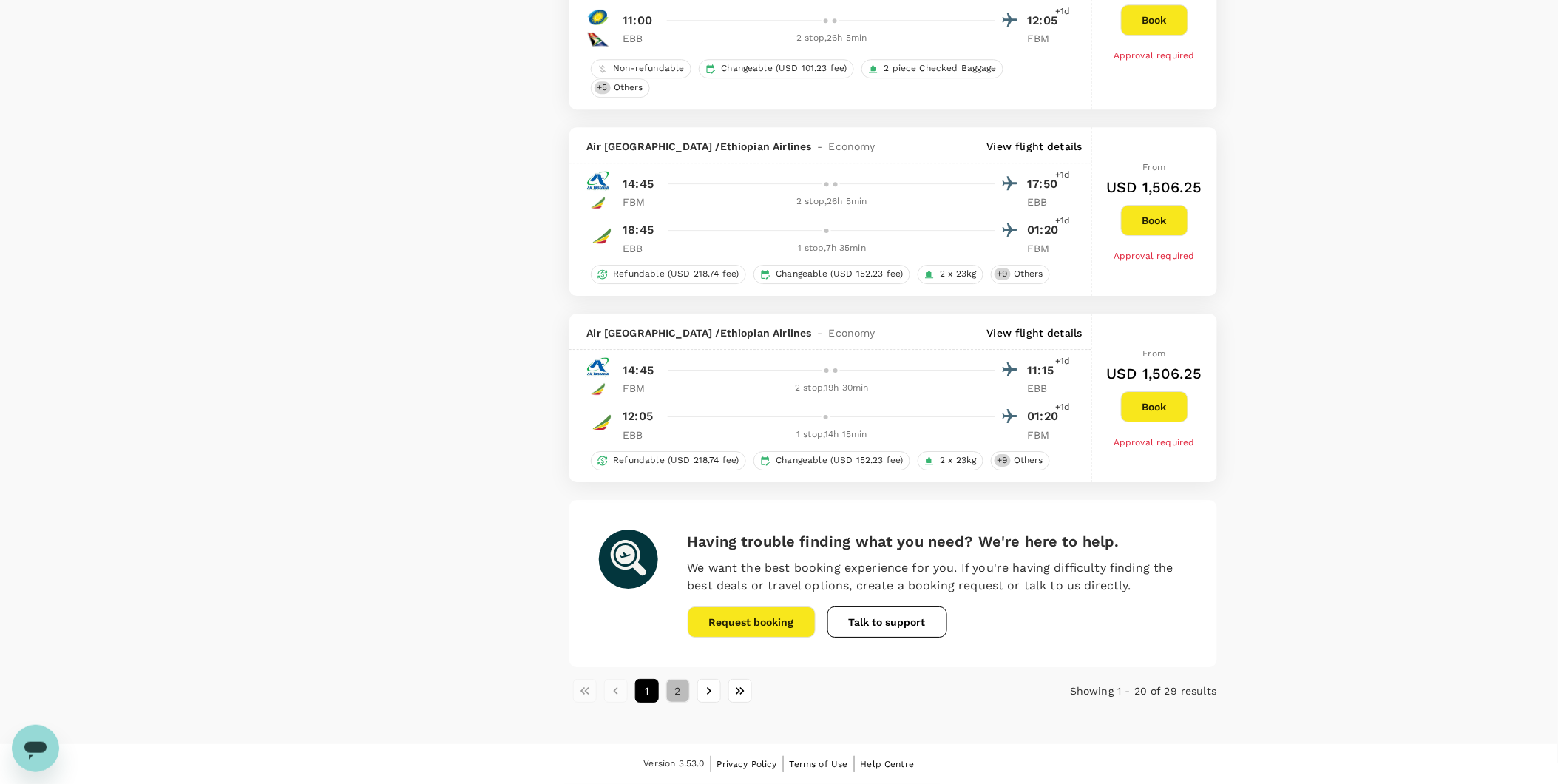
click at [672, 690] on button "2" at bounding box center [677, 690] width 24 height 24
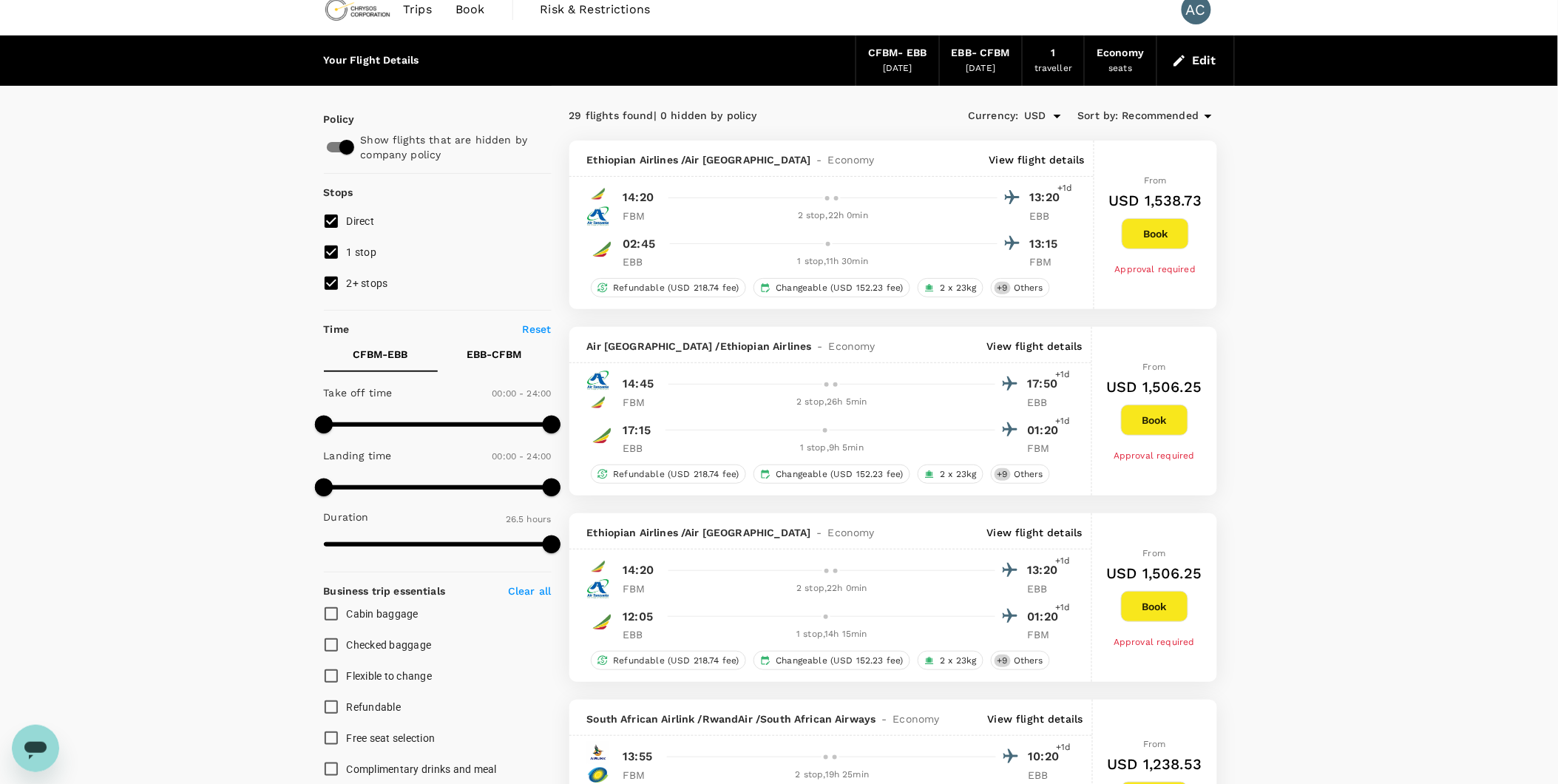
scroll to position [0, 0]
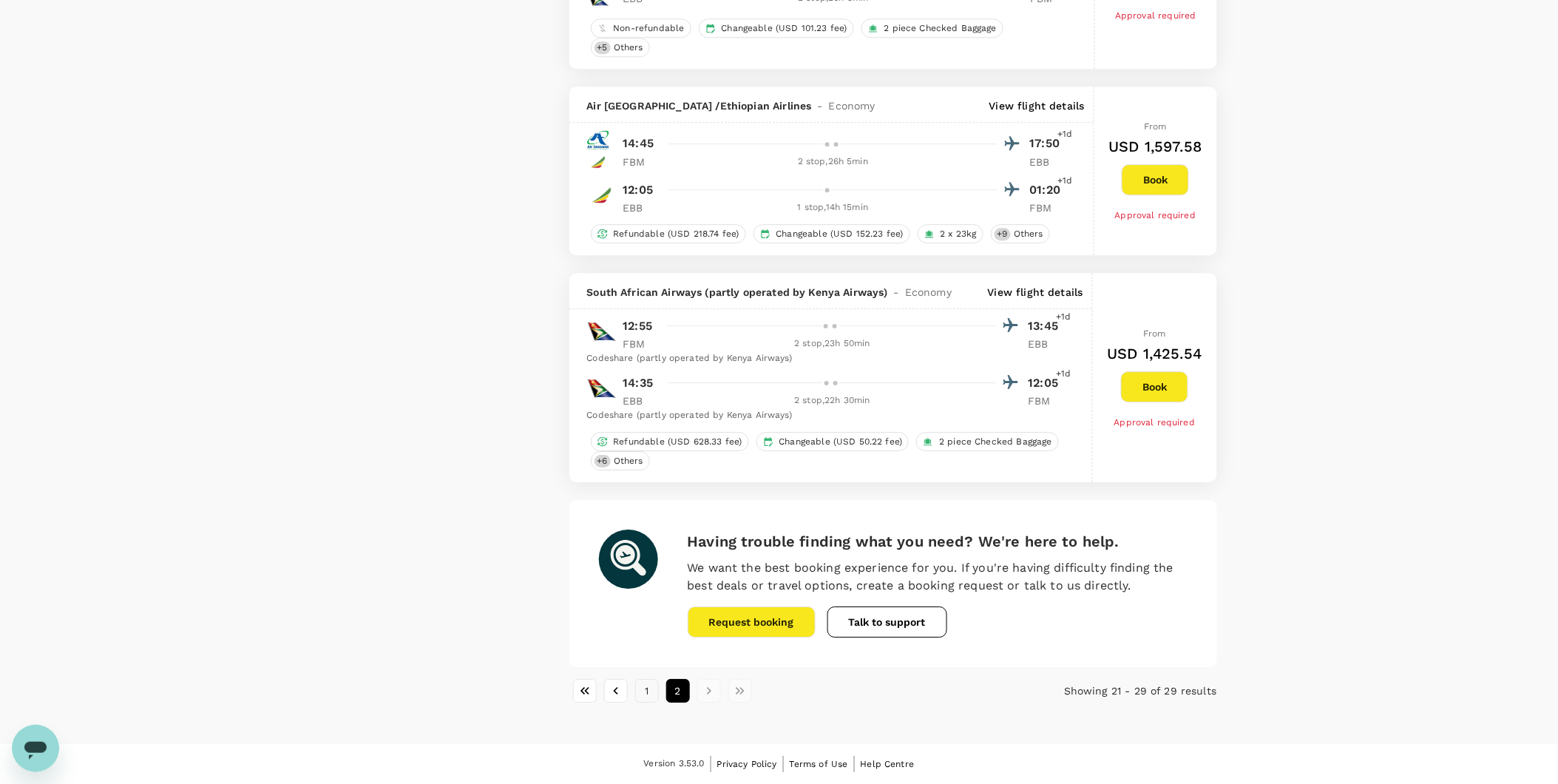
click at [639, 684] on button "1" at bounding box center [647, 690] width 24 height 24
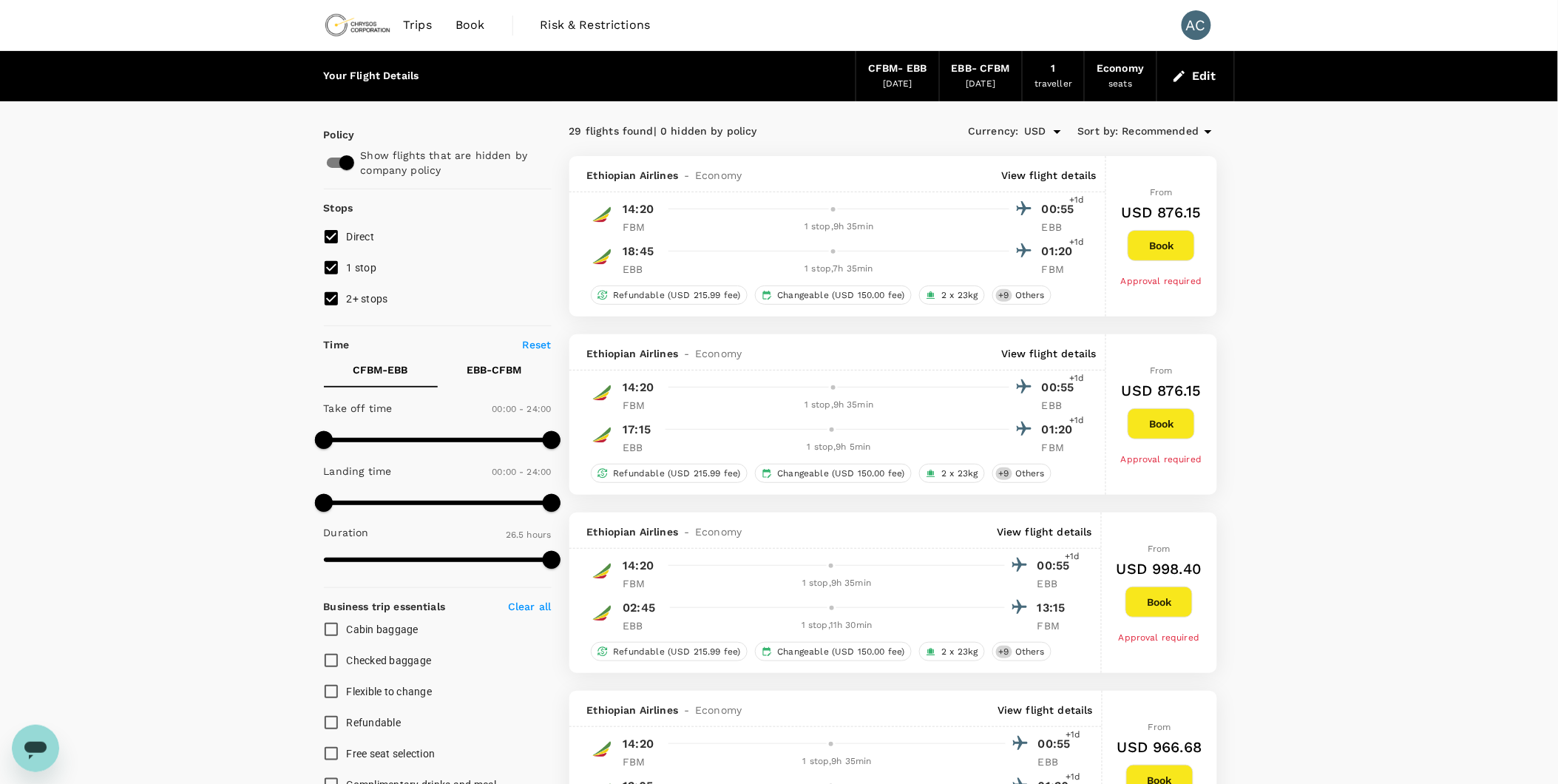
click at [1053, 178] on p "View flight details" at bounding box center [1049, 175] width 95 height 15
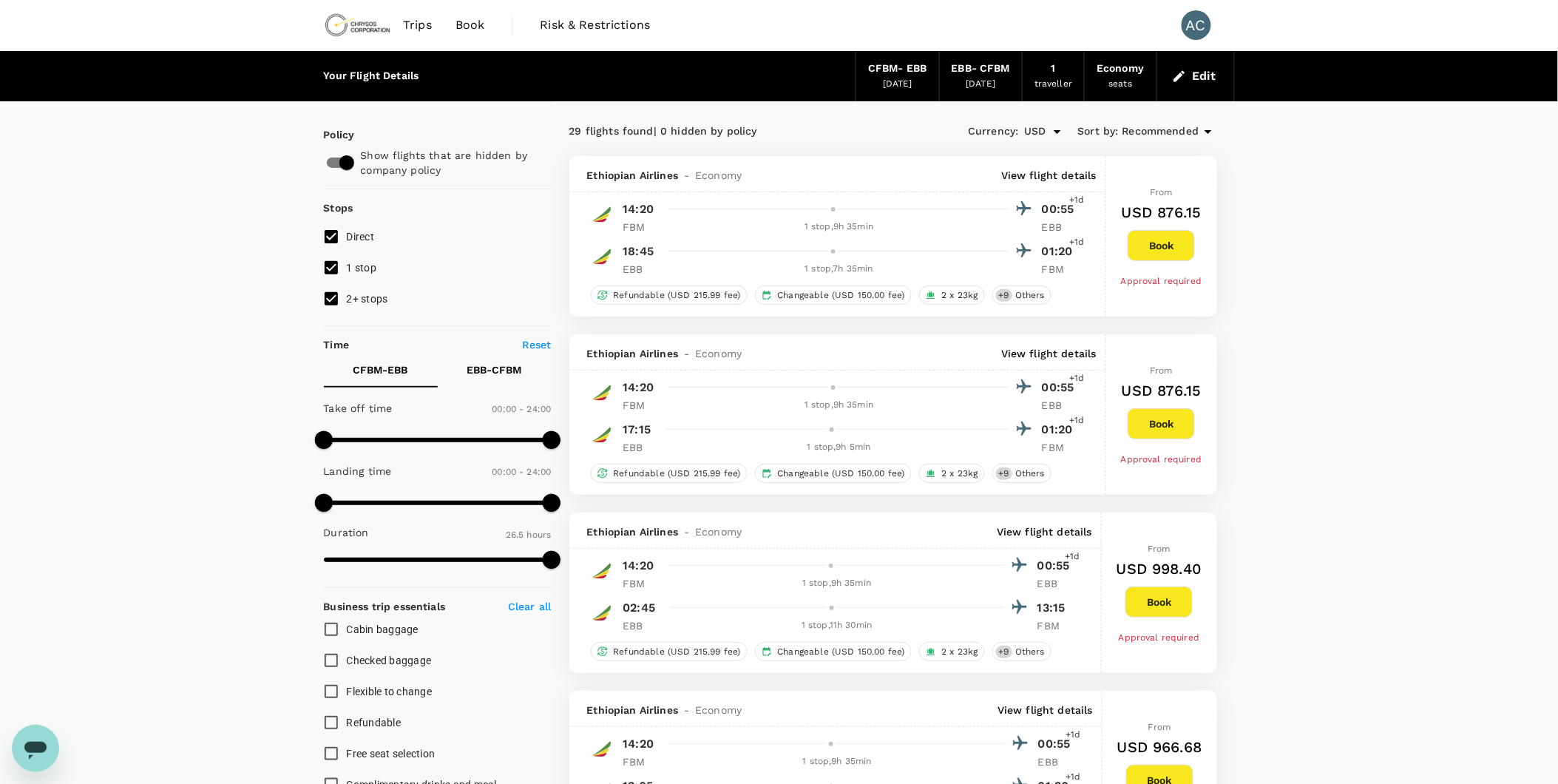
click at [1065, 170] on p "View flight details" at bounding box center [1049, 175] width 95 height 15
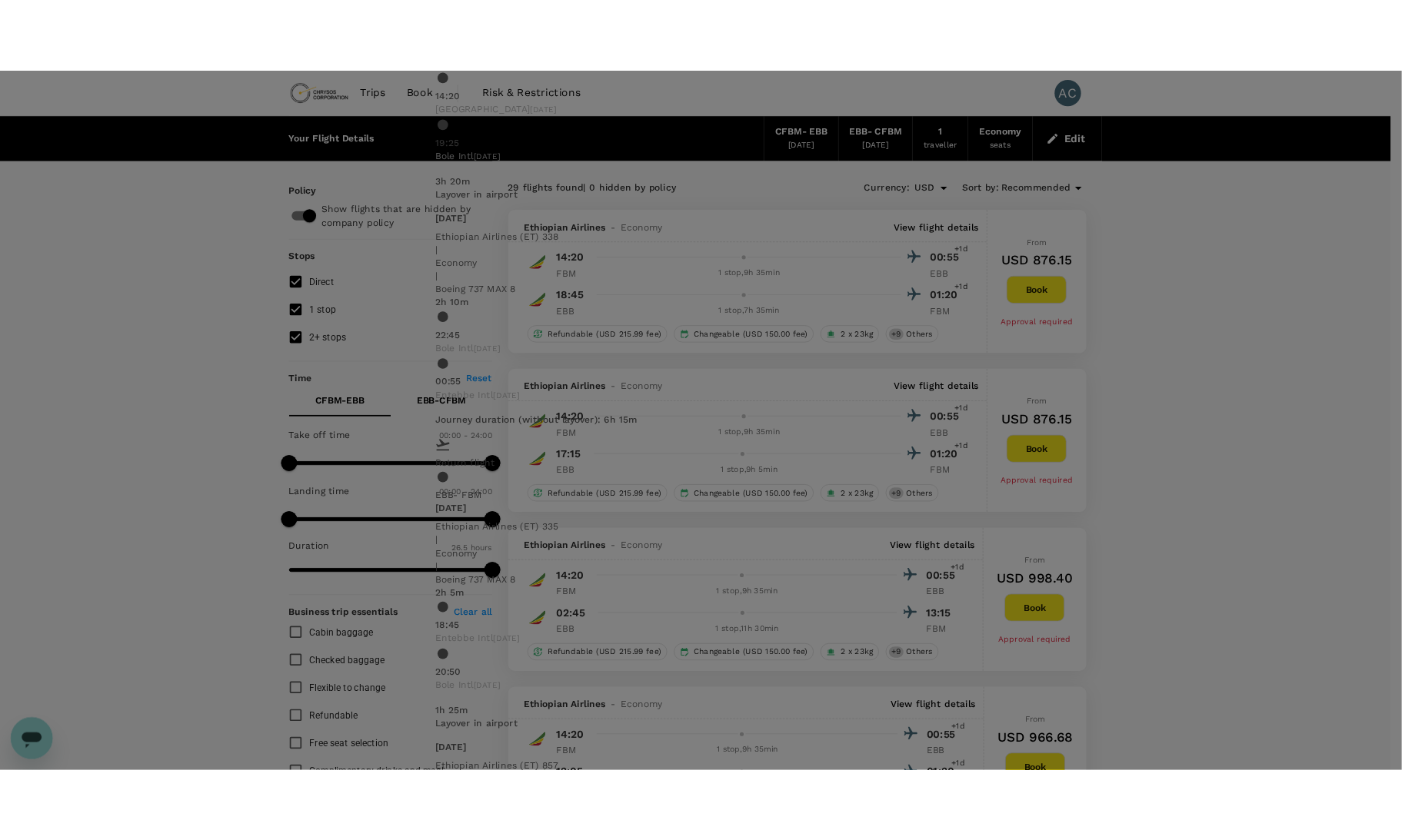
scroll to position [236, 0]
